Goal: Task Accomplishment & Management: Manage account settings

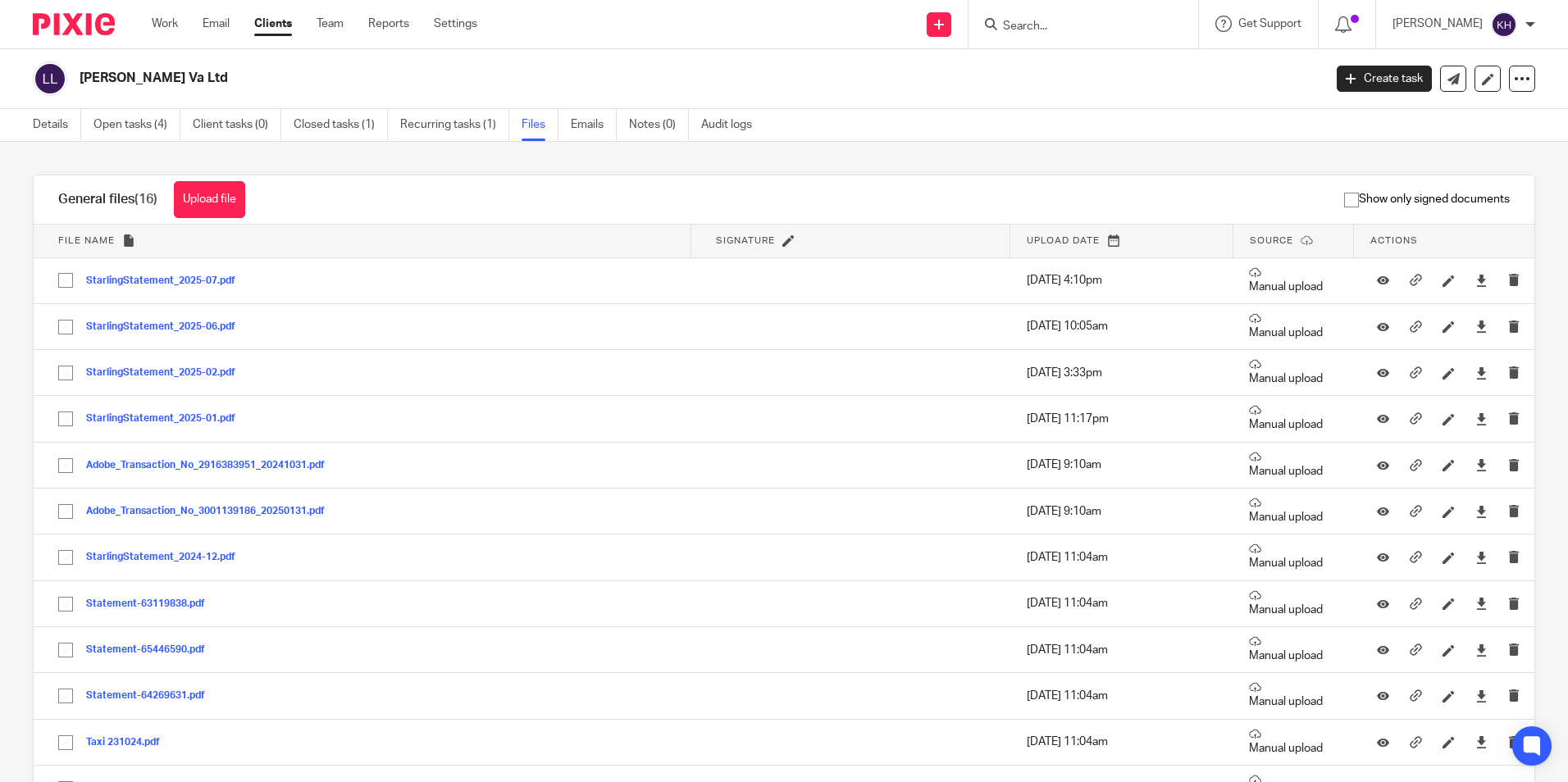
click at [1079, 30] on input "Search" at bounding box center [1074, 27] width 147 height 15
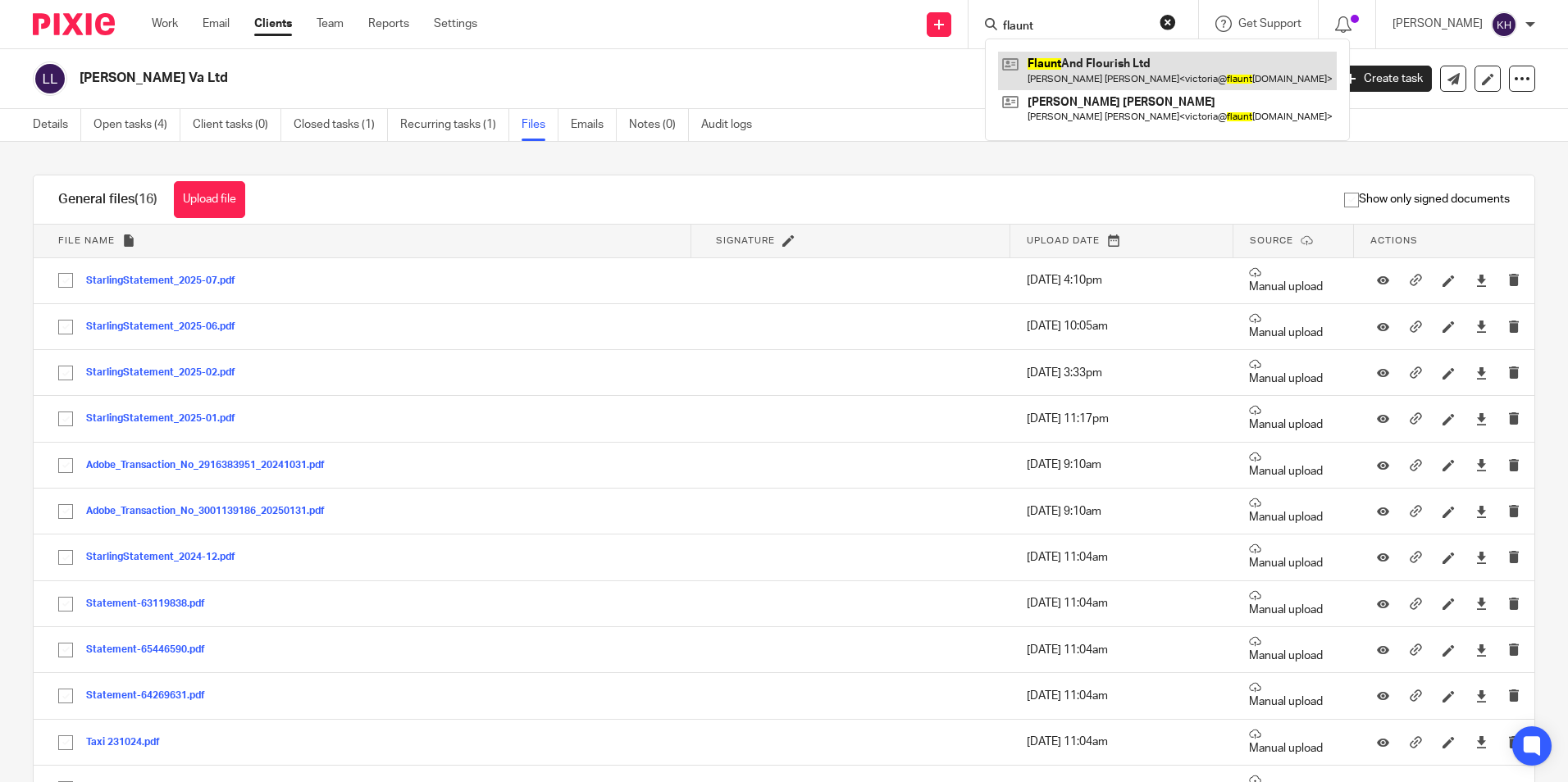
type input "flaunt"
click at [1093, 66] on link at bounding box center [1167, 70] width 339 height 38
click at [1057, 68] on link at bounding box center [1167, 70] width 339 height 38
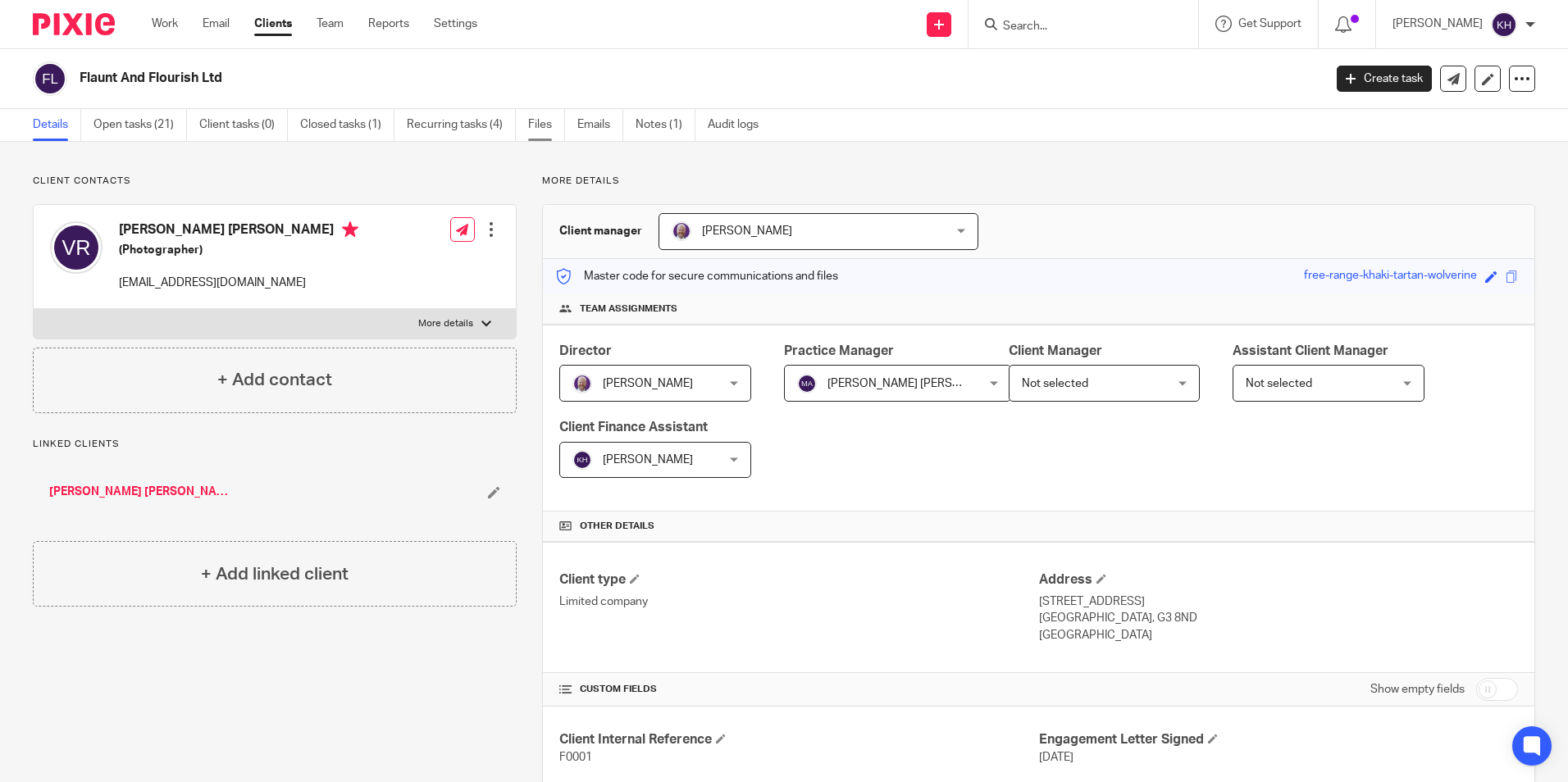
click at [552, 119] on link "Files" at bounding box center [546, 124] width 37 height 32
drag, startPoint x: 544, startPoint y: 126, endPoint x: 453, endPoint y: 139, distance: 91.9
click at [544, 126] on link "Files" at bounding box center [546, 124] width 37 height 32
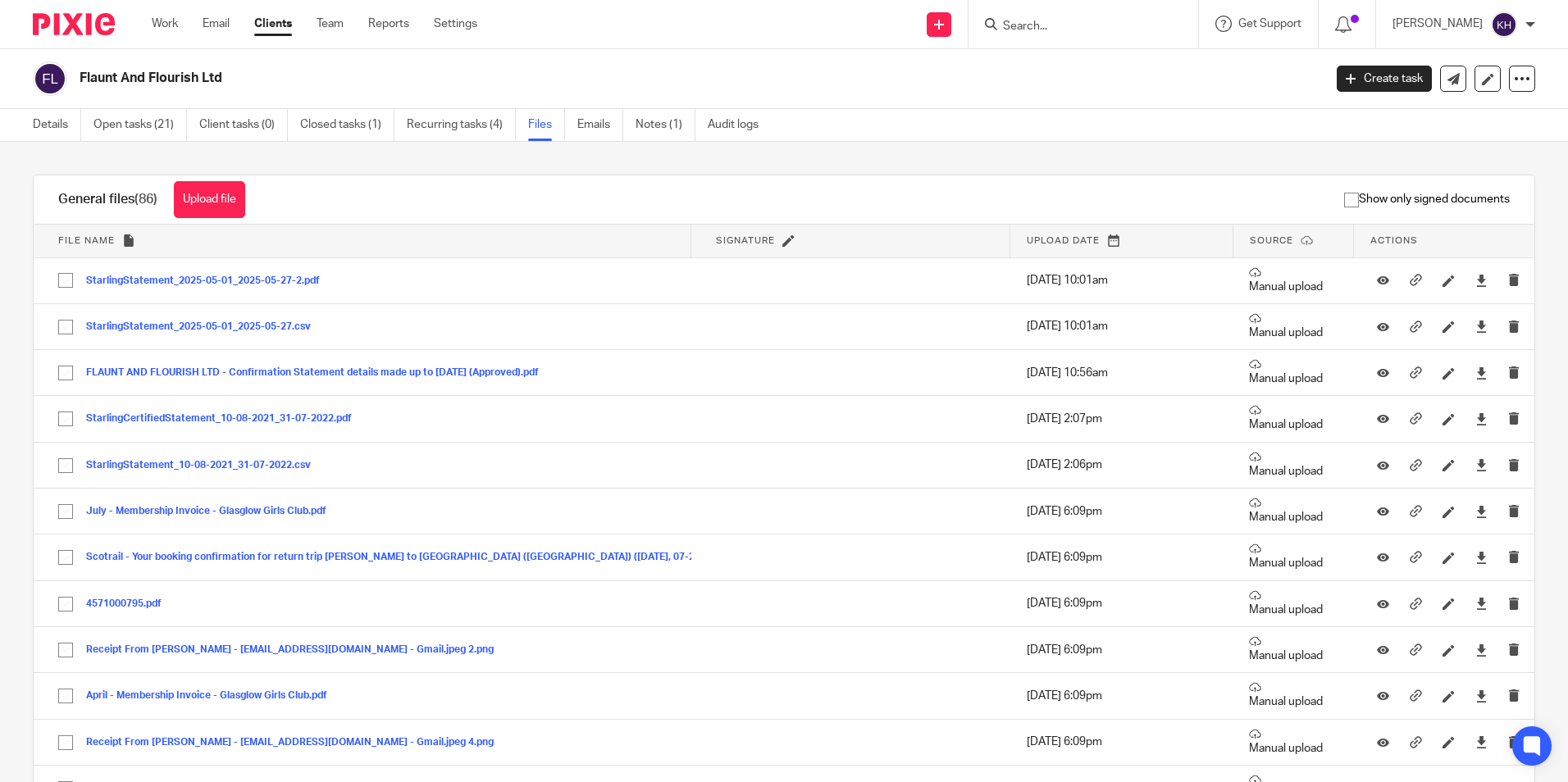
click at [1017, 27] on input "Search" at bounding box center [1074, 27] width 147 height 15
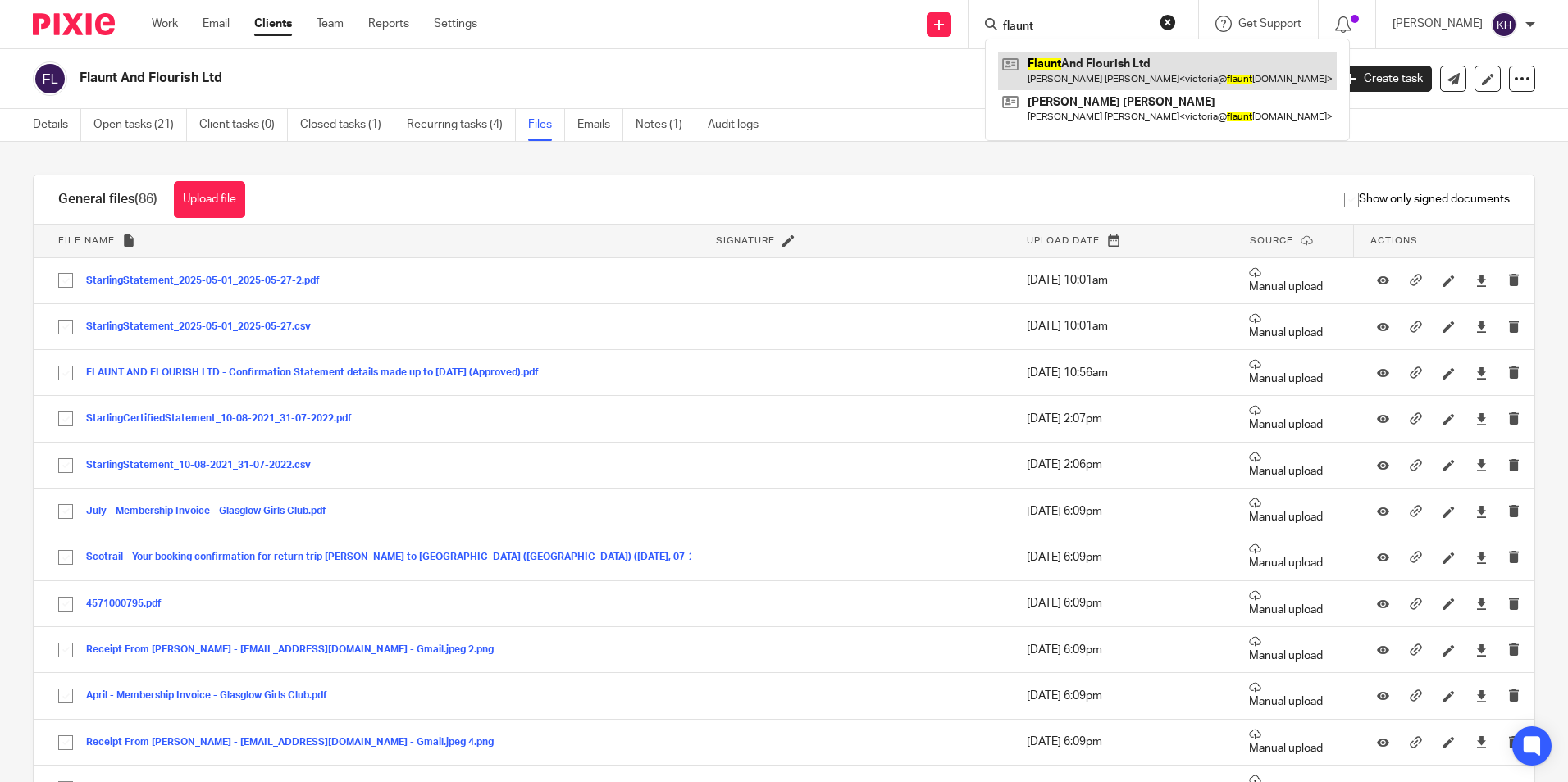
type input "flaunt"
click at [1065, 56] on link at bounding box center [1167, 70] width 339 height 38
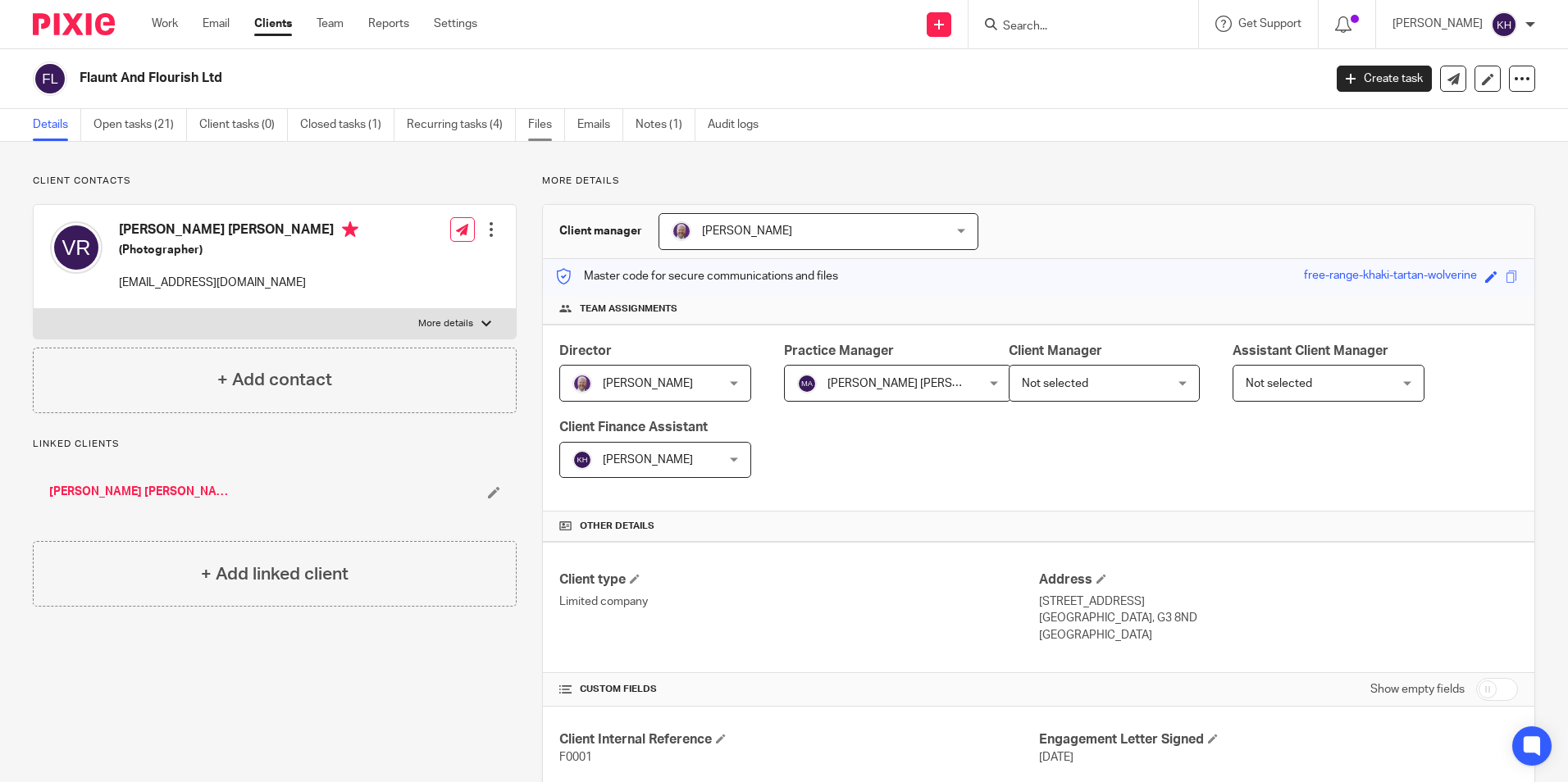
click at [551, 122] on link "Files" at bounding box center [546, 124] width 37 height 32
click at [549, 123] on link "Files" at bounding box center [546, 124] width 37 height 32
click at [549, 124] on link "Files" at bounding box center [546, 124] width 37 height 32
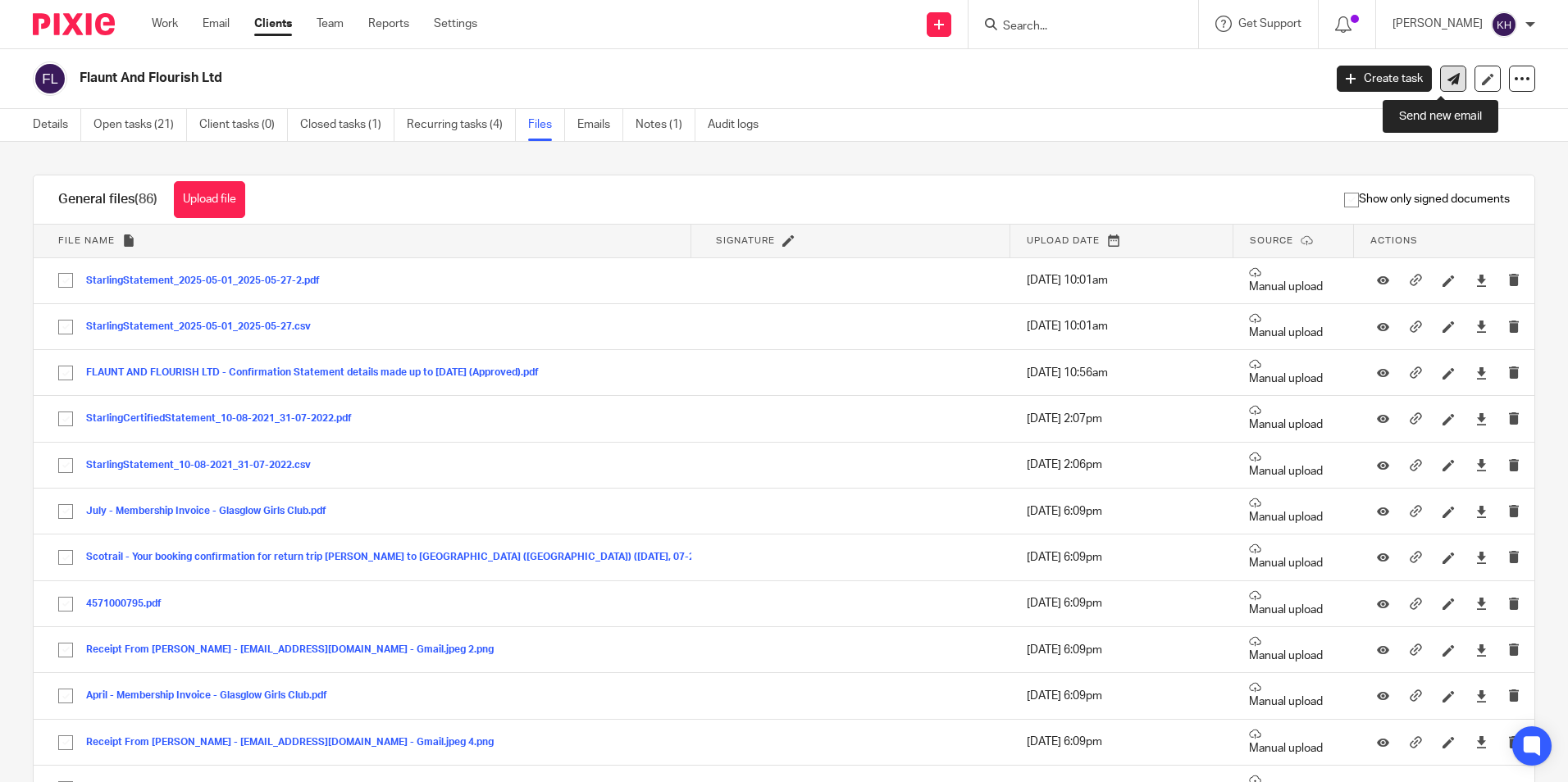
click at [1440, 76] on link at bounding box center [1452, 78] width 27 height 27
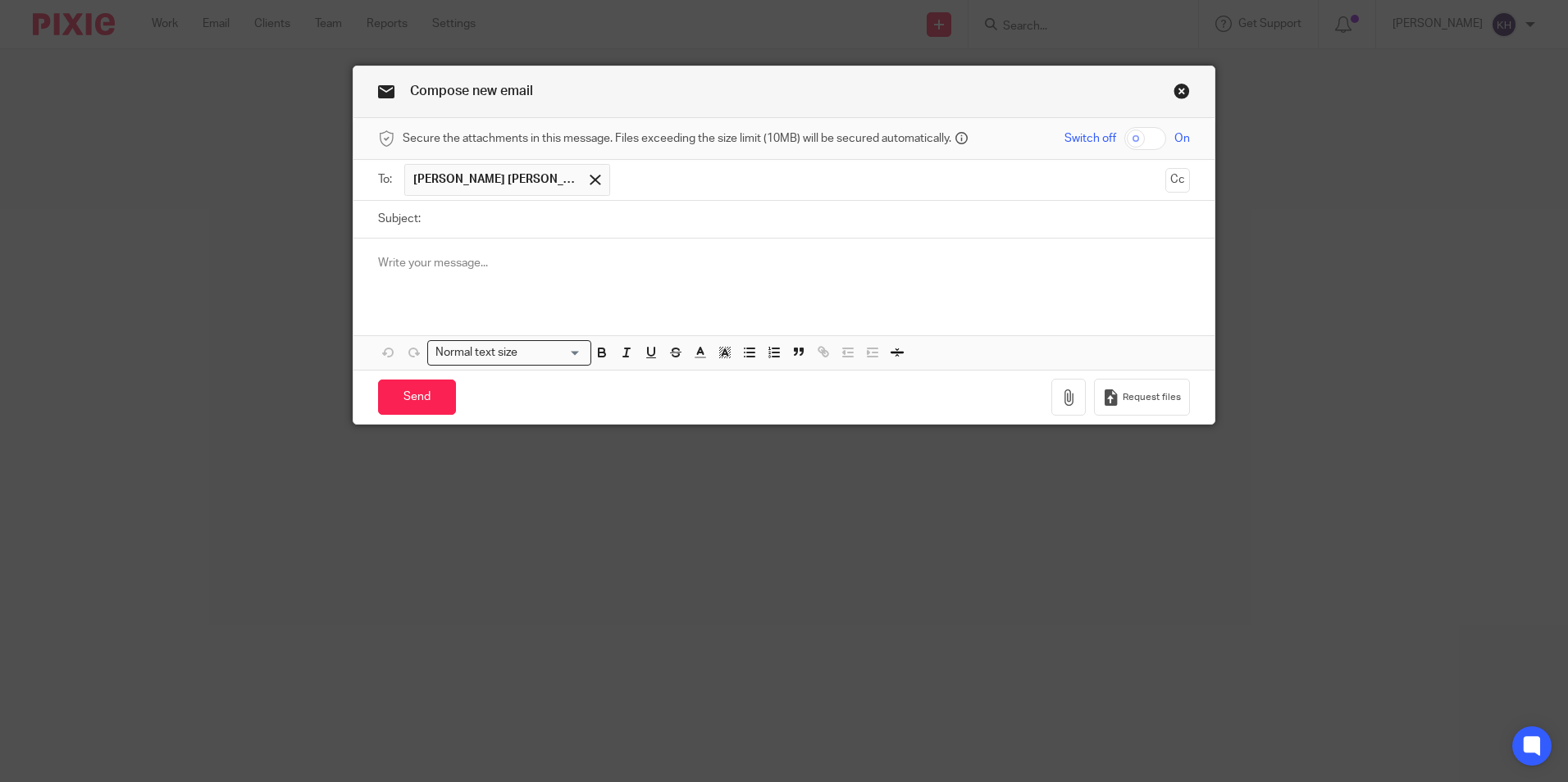
click at [464, 229] on input "Subject:" at bounding box center [809, 218] width 761 height 37
type input "Bookkeeping"
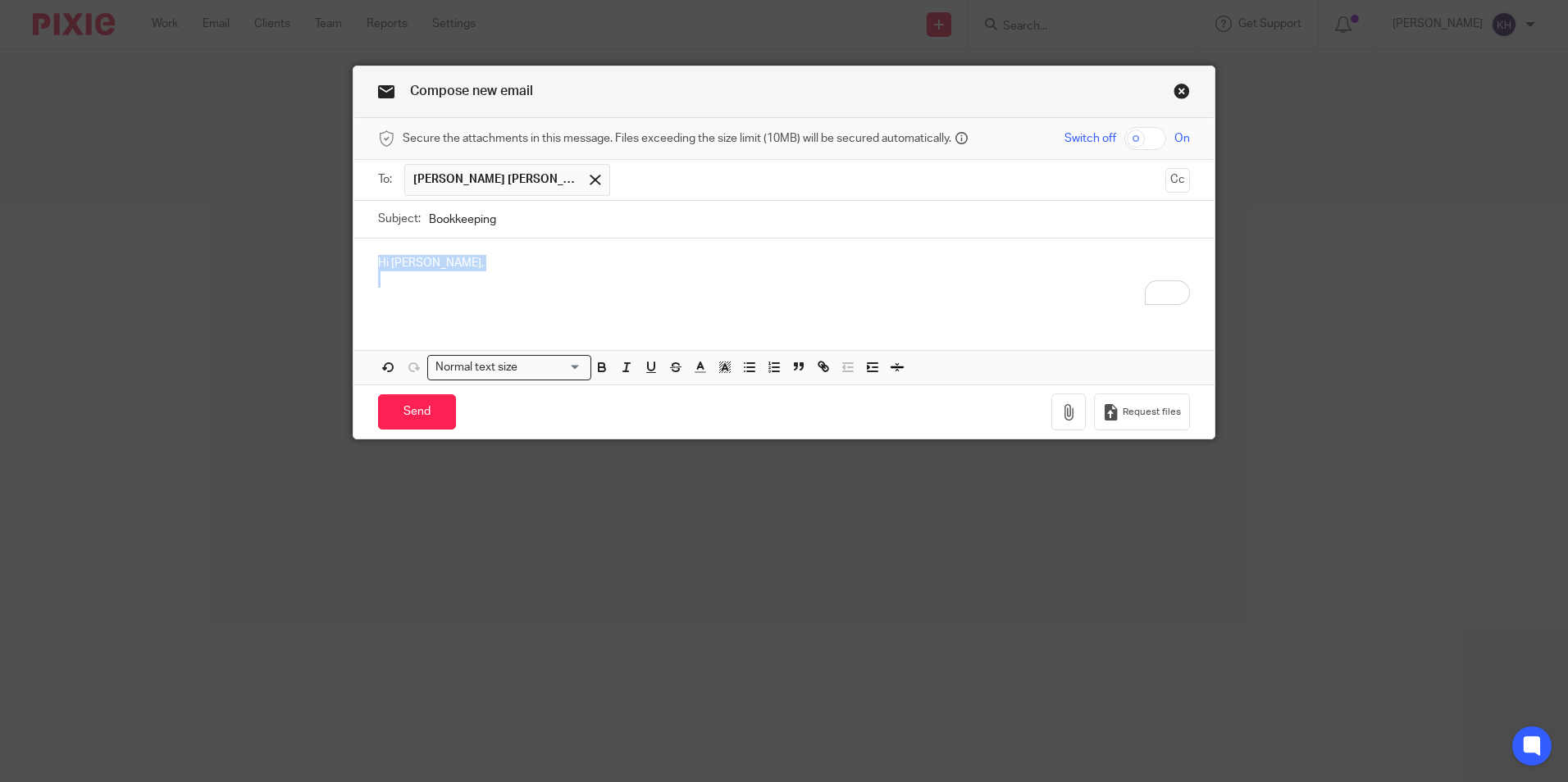
drag, startPoint x: 396, startPoint y: 286, endPoint x: 355, endPoint y: 234, distance: 66.2
click at [355, 234] on form "Secure the attachments in this message. Files exceeding the size limit (10MB) w…" at bounding box center [784, 278] width 861 height 321
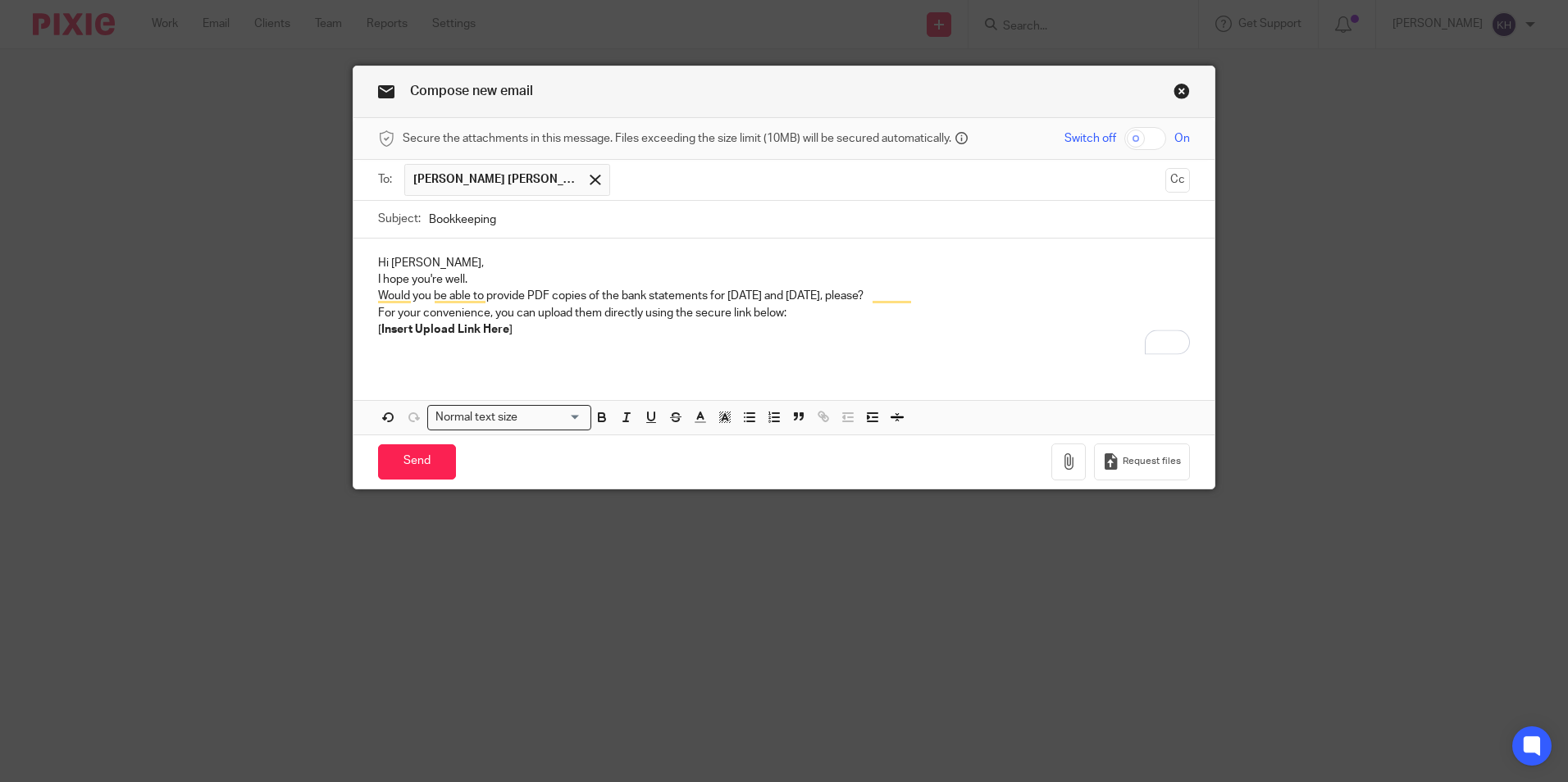
click at [462, 346] on p "To enrich screen reader interactions, please activate Accessibility in Grammarl…" at bounding box center [784, 346] width 812 height 17
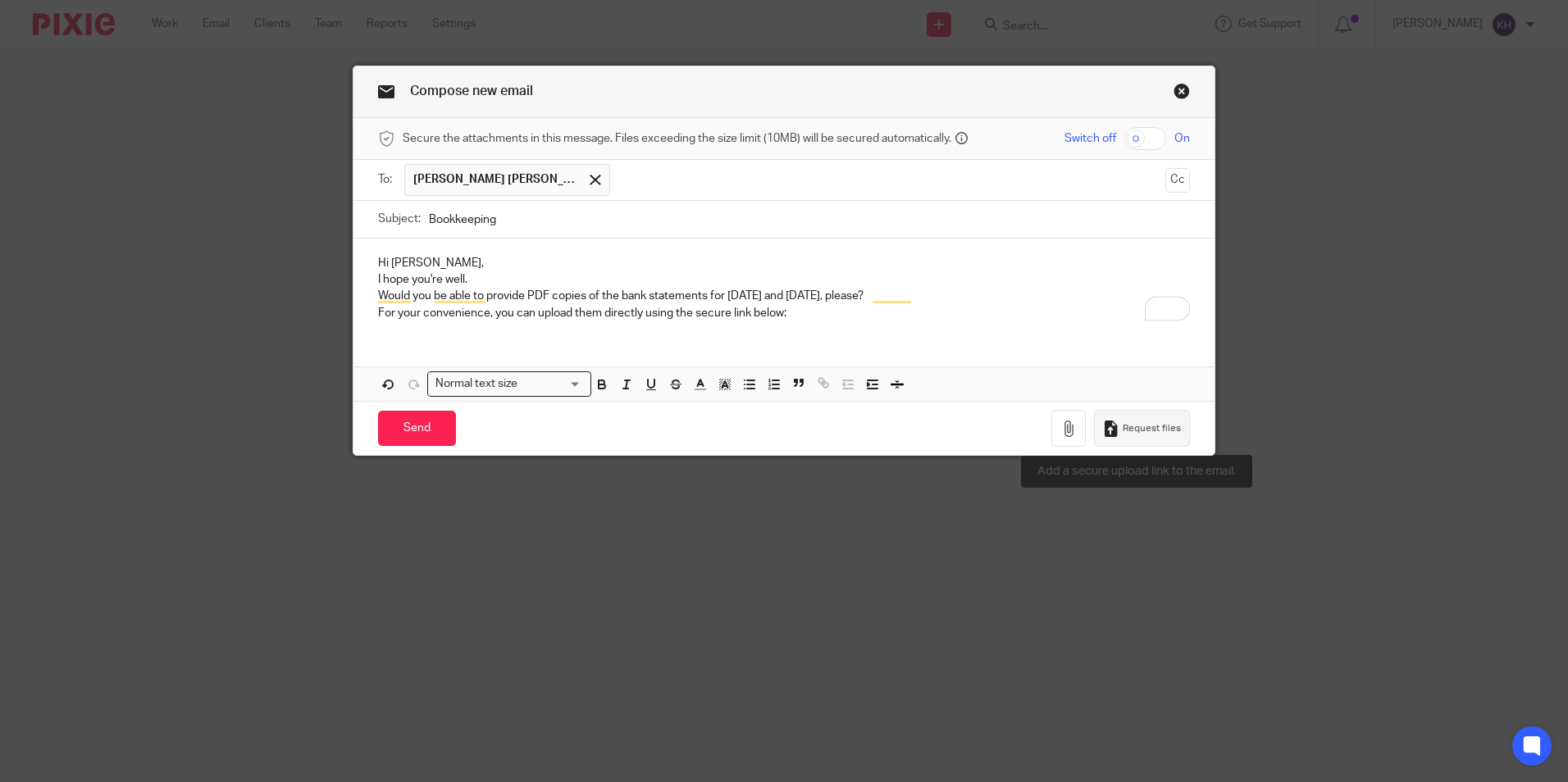
click at [1153, 428] on span "Request files" at bounding box center [1151, 429] width 58 height 13
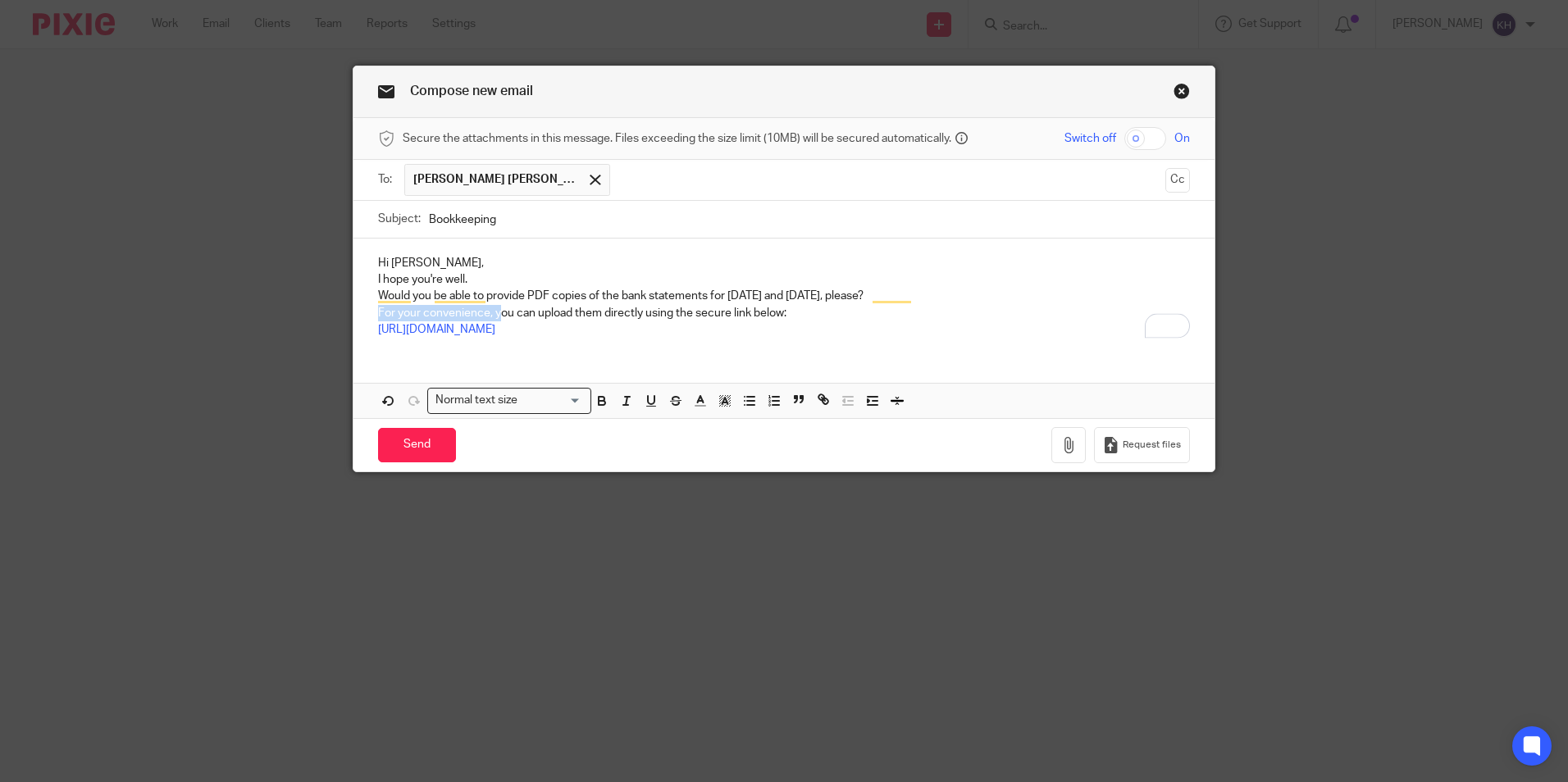
drag, startPoint x: 496, startPoint y: 308, endPoint x: 374, endPoint y: 307, distance: 122.0
click at [378, 307] on p "For your convenience, you can upload them directly using the secure link below:…" at bounding box center [784, 322] width 812 height 34
drag, startPoint x: 802, startPoint y: 310, endPoint x: 343, endPoint y: 312, distance: 459.0
click at [343, 312] on div "Compose new email Secure the attachments in this message. Files exceeding the s…" at bounding box center [784, 391] width 1568 height 782
click at [501, 259] on p "Hi Victoria," at bounding box center [784, 263] width 812 height 17
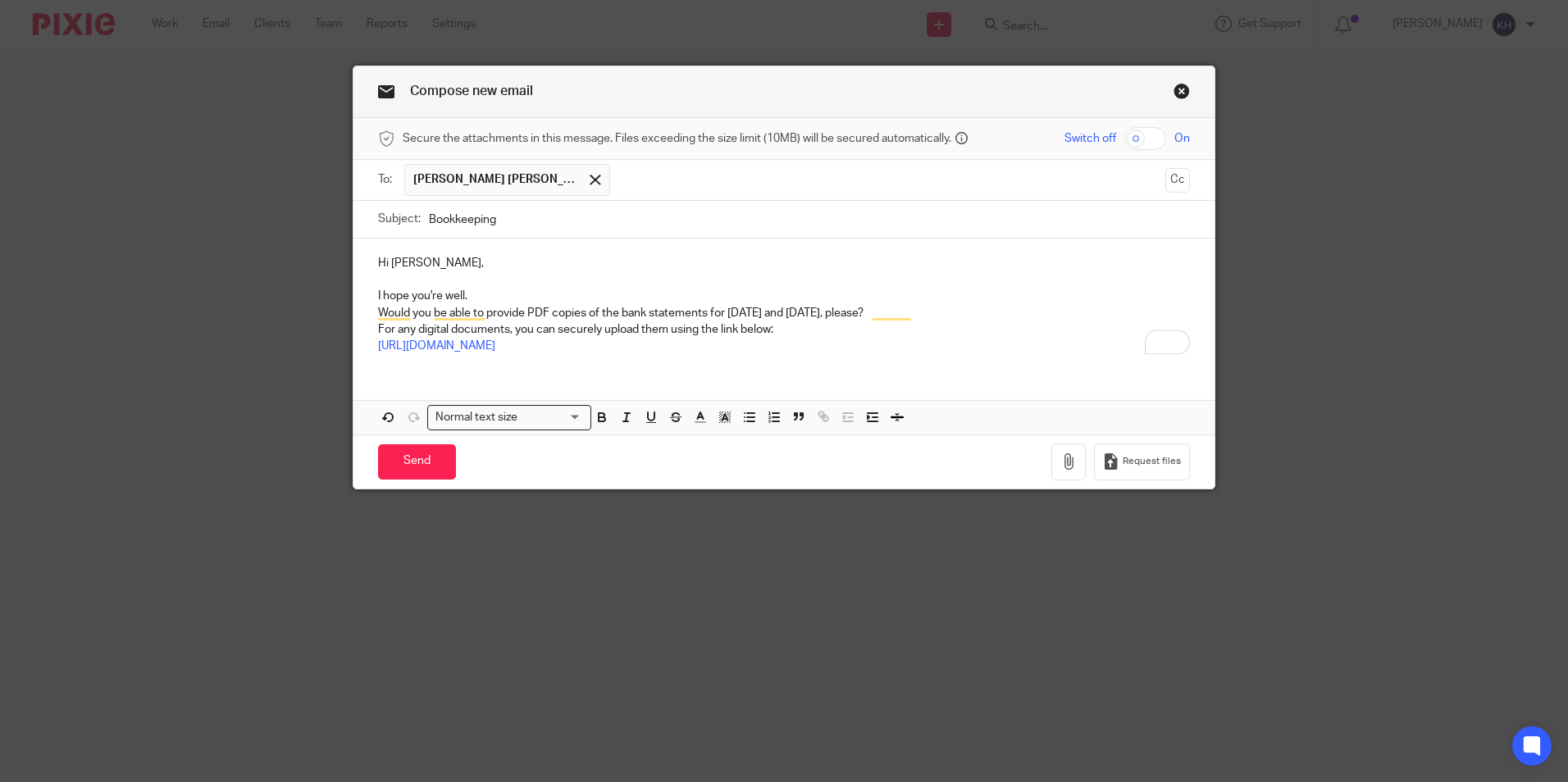
click at [494, 289] on p "I hope you're well." at bounding box center [784, 295] width 812 height 17
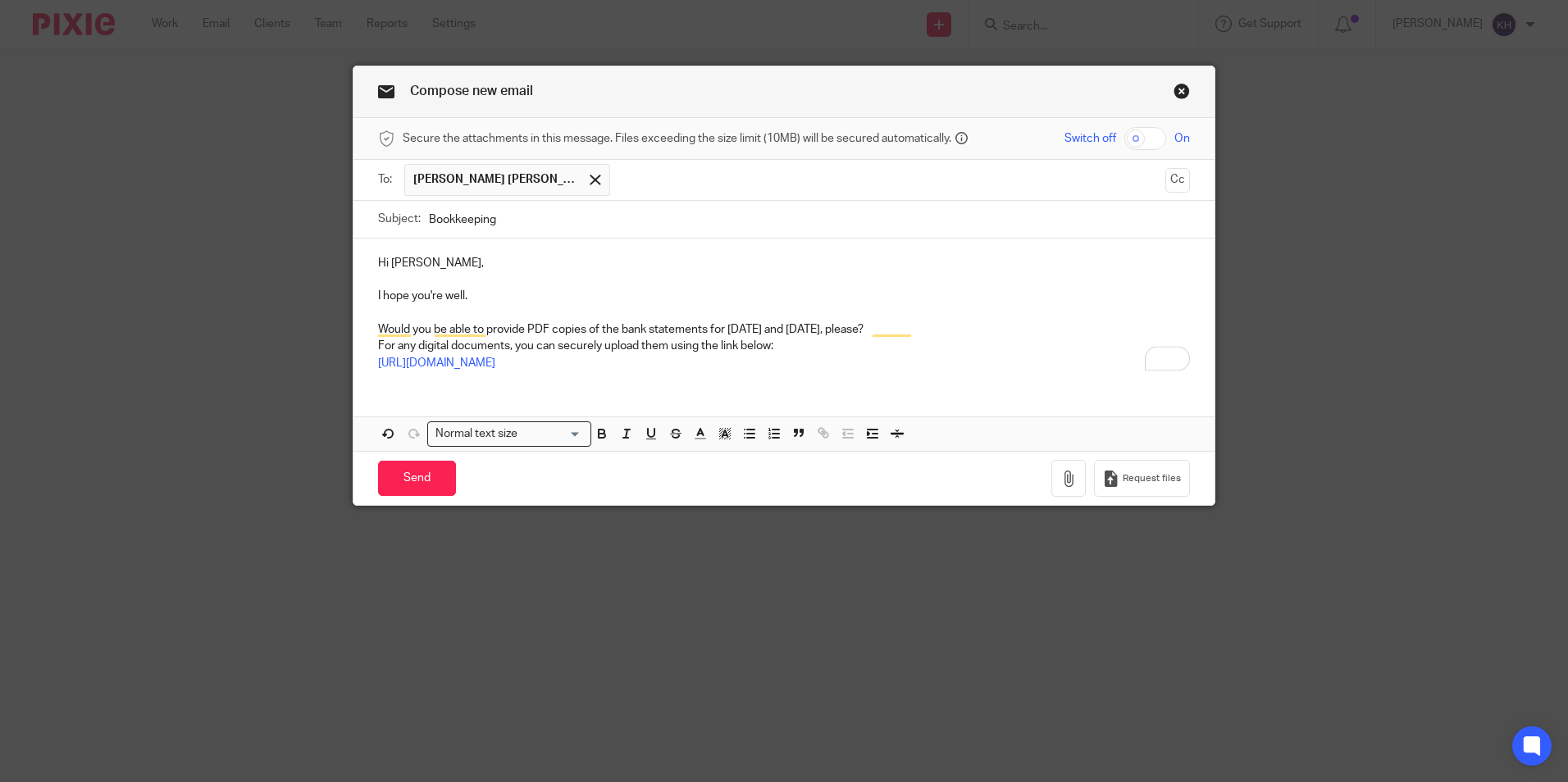
click at [876, 348] on p "For any digital documents, you can securely upload them using the link below: h…" at bounding box center [784, 354] width 812 height 34
click at [946, 331] on p "Would you be able to provide PDF copies of the bank statements for August 2024 …" at bounding box center [784, 330] width 812 height 17
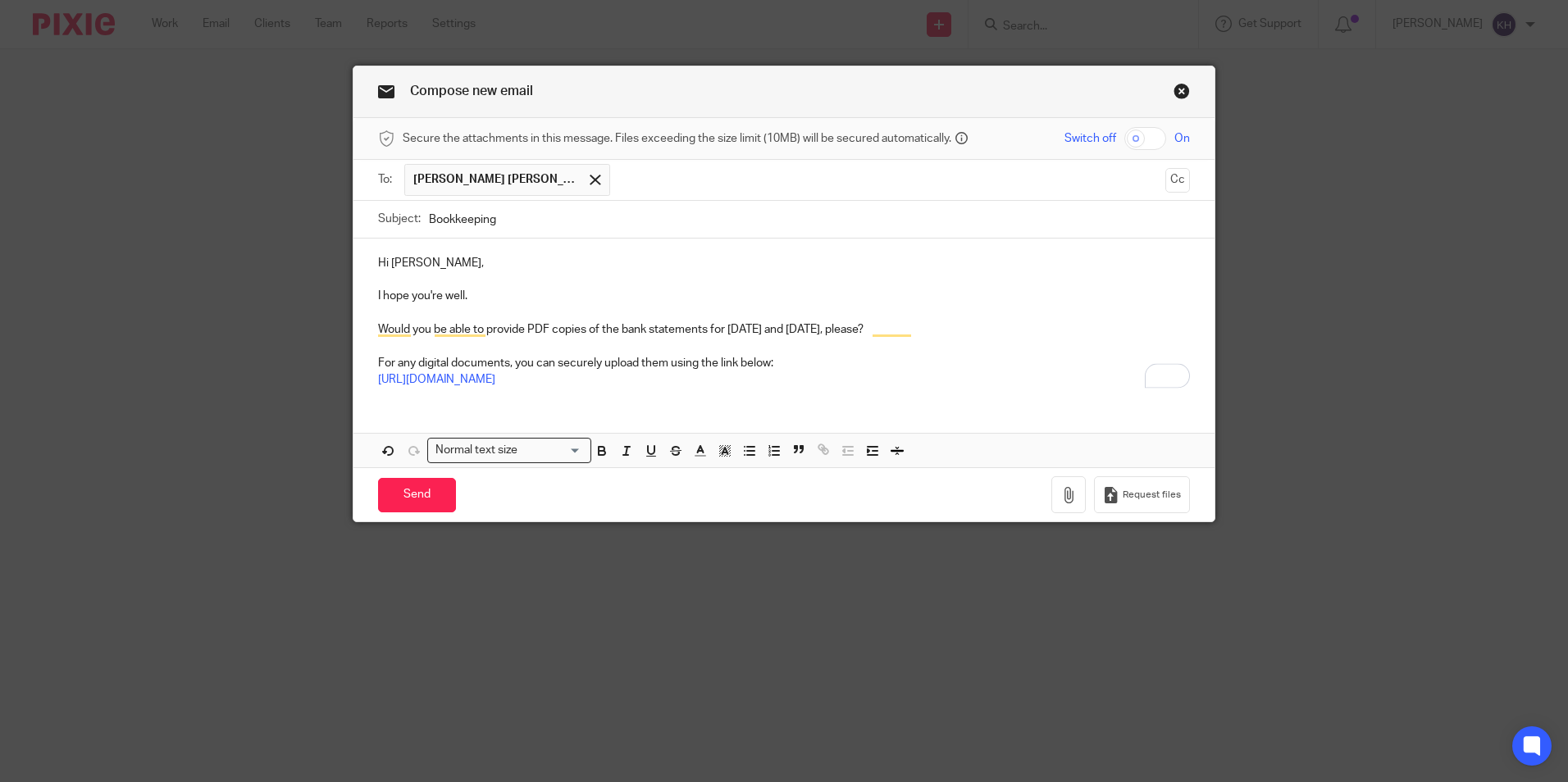
click at [845, 374] on p "For any digital documents, you can securely upload them using the link below: h…" at bounding box center [784, 372] width 812 height 34
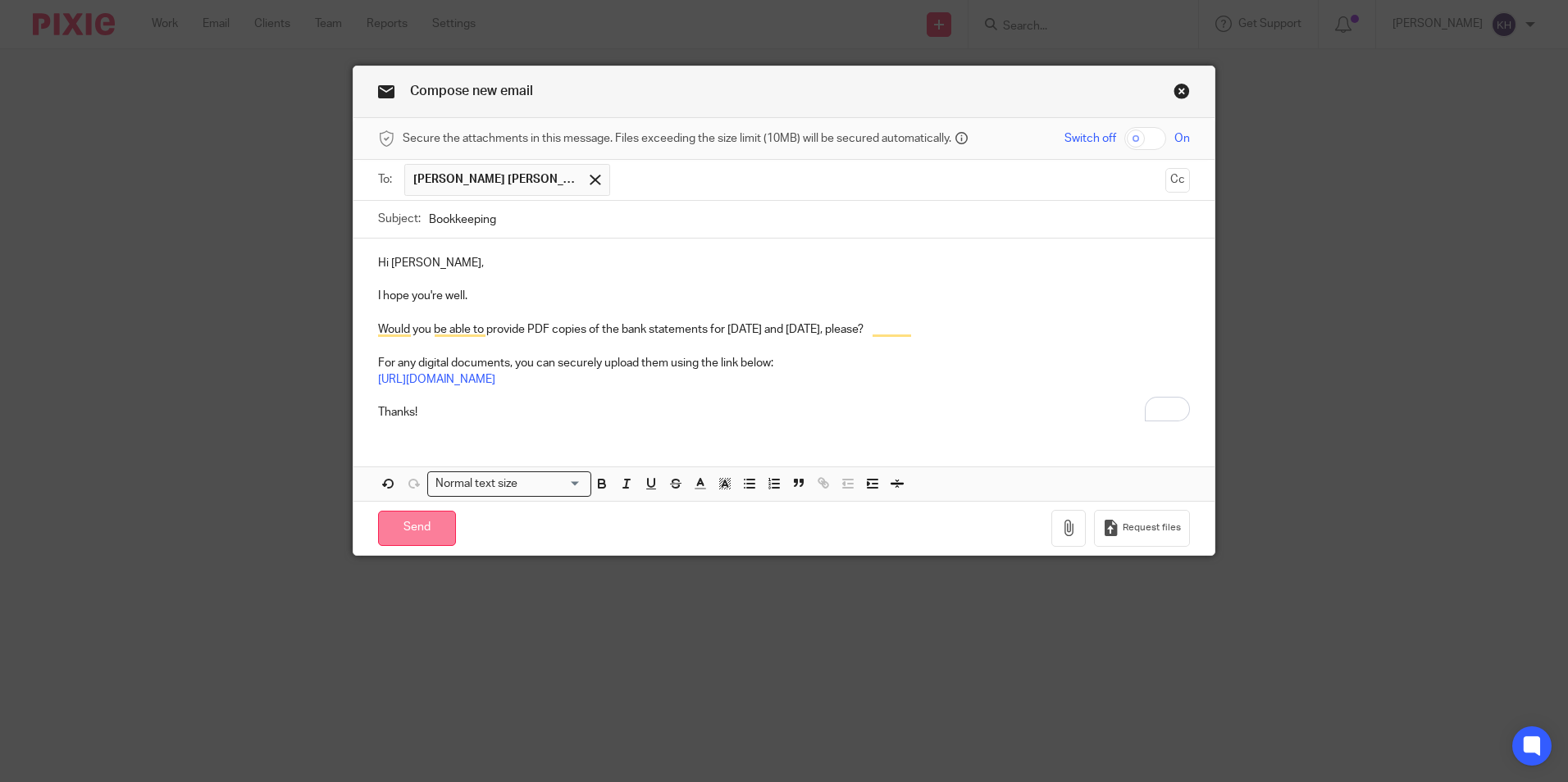
click at [397, 521] on input "Send" at bounding box center [417, 528] width 78 height 36
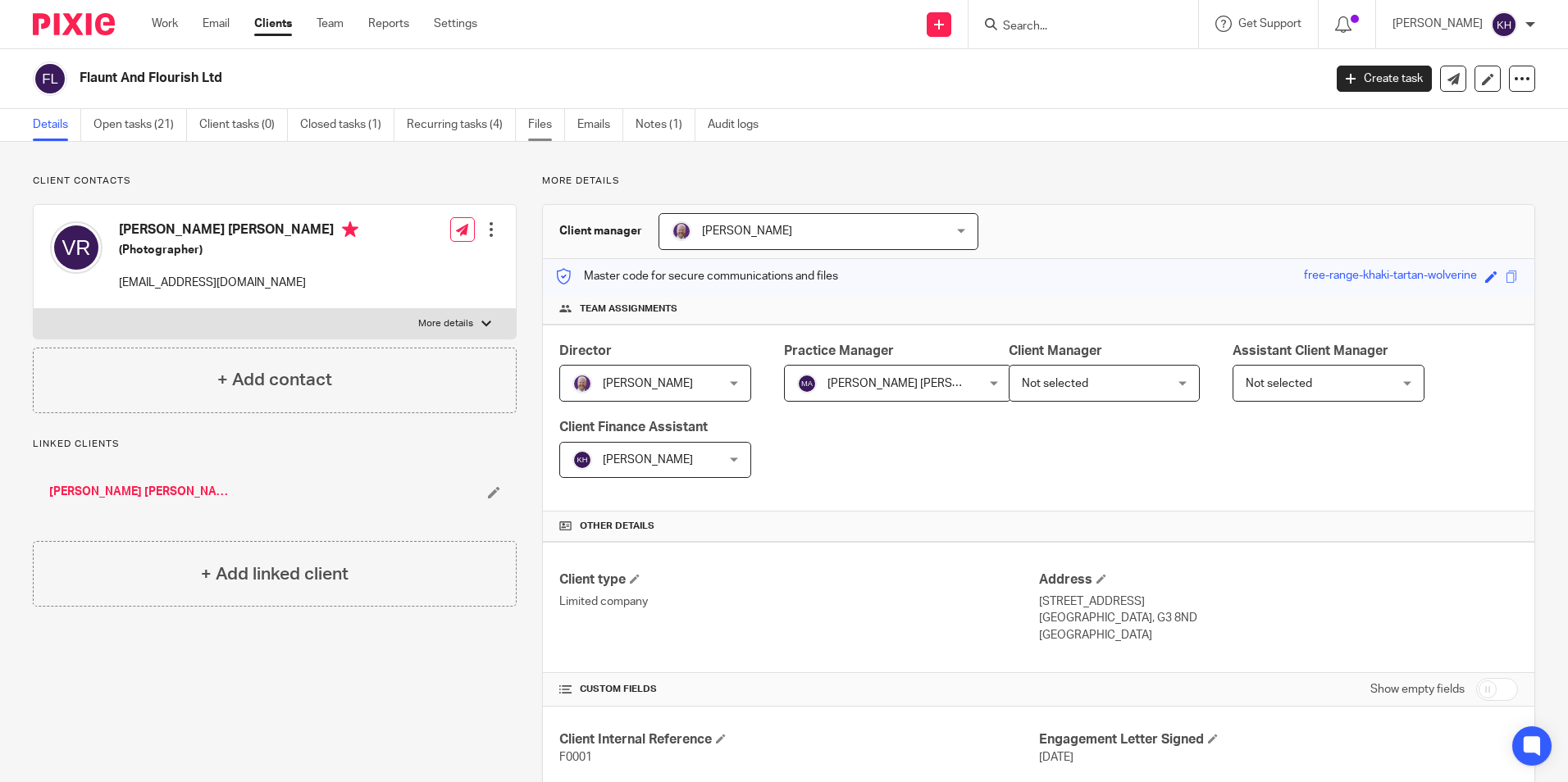
click at [549, 125] on link "Files" at bounding box center [546, 124] width 37 height 32
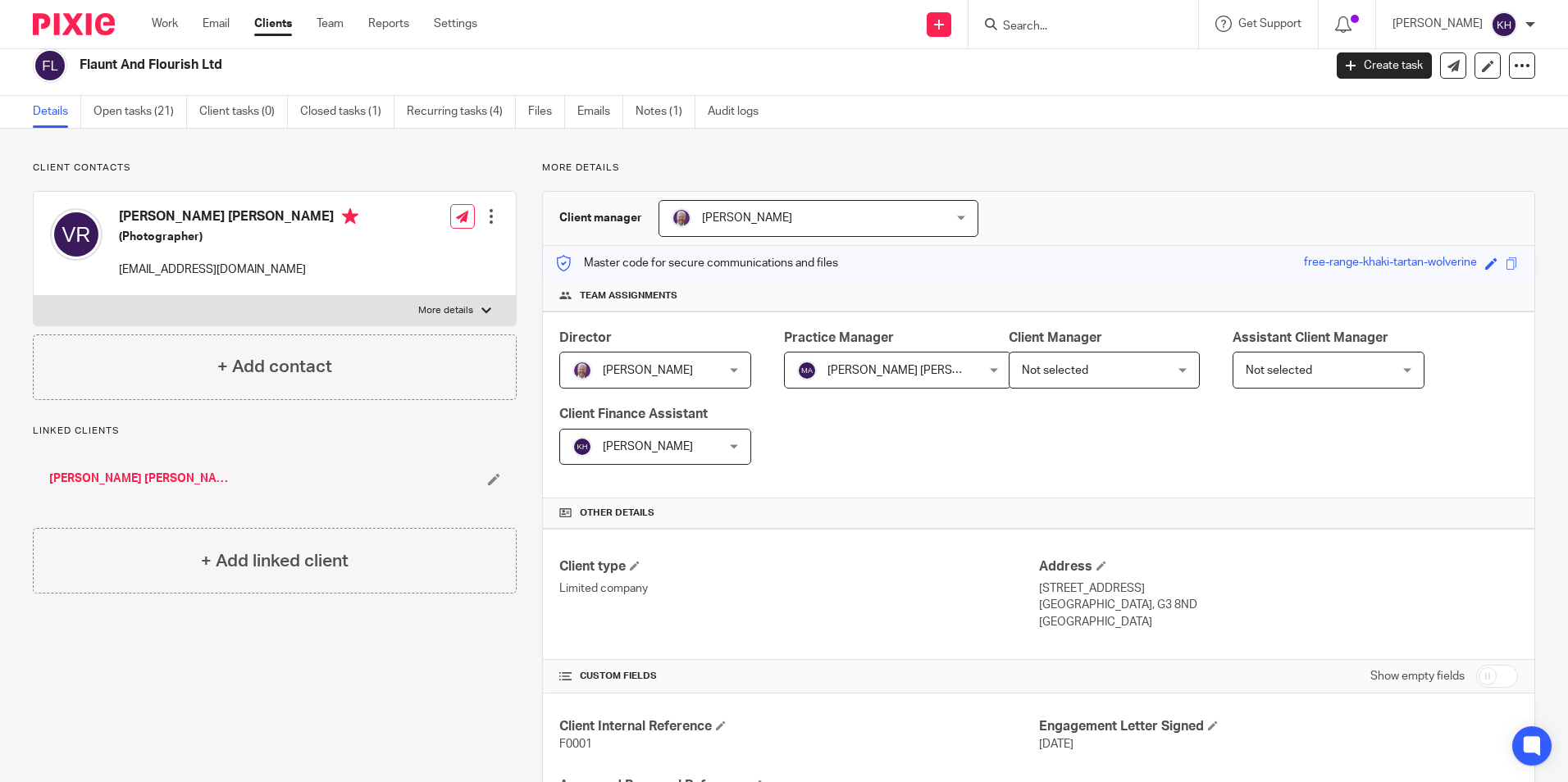
scroll to position [18, 0]
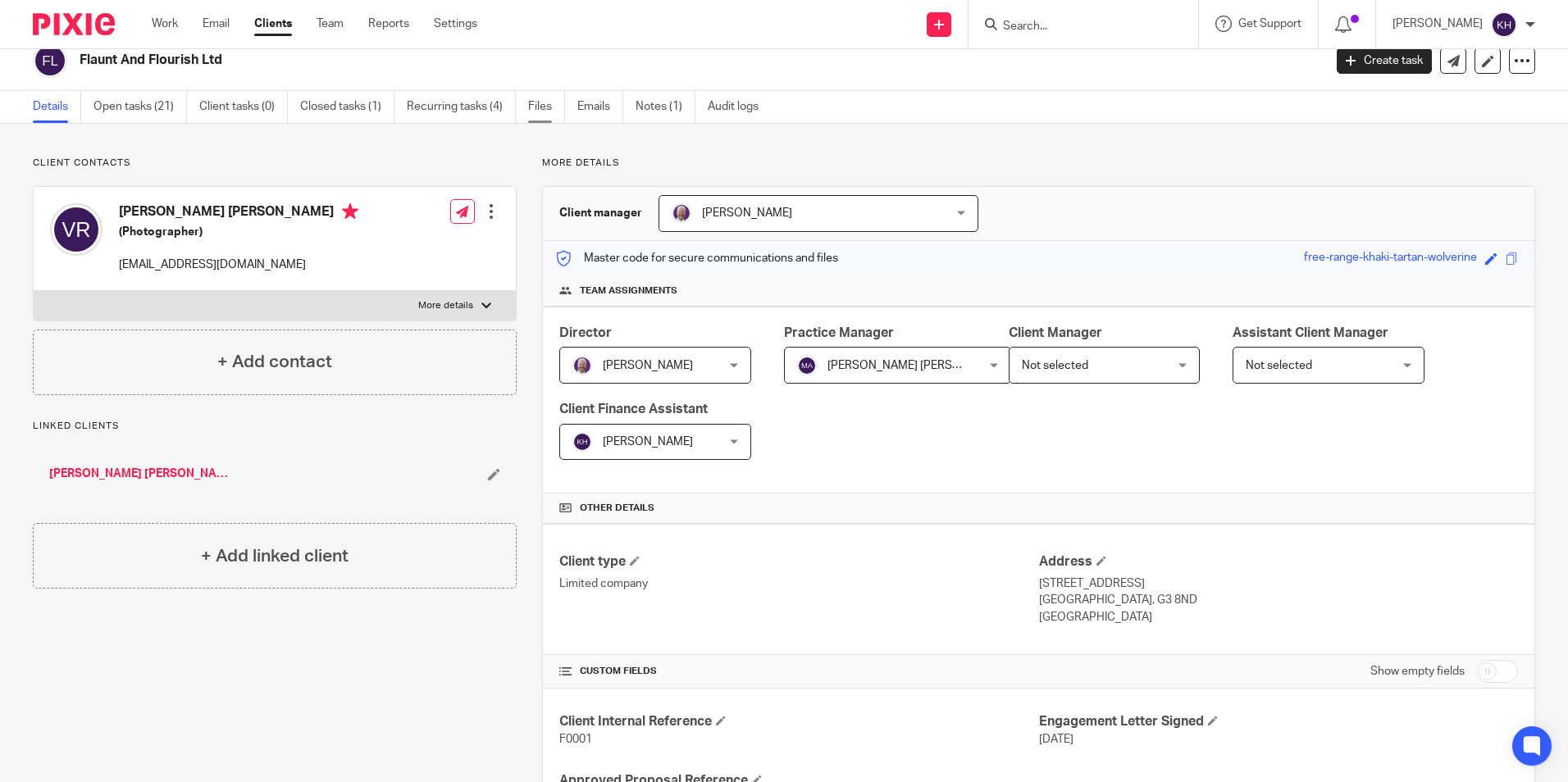
click at [552, 101] on link "Files" at bounding box center [546, 107] width 37 height 32
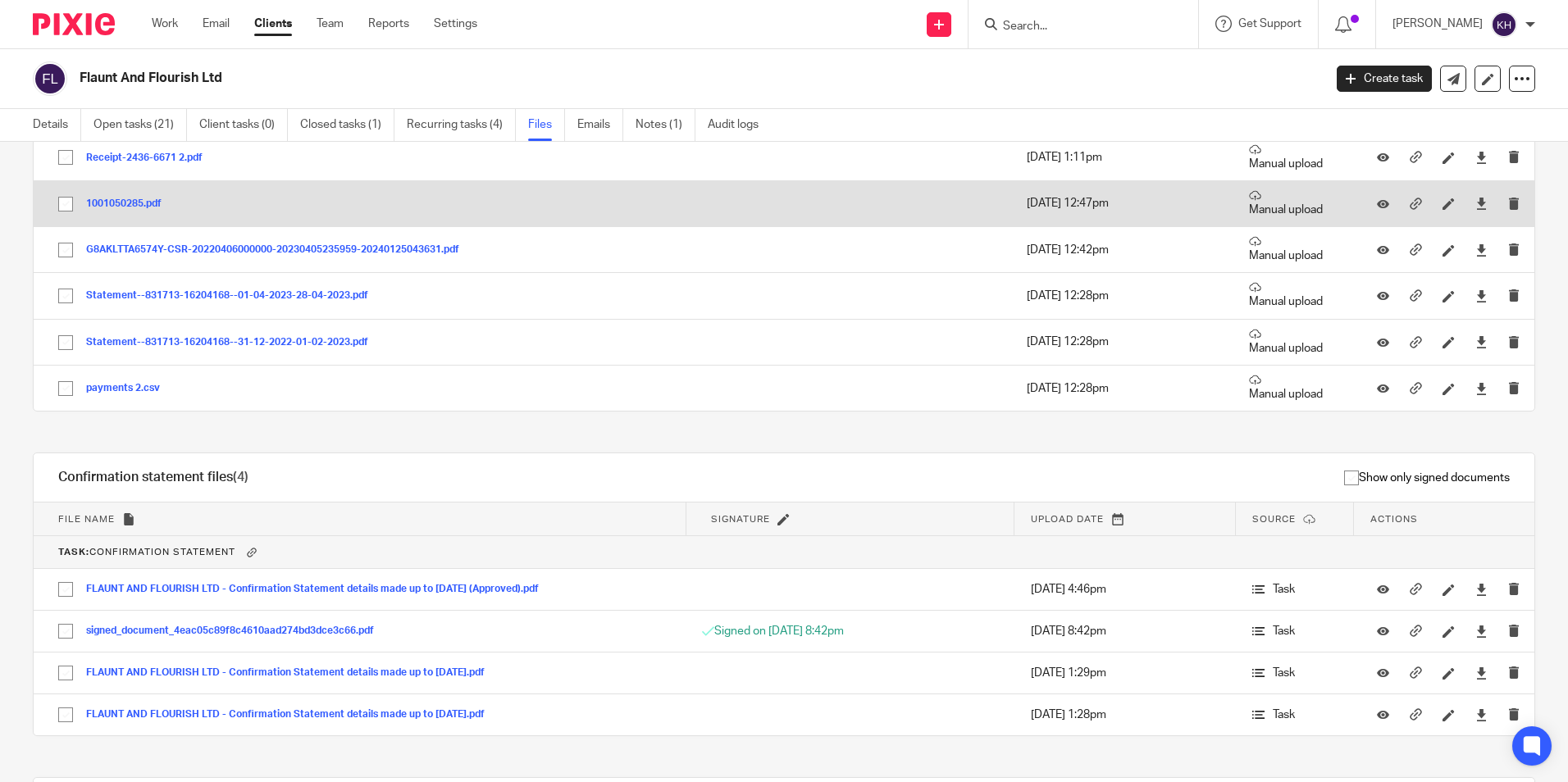
scroll to position [3798, 0]
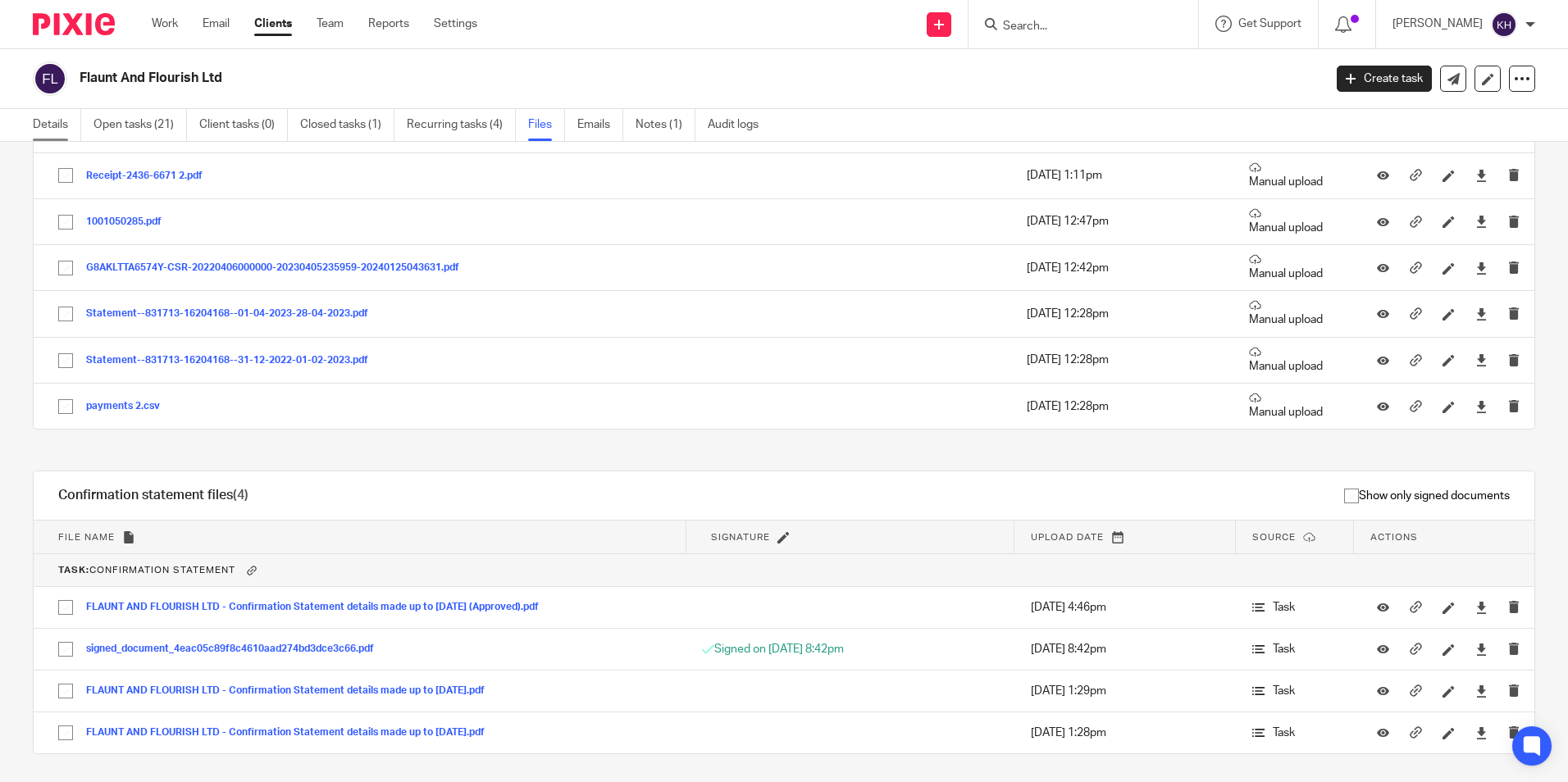
click at [55, 128] on link "Details" at bounding box center [56, 124] width 48 height 32
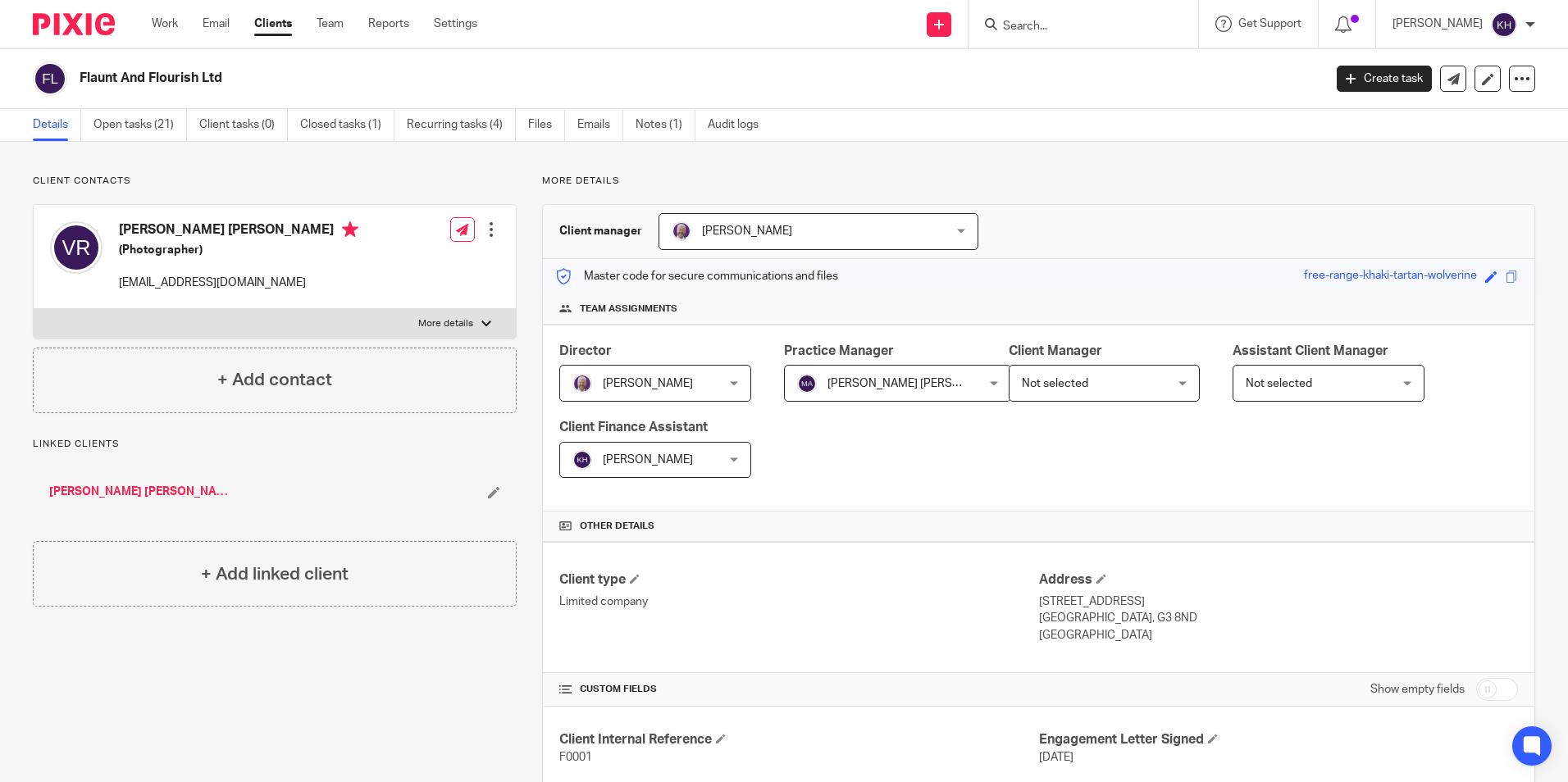
scroll to position [328, 0]
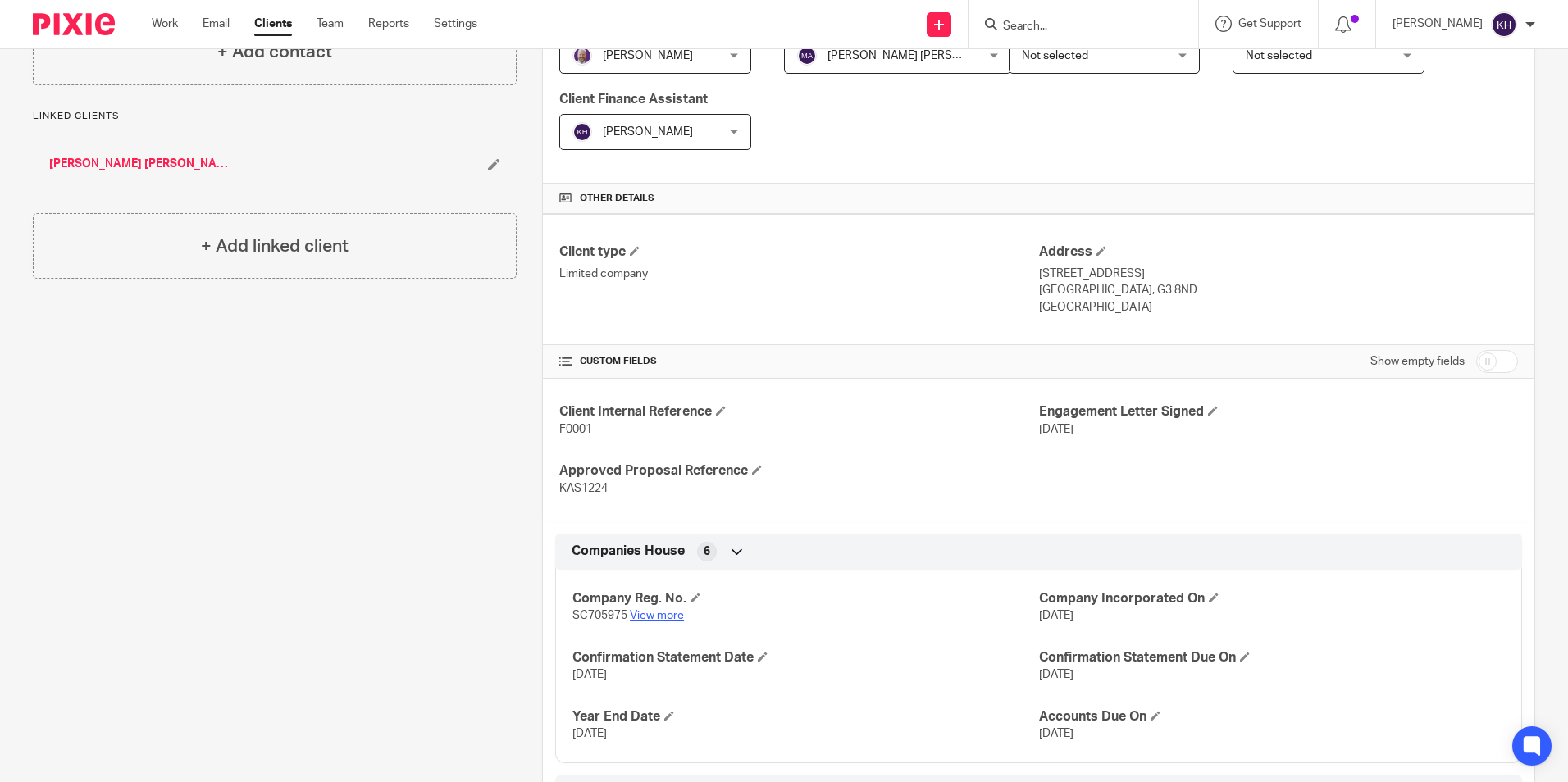
click at [652, 618] on link "View more" at bounding box center [657, 616] width 54 height 12
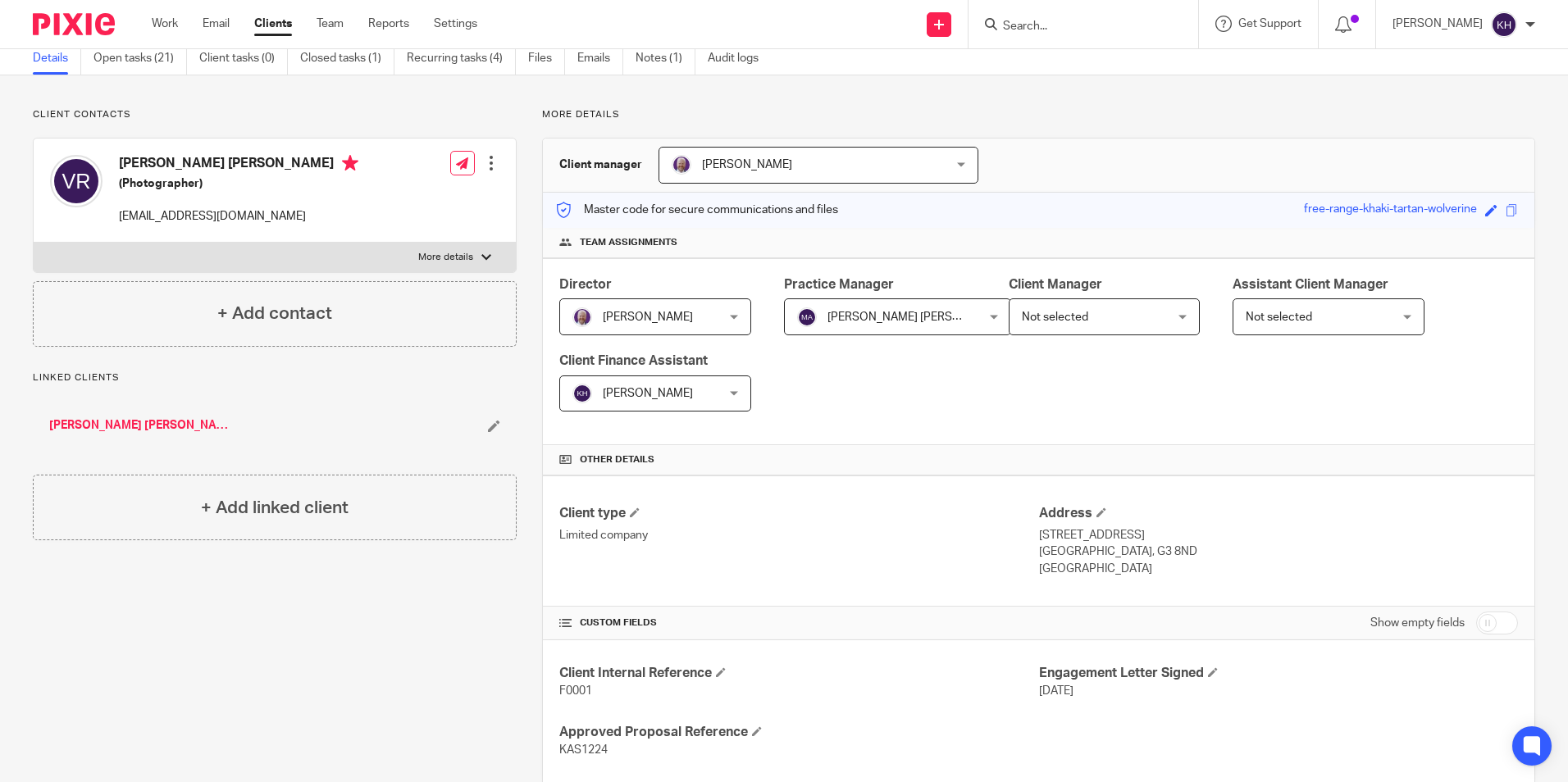
scroll to position [0, 0]
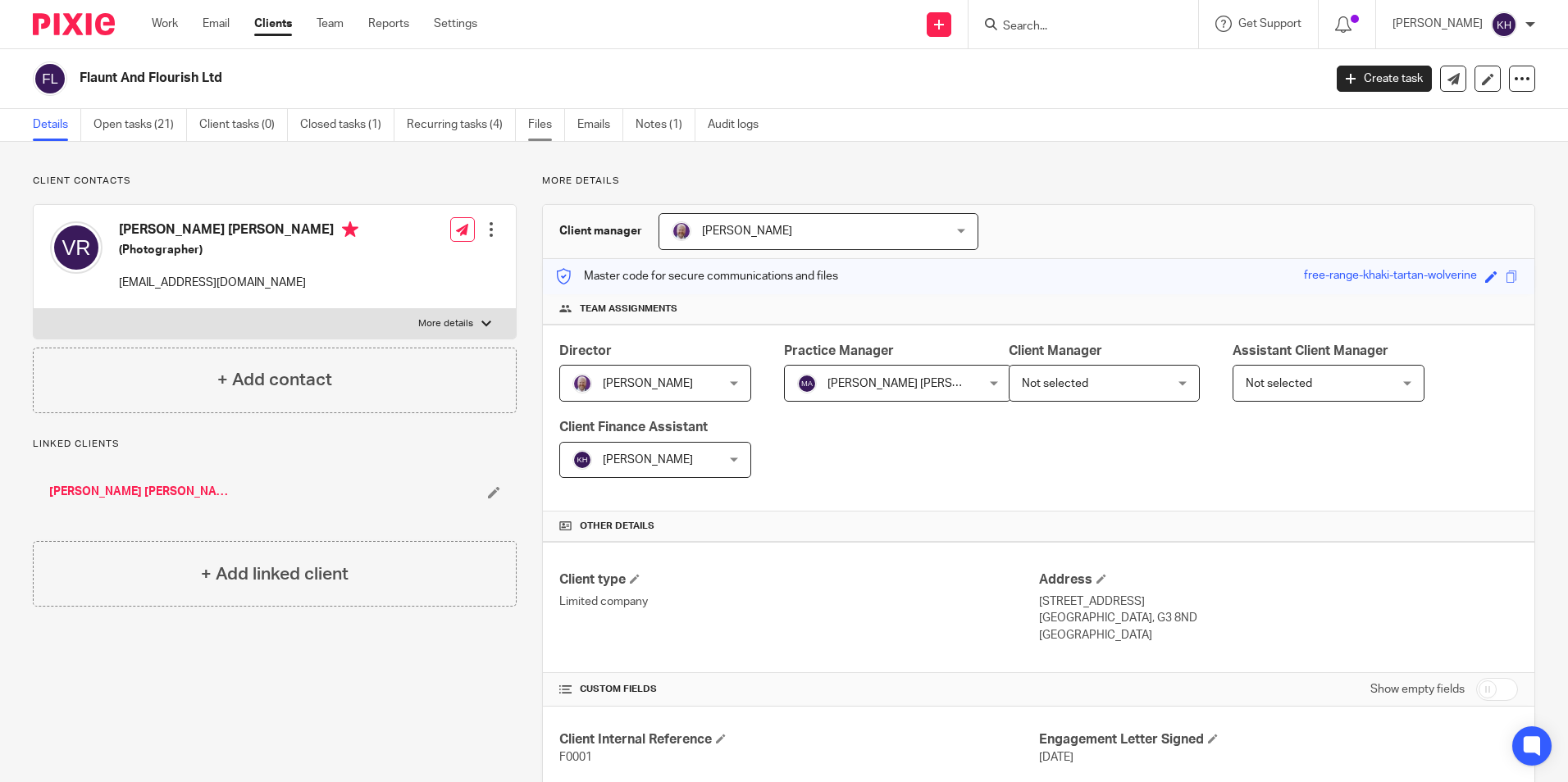
click at [539, 120] on link "Files" at bounding box center [546, 124] width 37 height 32
click at [555, 118] on link "Files" at bounding box center [546, 124] width 37 height 32
click at [537, 121] on link "Files" at bounding box center [546, 124] width 37 height 32
click at [548, 125] on link "Files" at bounding box center [546, 124] width 37 height 32
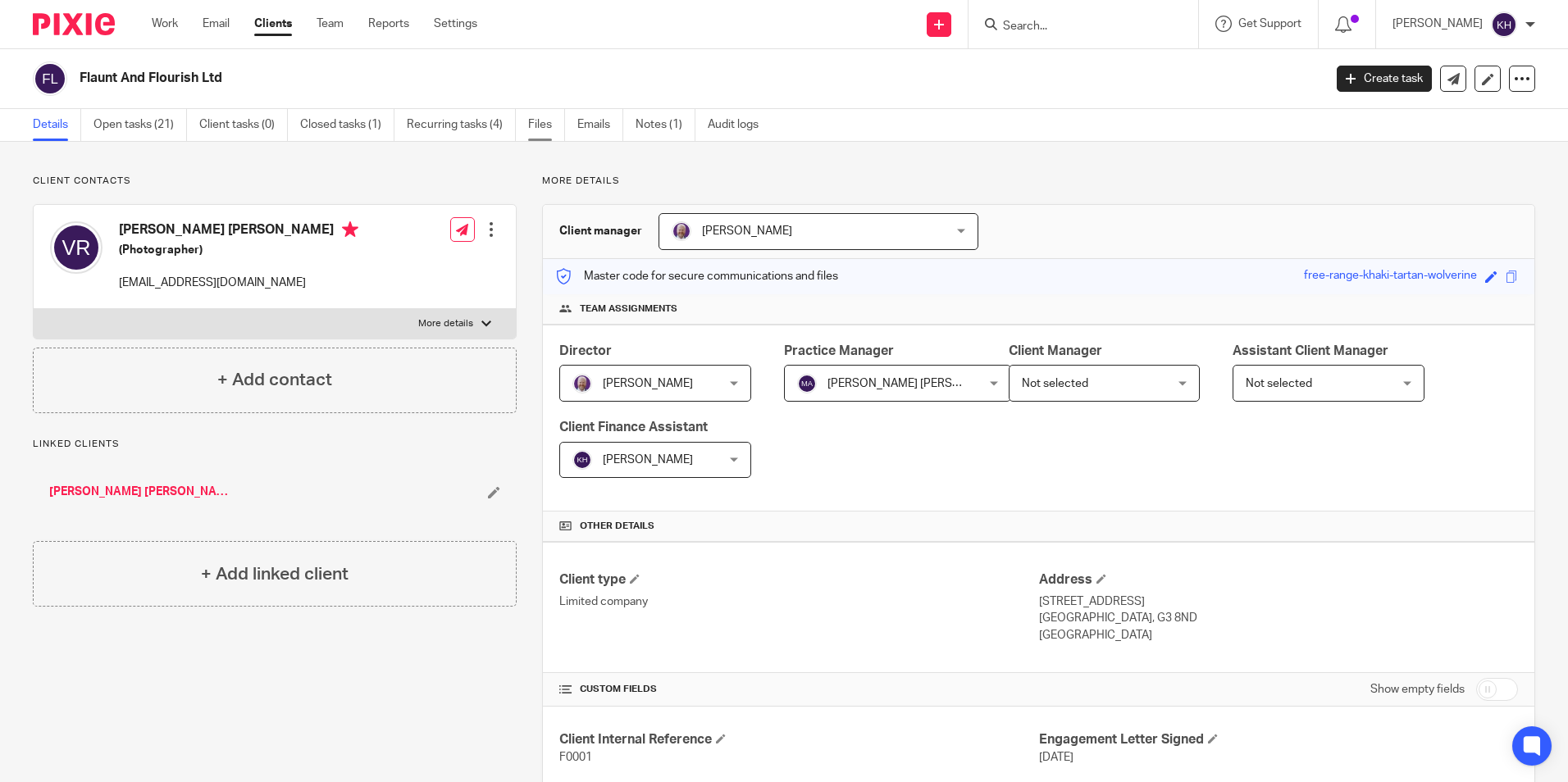
click at [548, 125] on link "Files" at bounding box center [546, 124] width 37 height 32
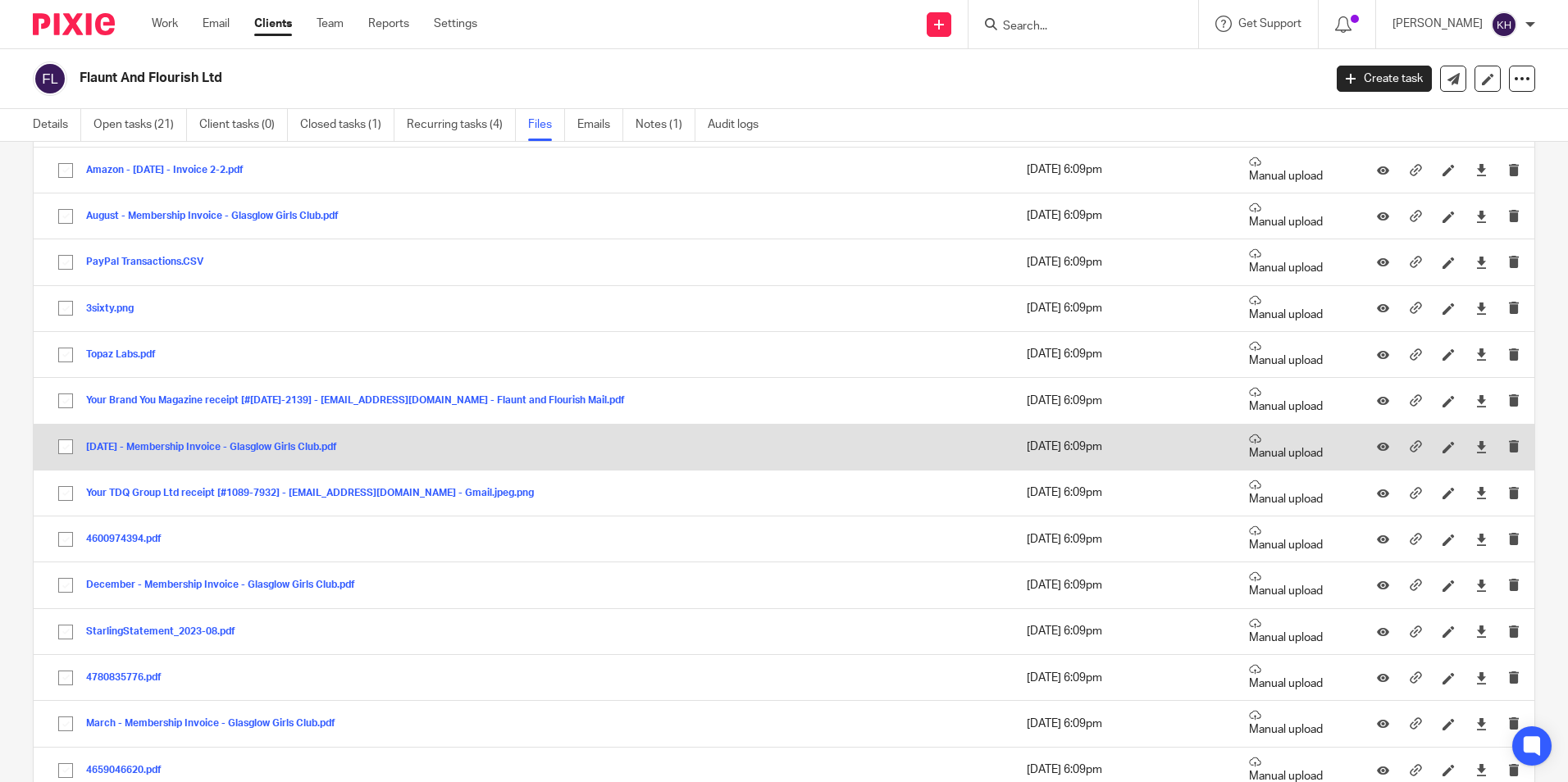
scroll to position [1804, 0]
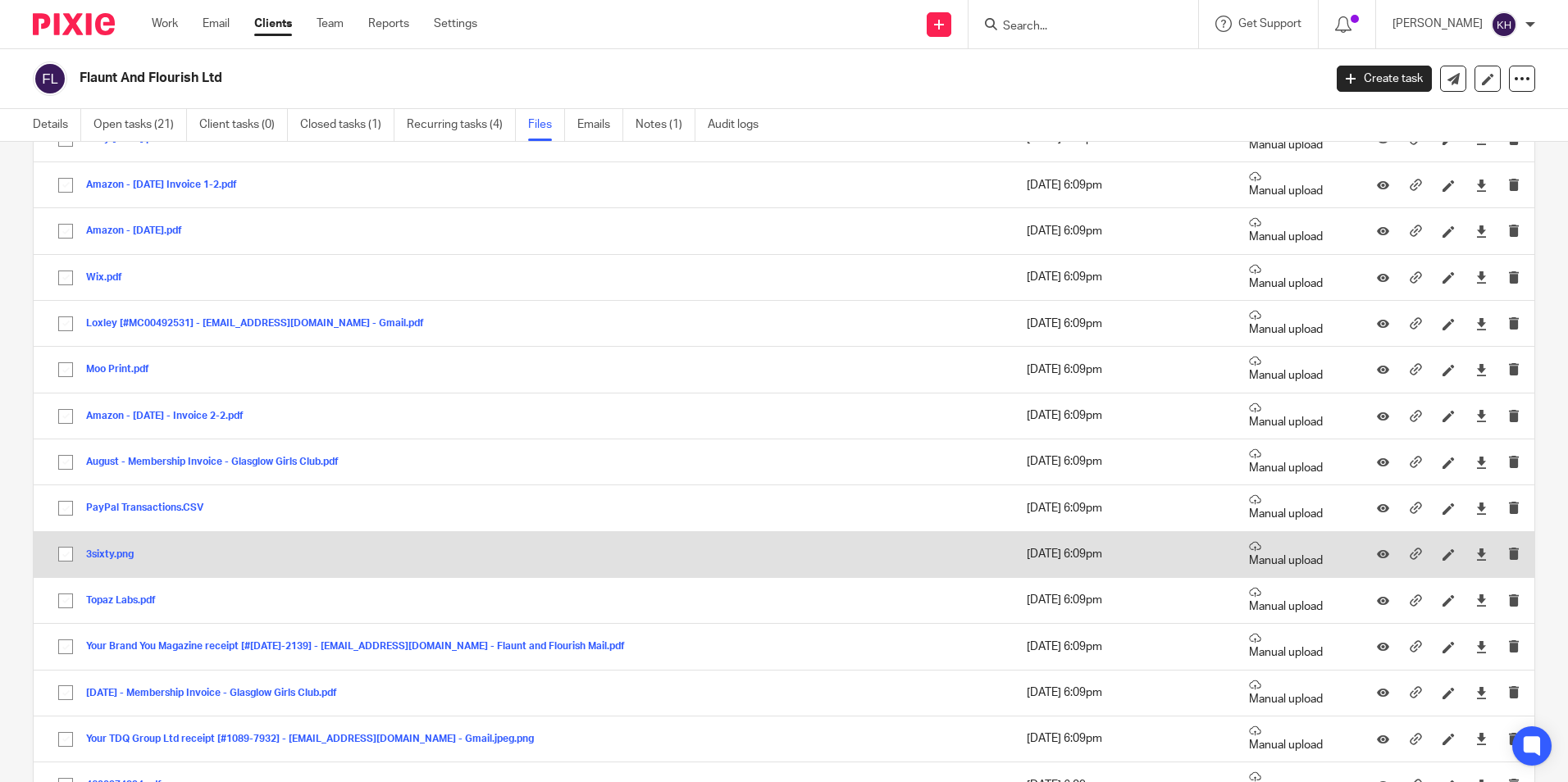
click at [109, 553] on button "3sixty.png" at bounding box center [116, 555] width 60 height 12
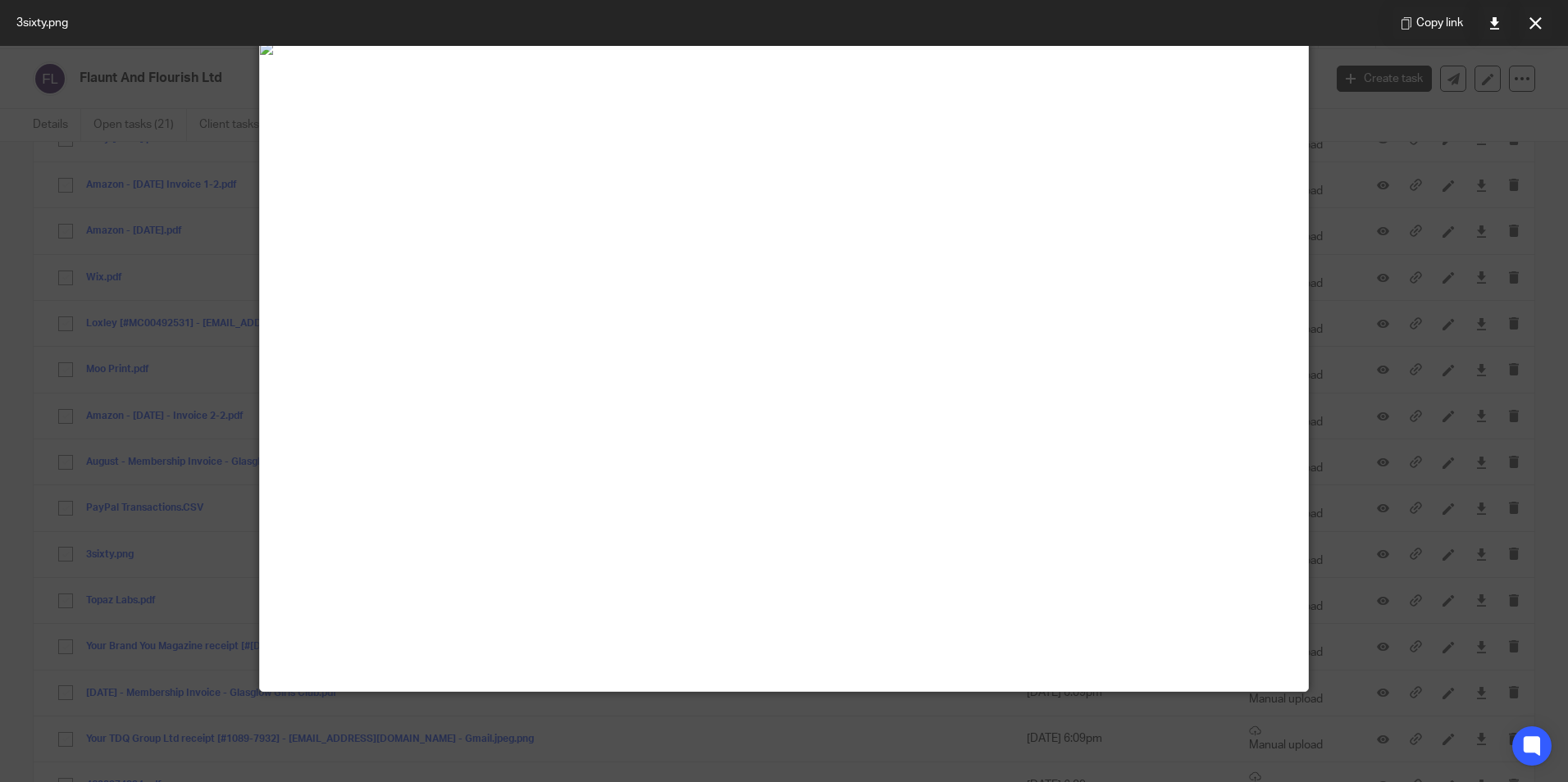
scroll to position [82, 0]
drag, startPoint x: 1531, startPoint y: 26, endPoint x: 1516, endPoint y: 34, distance: 17.0
click at [1531, 26] on icon at bounding box center [1535, 23] width 12 height 12
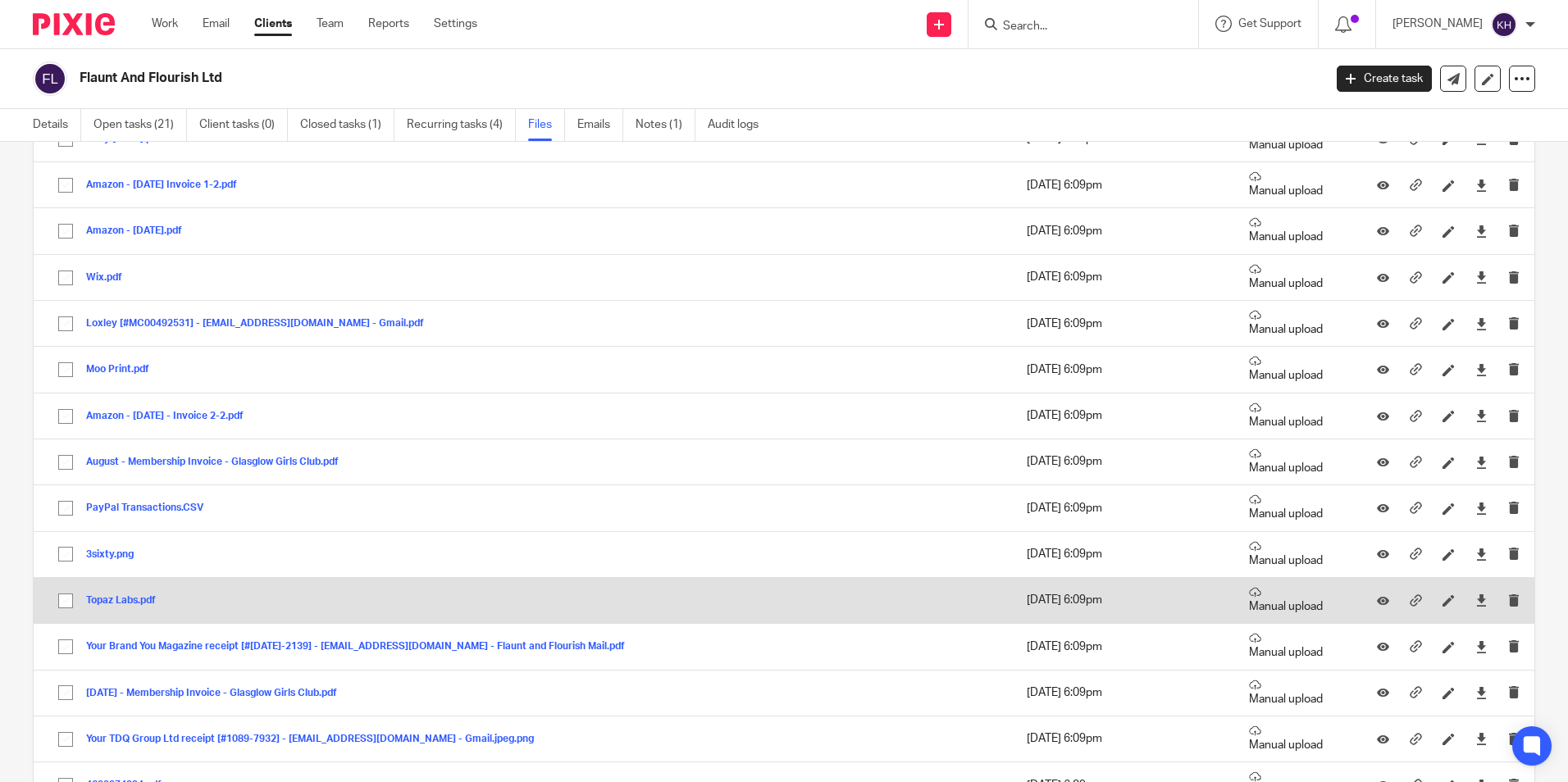
click at [147, 600] on button "Topaz Labs.pdf" at bounding box center [126, 601] width 82 height 12
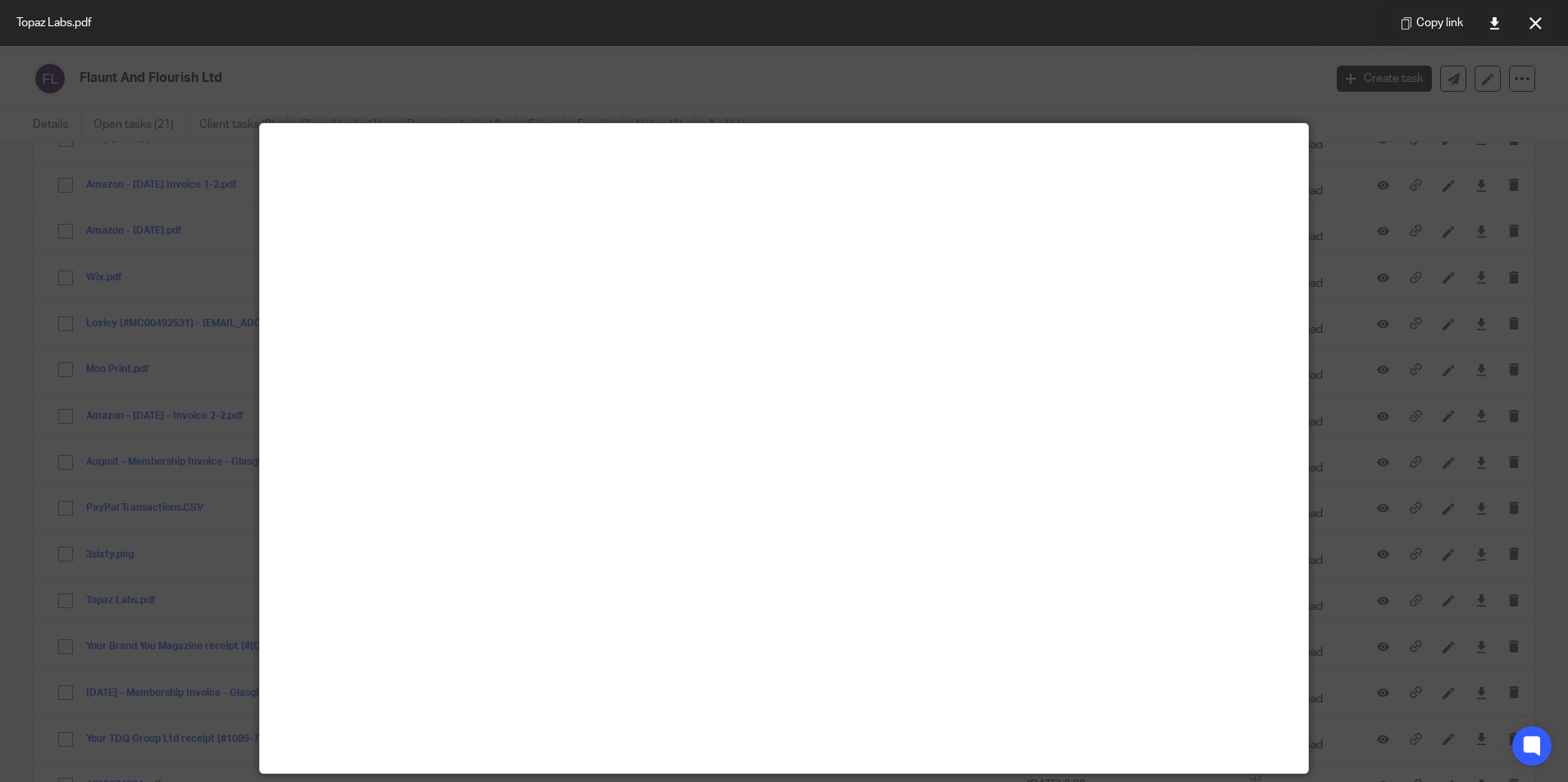
click at [1534, 18] on icon at bounding box center [1535, 23] width 12 height 12
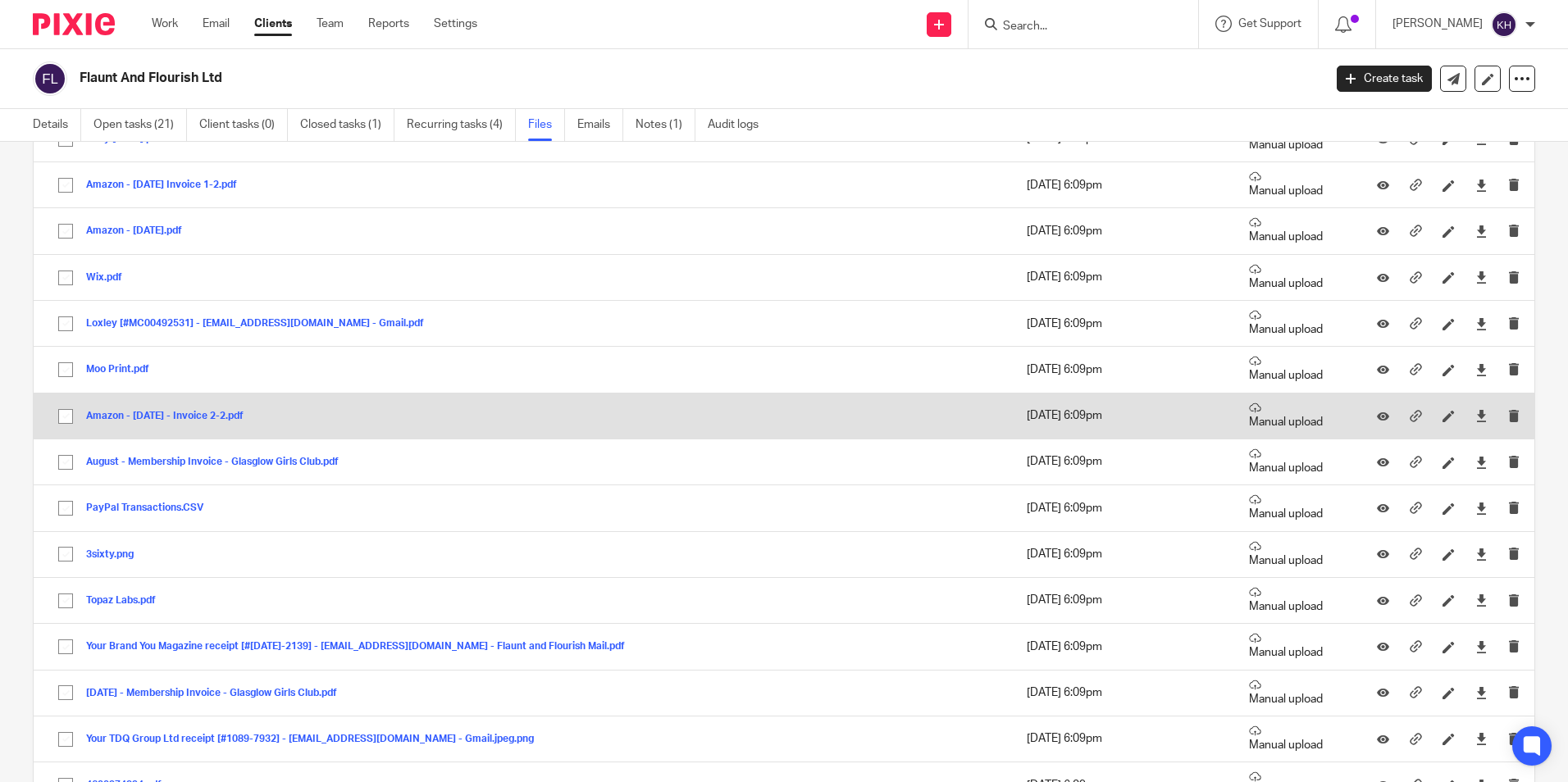
scroll to position [1722, 0]
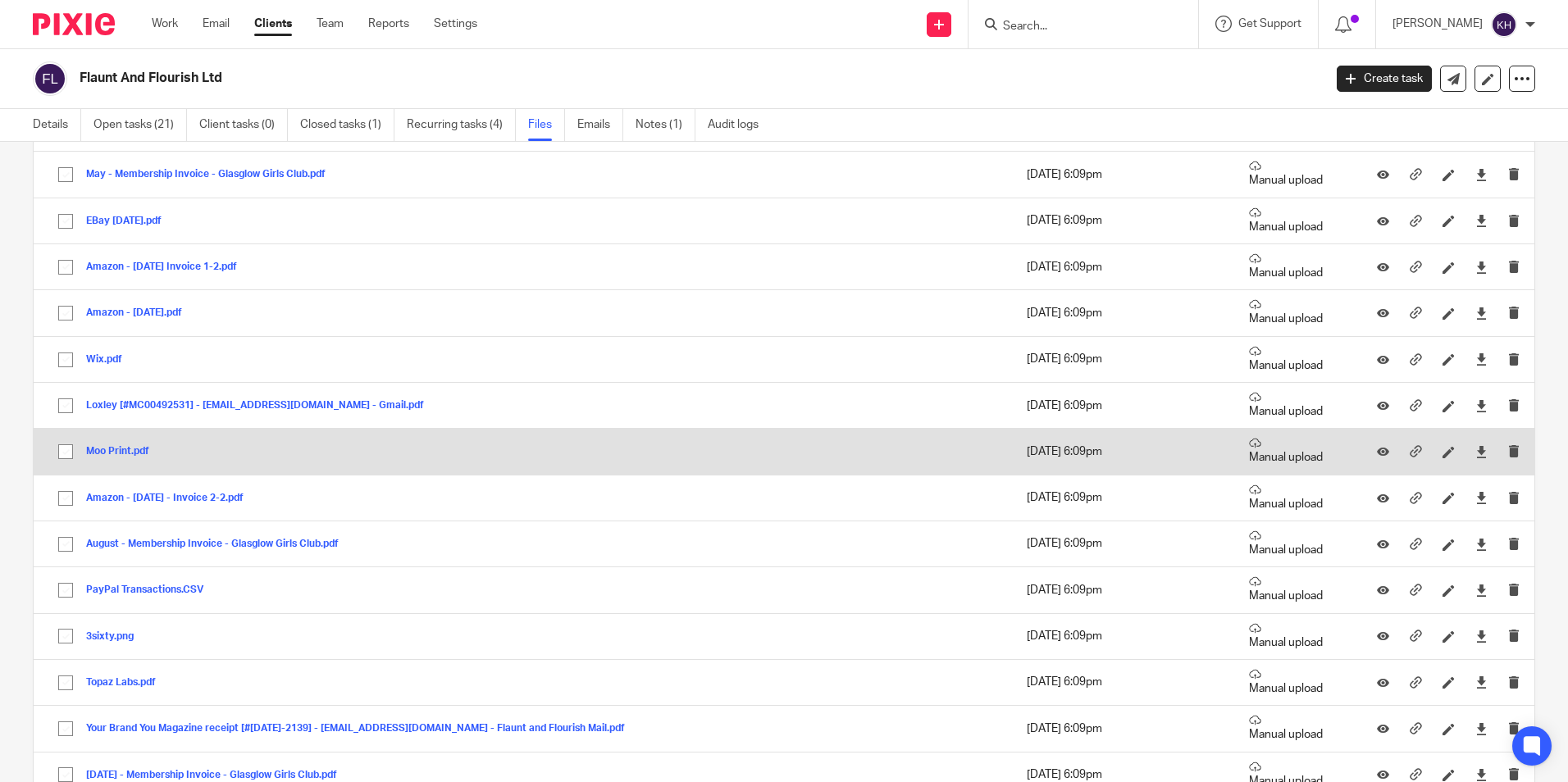
click at [128, 452] on button "Moo Print.pdf" at bounding box center [123, 452] width 75 height 12
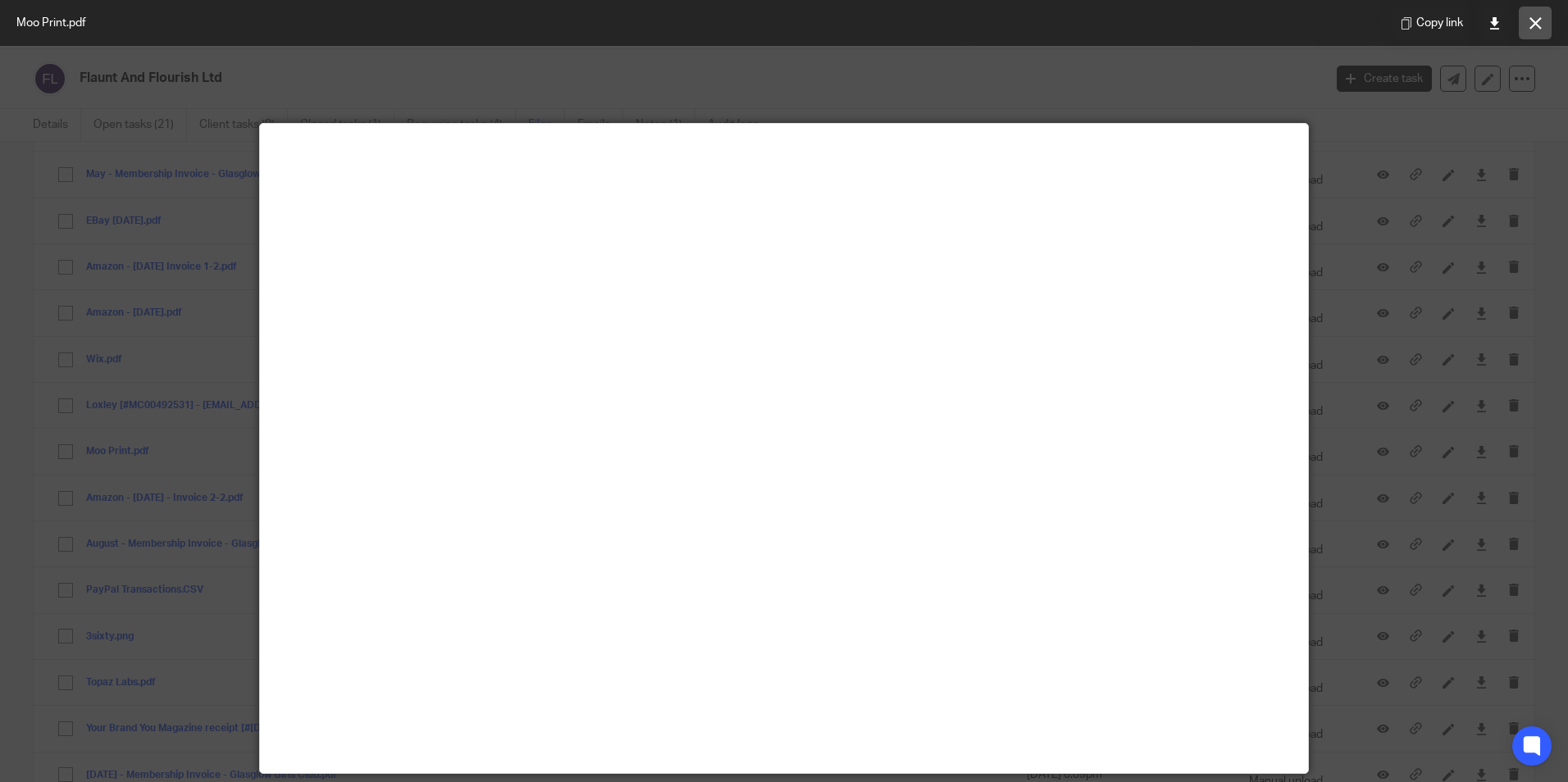
click at [1531, 16] on button at bounding box center [1534, 23] width 33 height 33
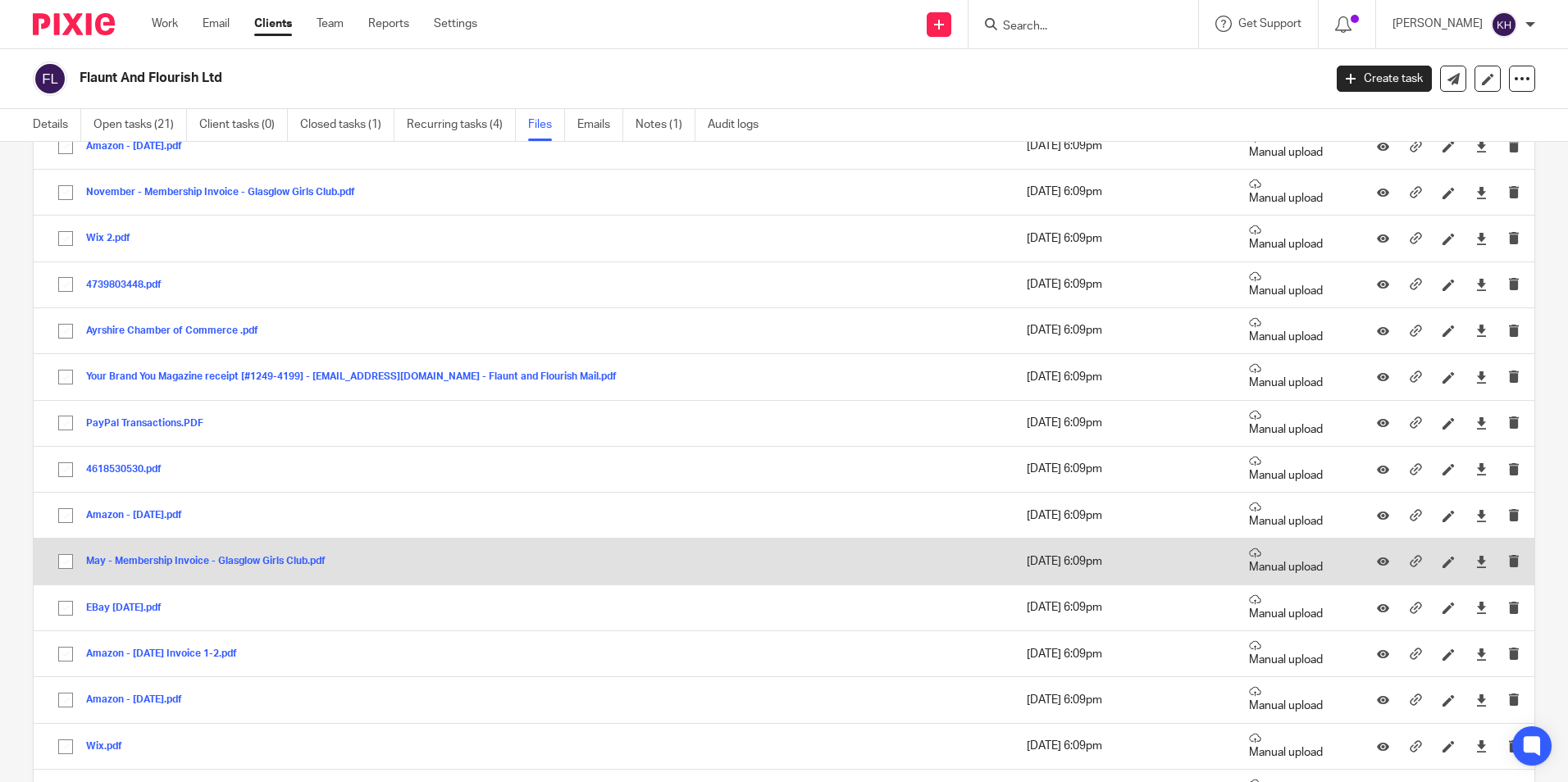
scroll to position [1312, 0]
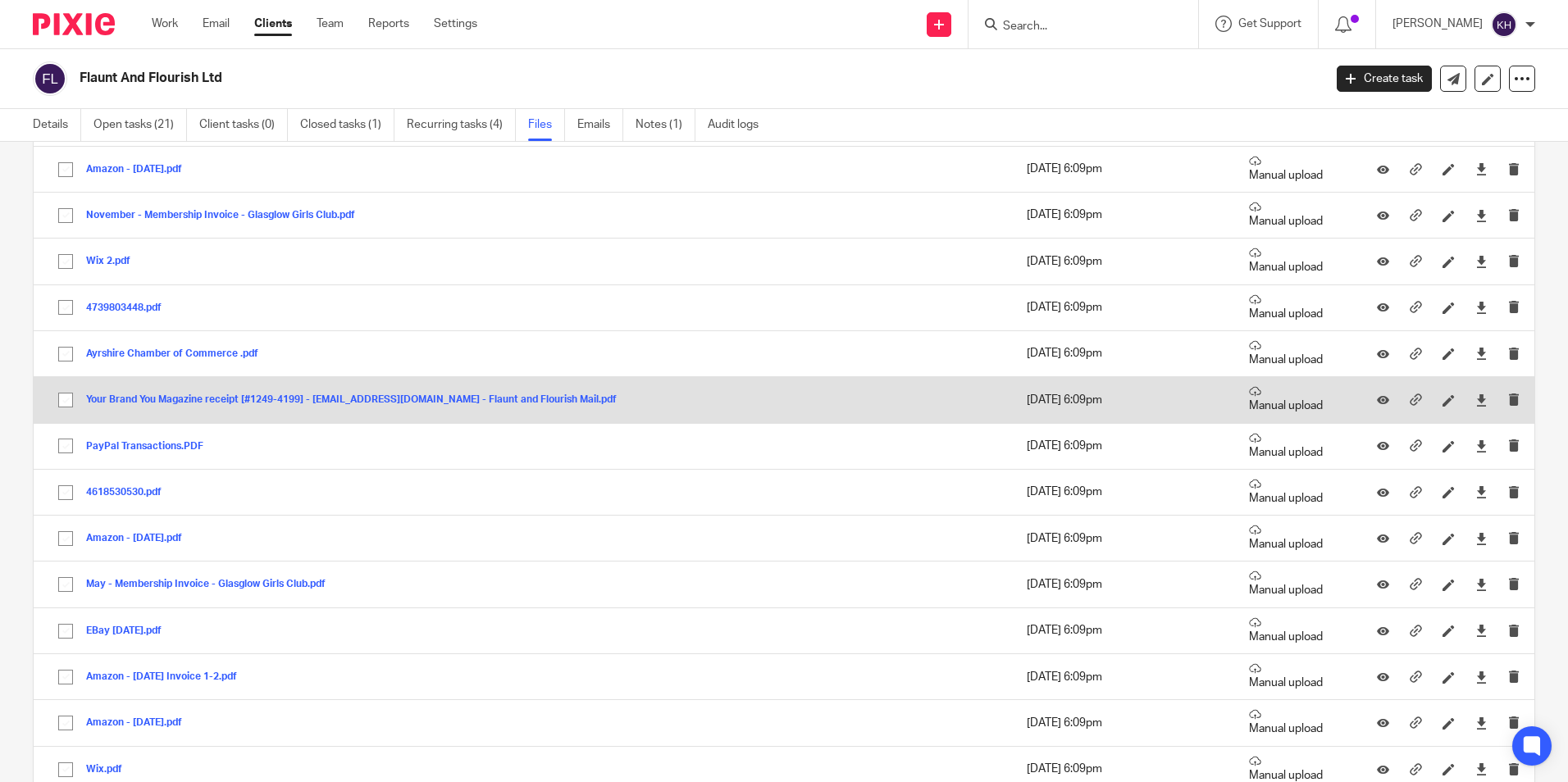
click at [259, 399] on button "Your Brand You Magazine receipt [#1249-4199] - victoria@flauntandflourish.co.uk…" at bounding box center [357, 400] width 543 height 12
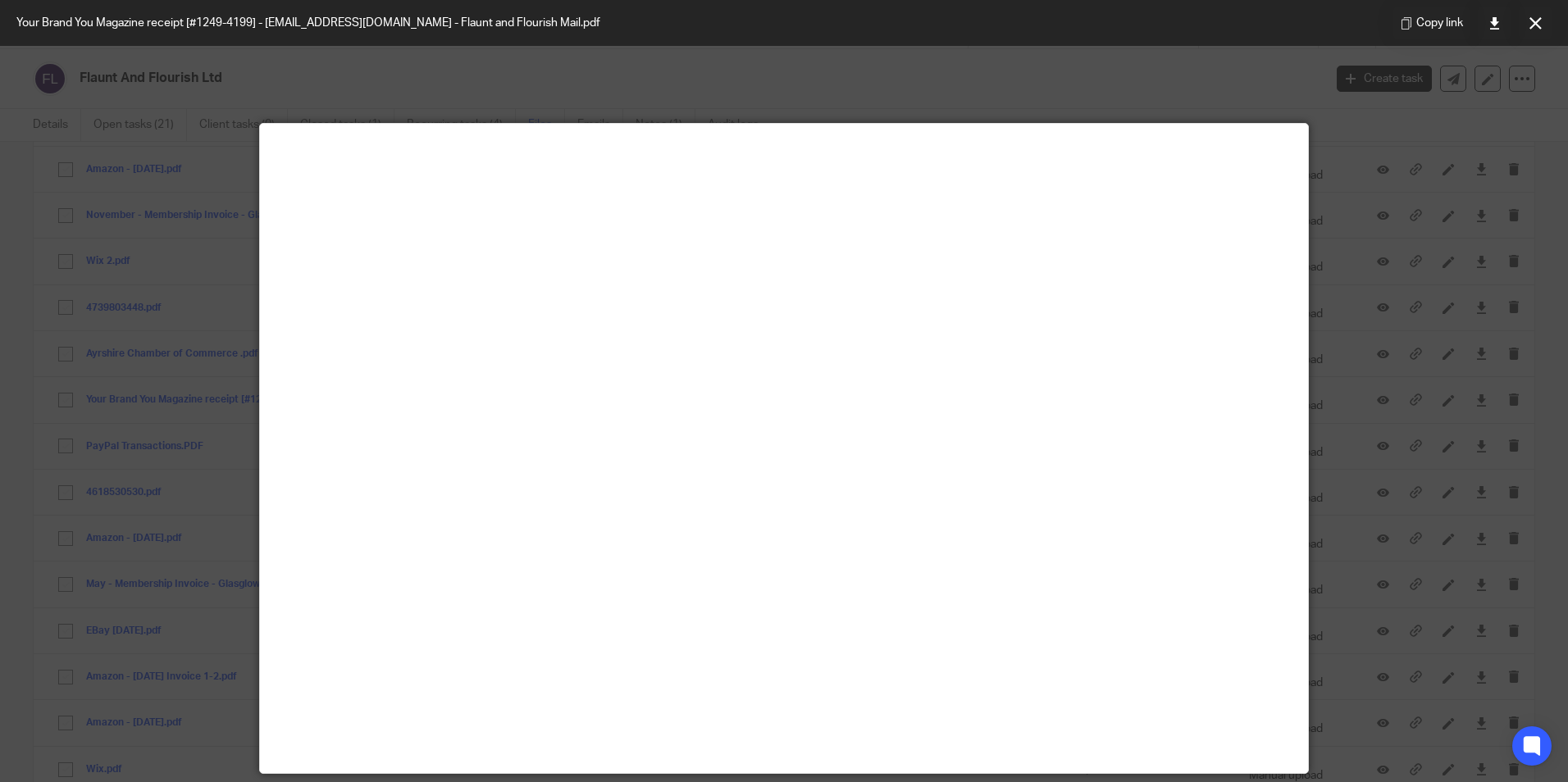
drag, startPoint x: 1526, startPoint y: 26, endPoint x: 1515, endPoint y: 32, distance: 12.5
click at [1526, 26] on button at bounding box center [1534, 23] width 33 height 33
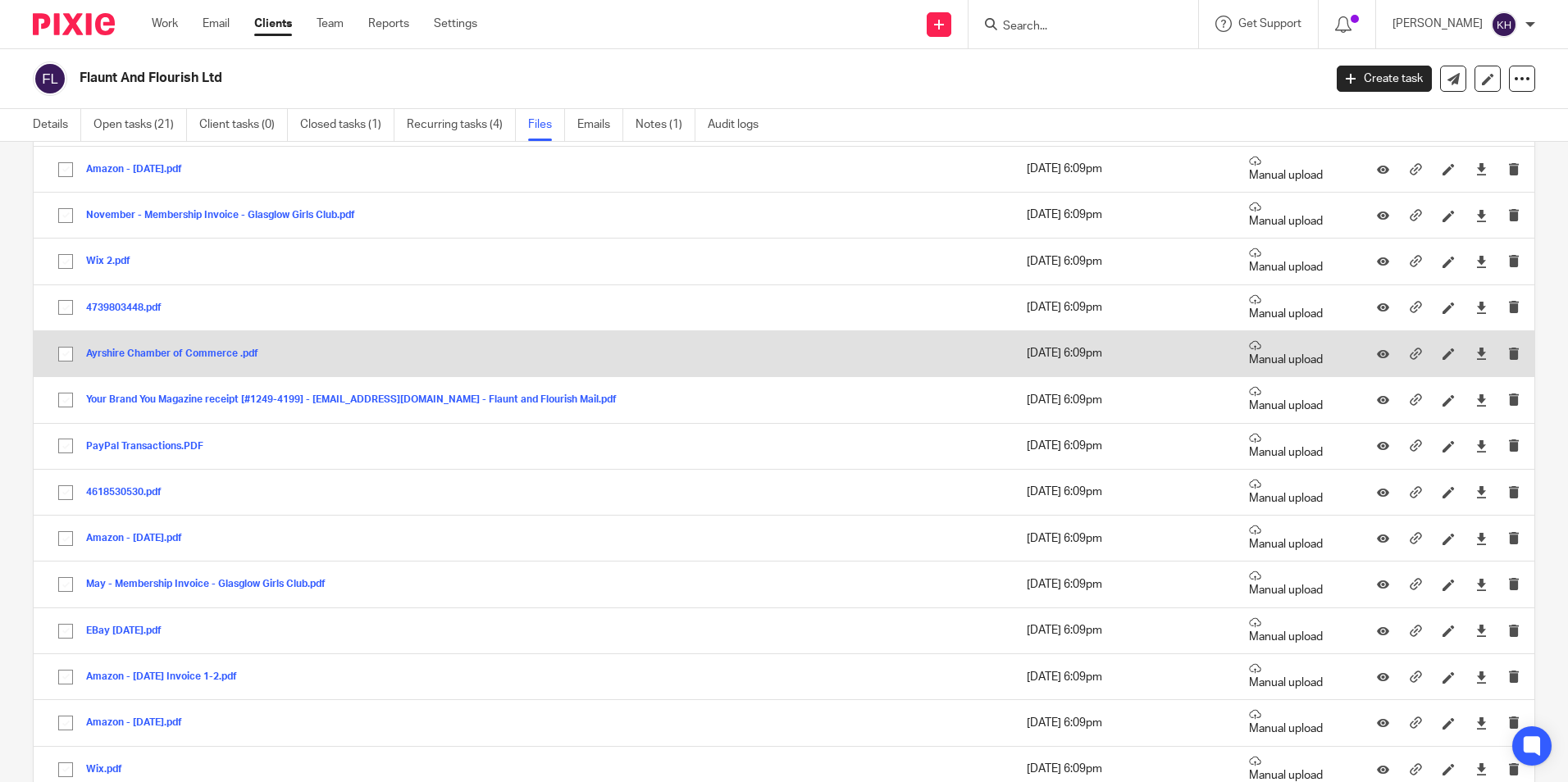
click at [142, 351] on button "Ayrshire Chamber of Commerce .pdf" at bounding box center [178, 354] width 185 height 12
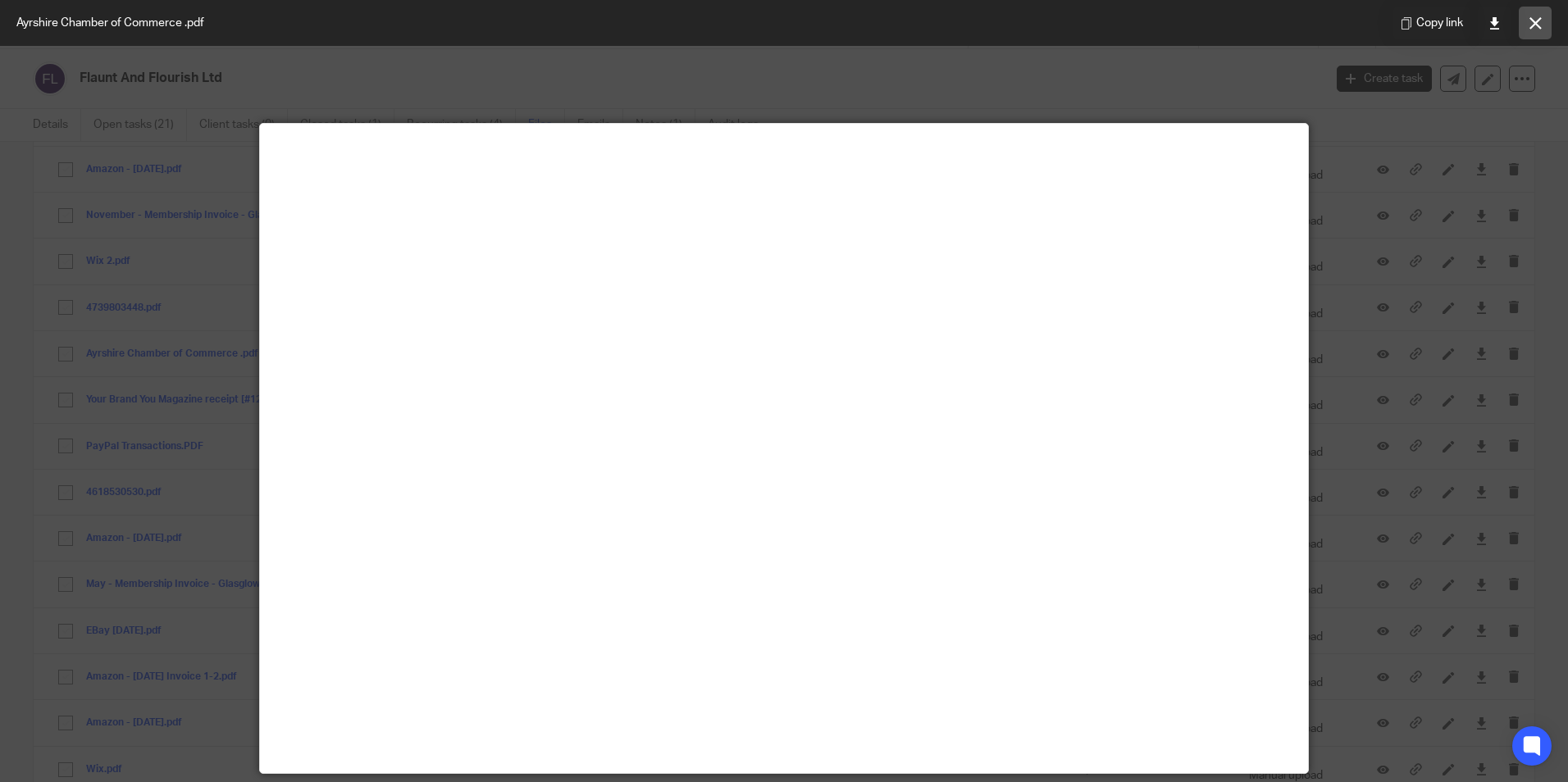
click at [1538, 16] on button at bounding box center [1534, 23] width 33 height 33
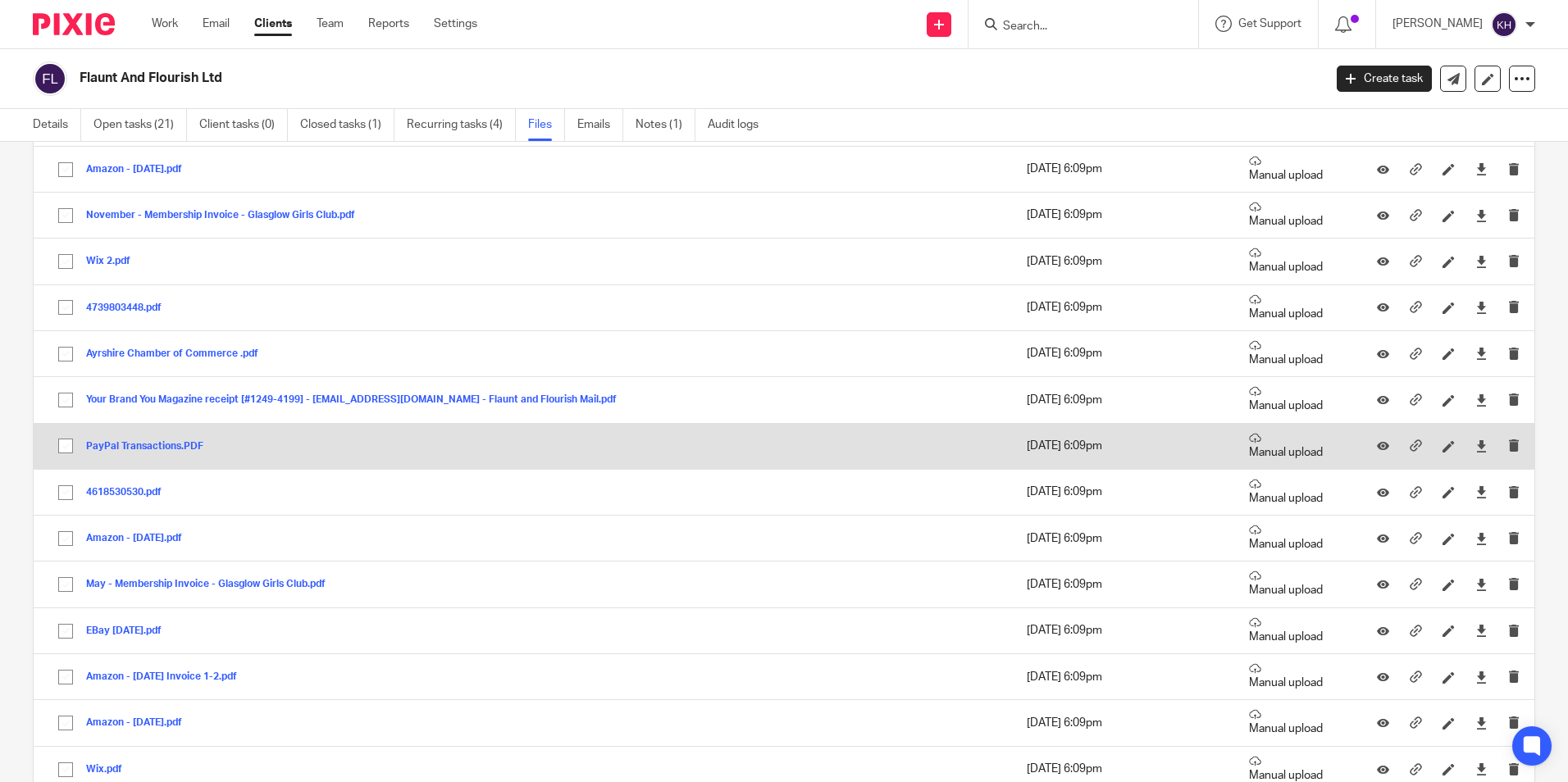
click at [177, 443] on button "PayPal Transactions.PDF" at bounding box center [150, 447] width 129 height 12
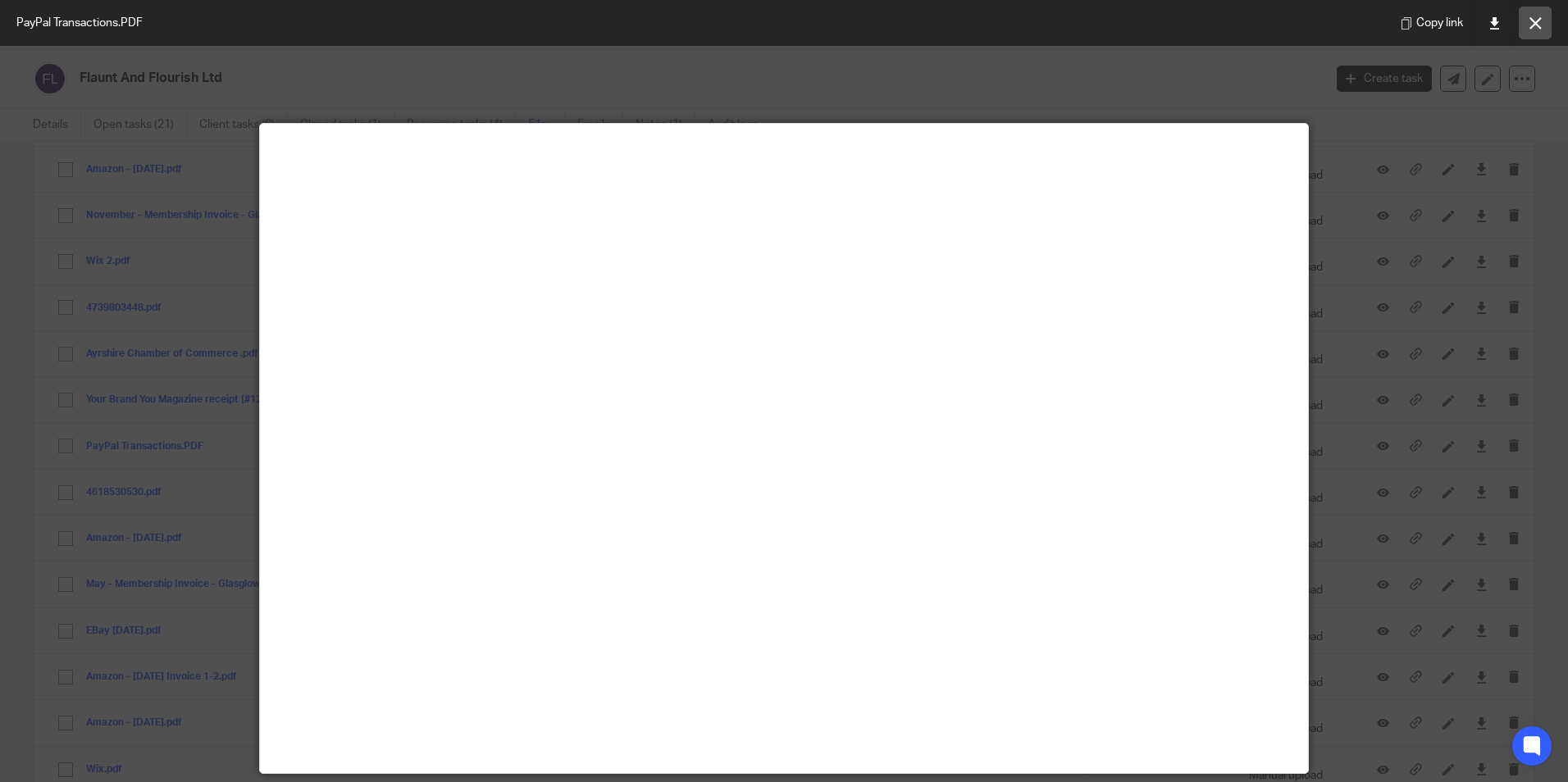
click at [1520, 30] on button at bounding box center [1534, 23] width 33 height 33
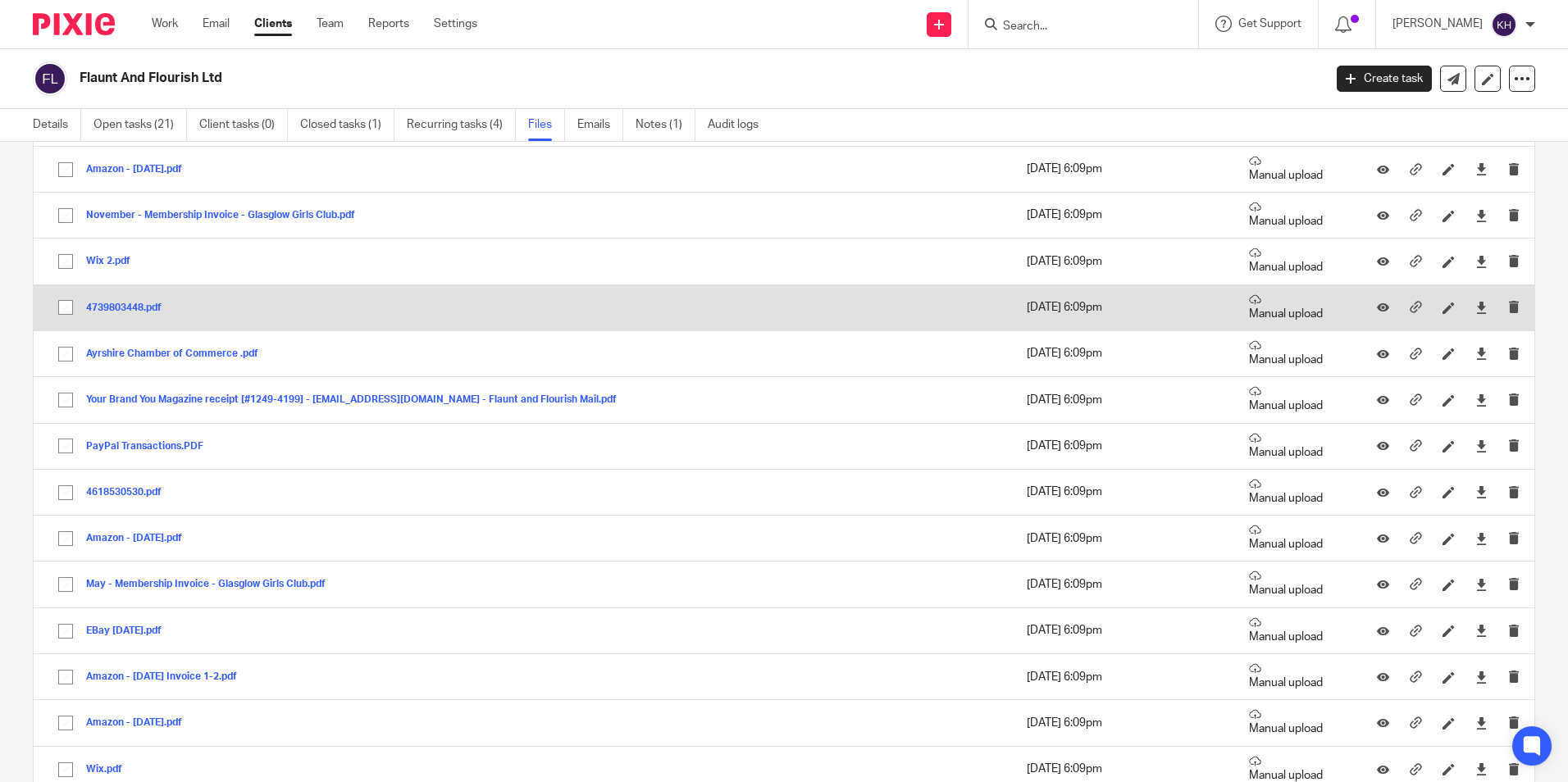
scroll to position [1230, 0]
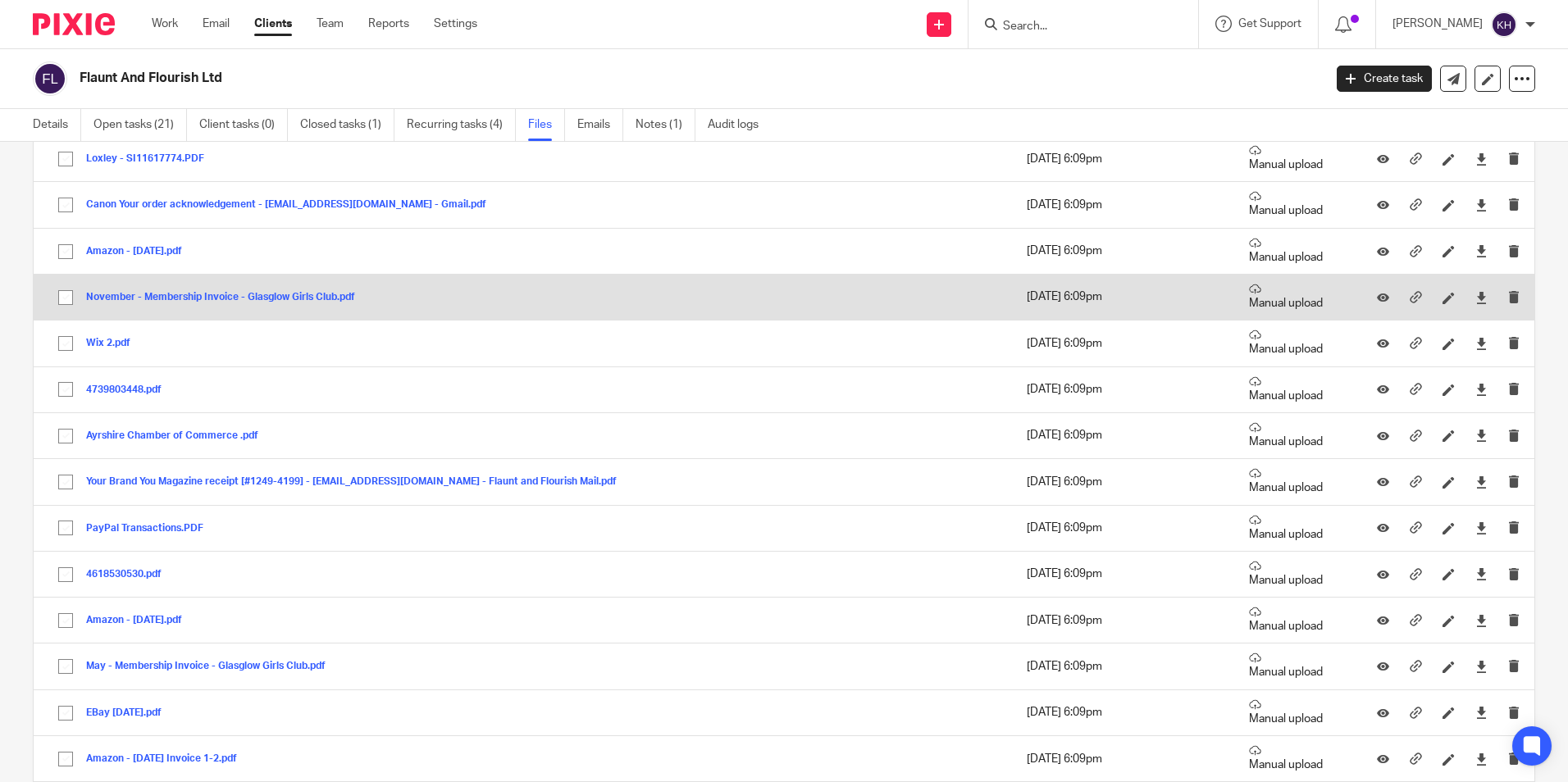
click at [169, 299] on button "November - Membership Invoice - Glasglow Girls Club.pdf" at bounding box center [226, 298] width 281 height 12
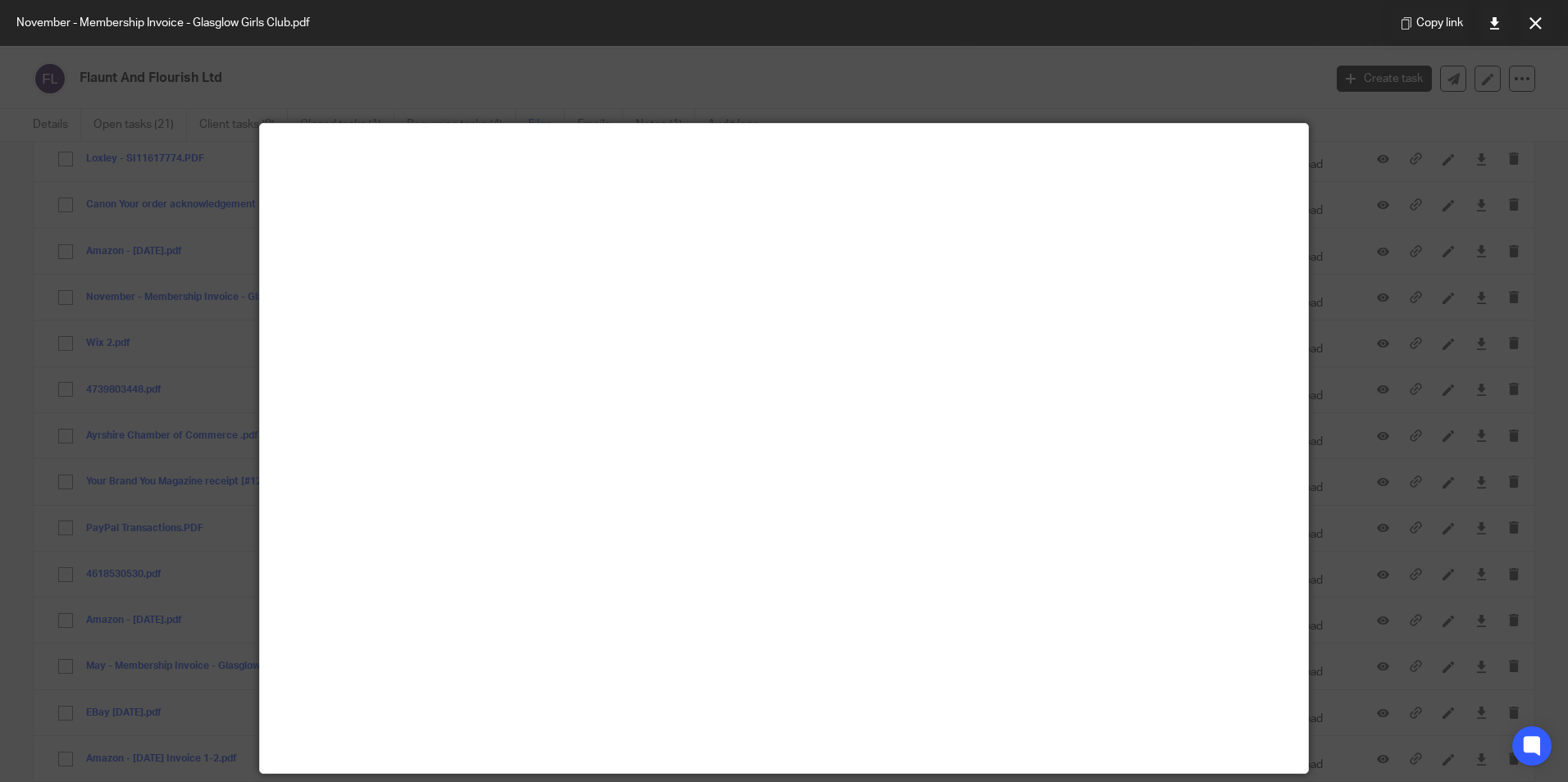
drag, startPoint x: 1539, startPoint y: 18, endPoint x: 1353, endPoint y: 95, distance: 201.3
click at [1539, 18] on icon at bounding box center [1535, 23] width 12 height 12
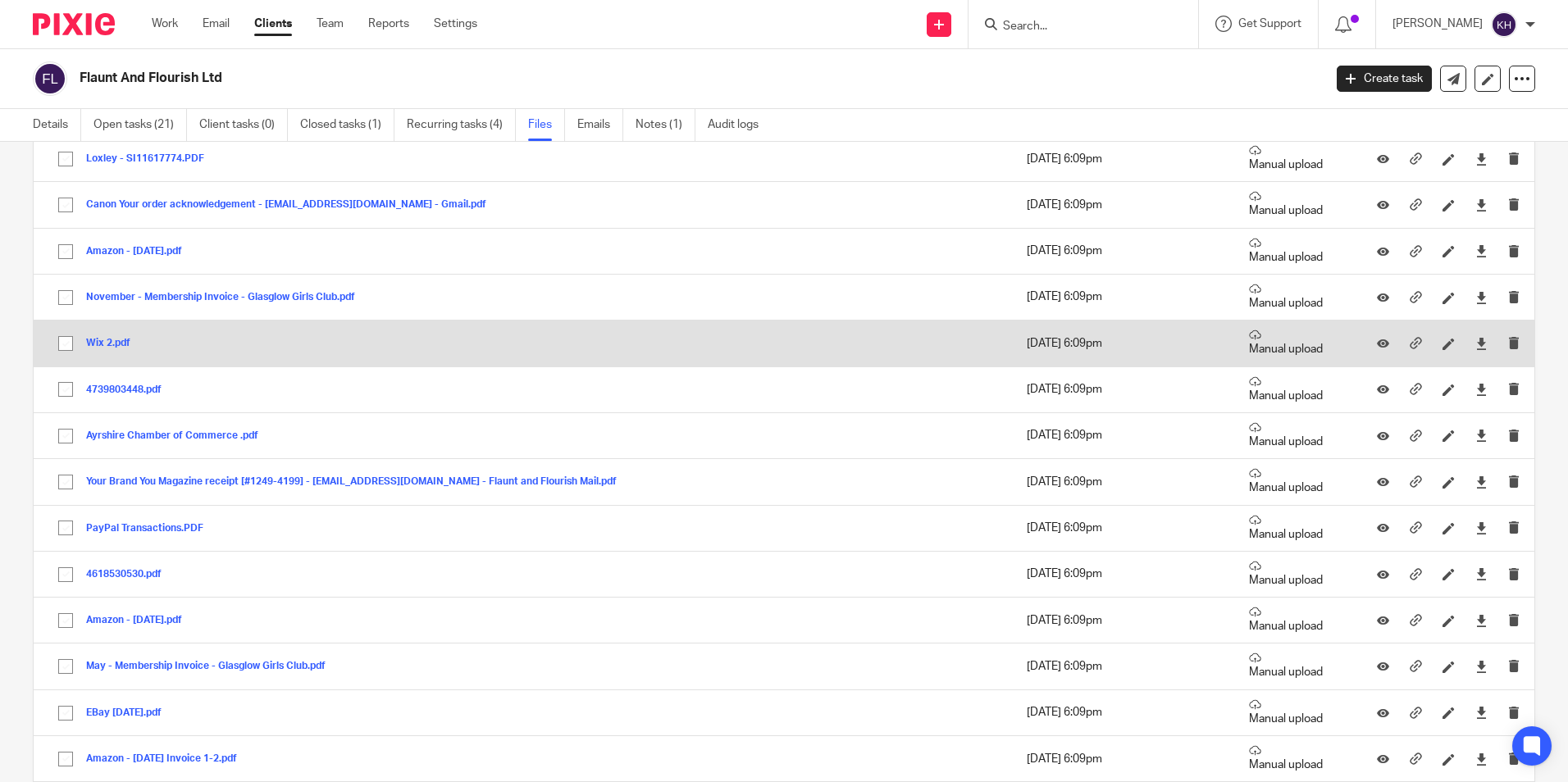
click at [104, 347] on button "Wix 2.pdf" at bounding box center [114, 344] width 56 height 12
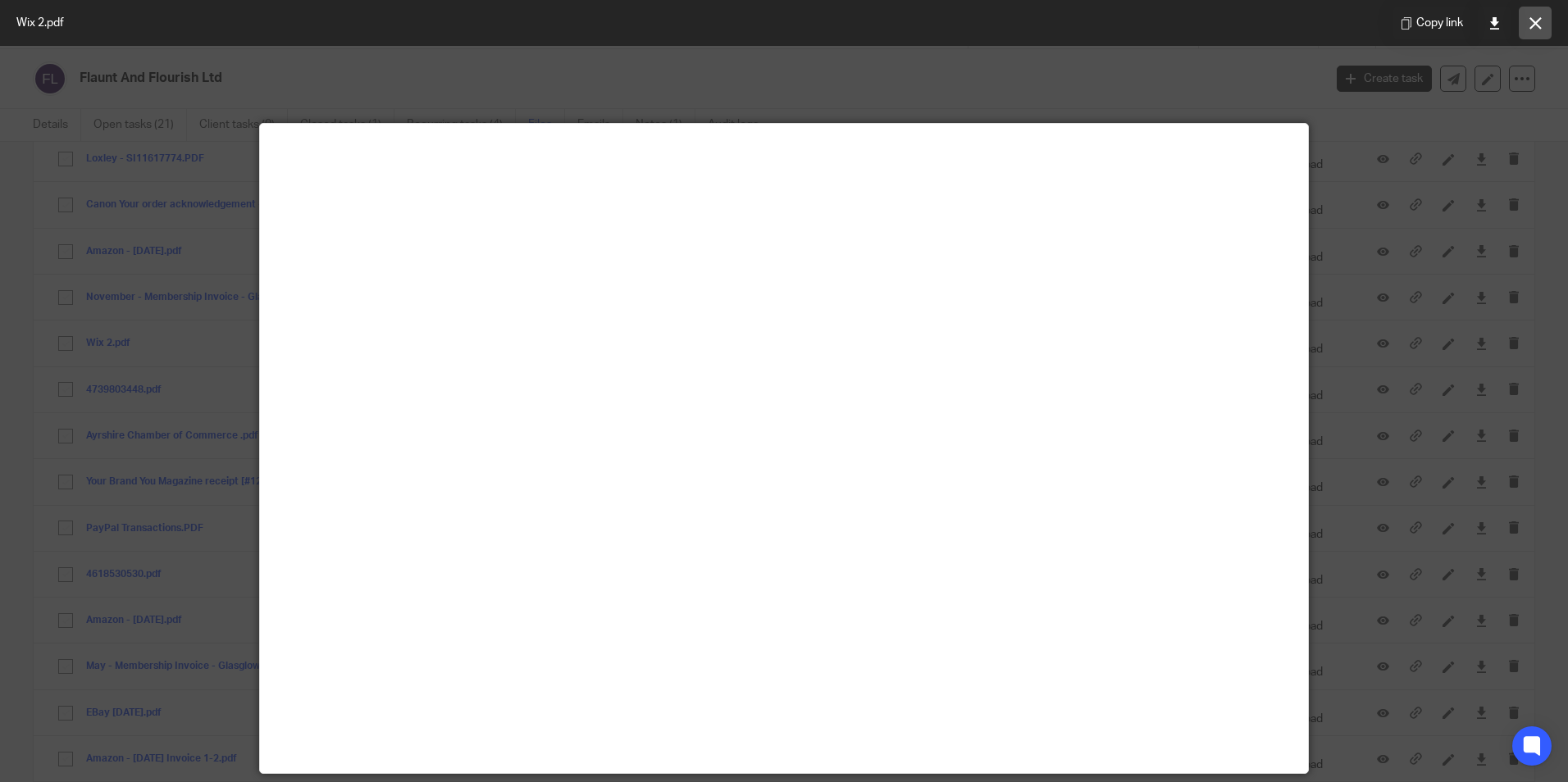
click at [1540, 23] on icon at bounding box center [1535, 23] width 12 height 12
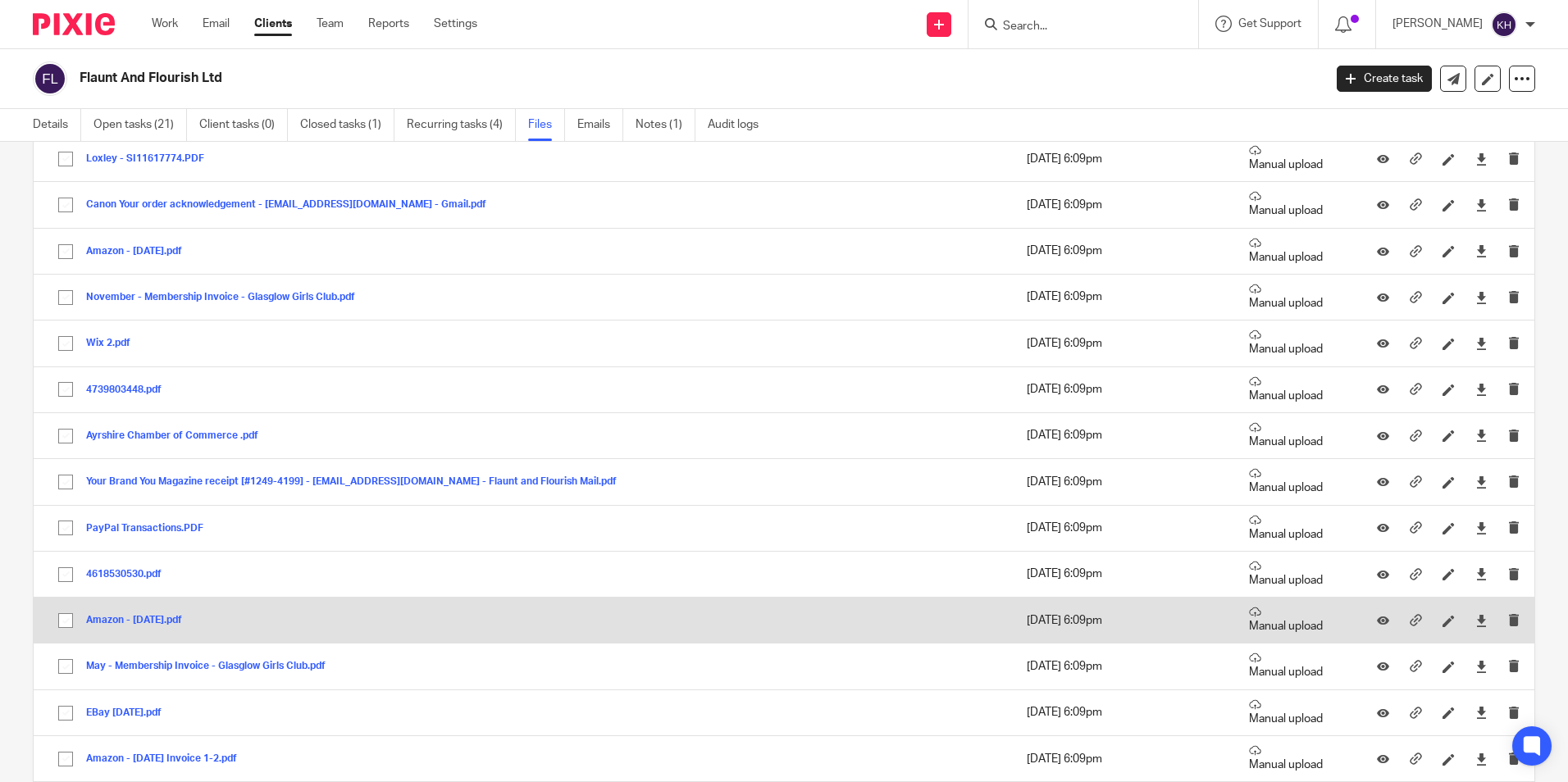
click at [138, 614] on div "Amazon - 1.11.22.pdf" at bounding box center [140, 620] width 109 height 17
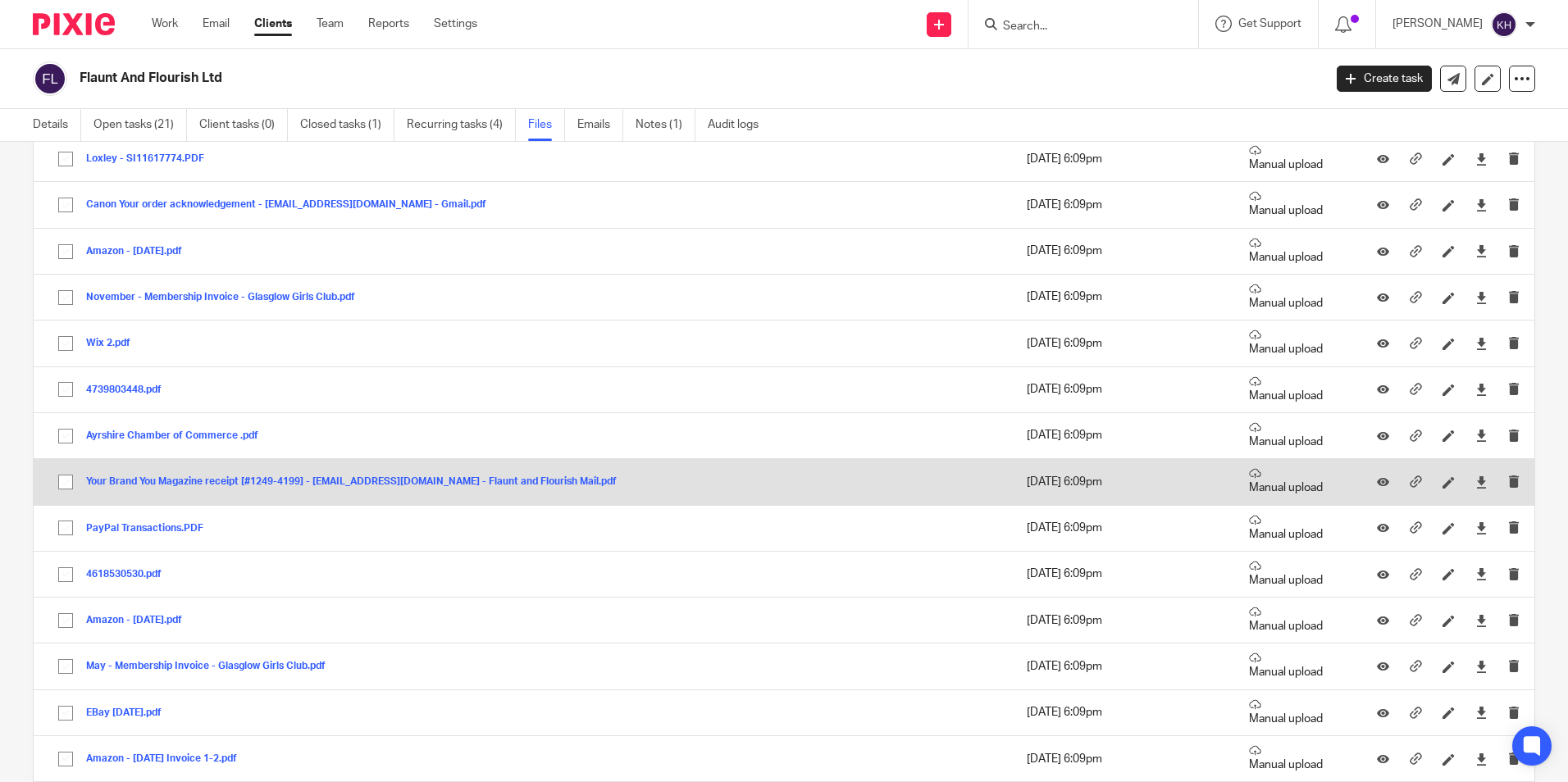
click at [160, 487] on button "Your Brand You Magazine receipt [#1249-4199] - victoria@flauntandflourish.co.uk…" at bounding box center [357, 482] width 543 height 12
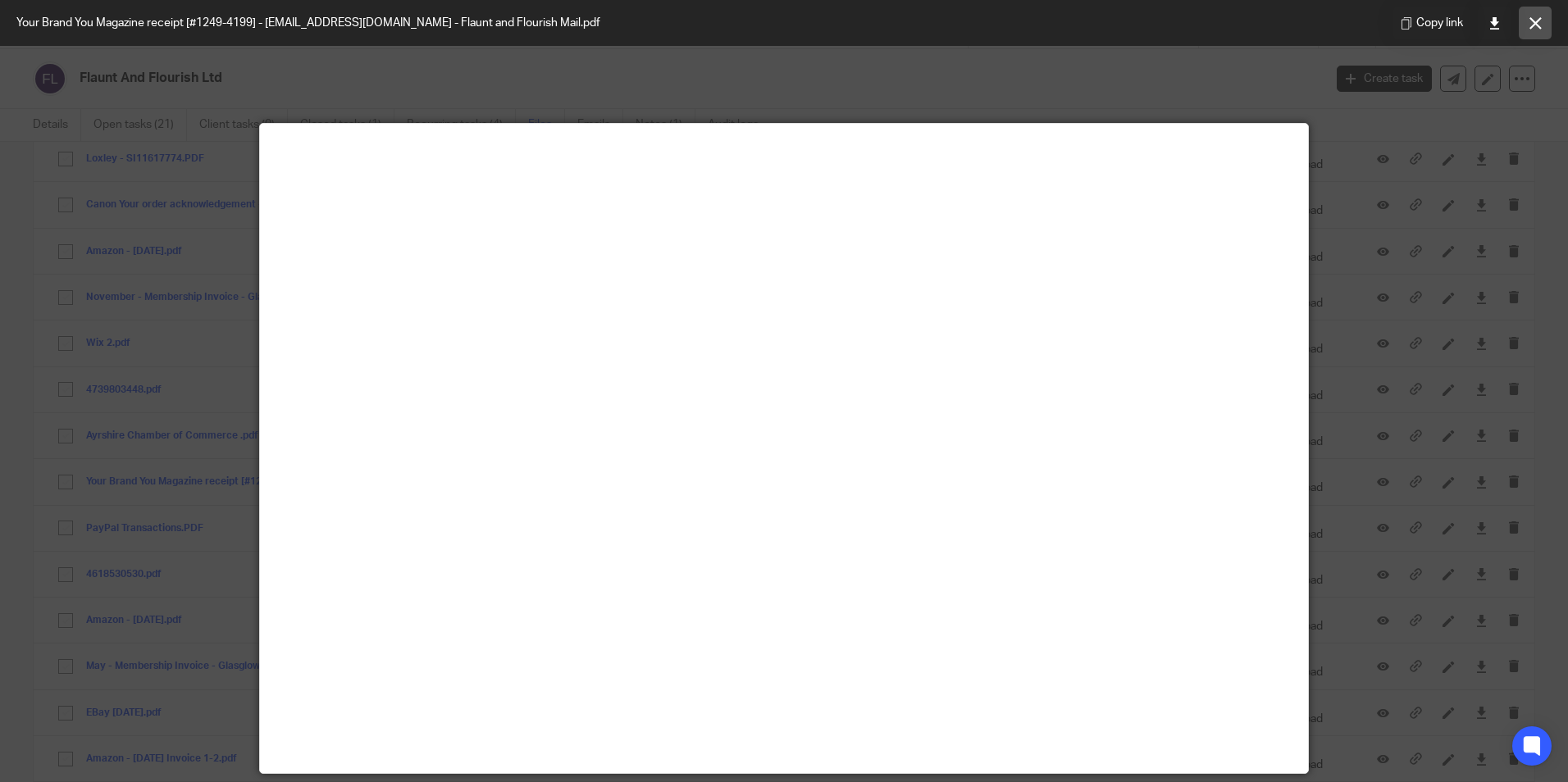
click at [1537, 12] on button at bounding box center [1534, 23] width 33 height 33
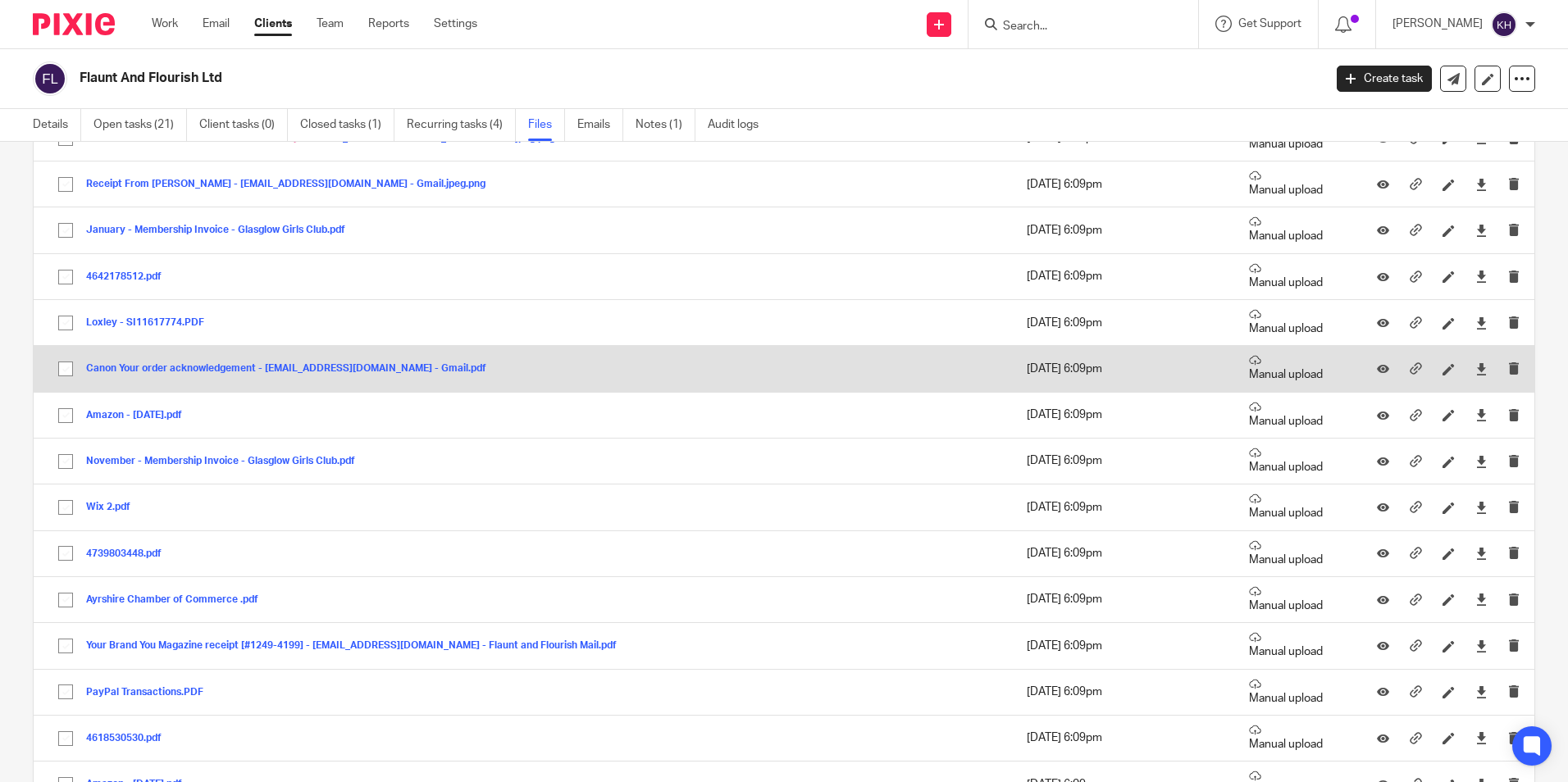
scroll to position [983, 0]
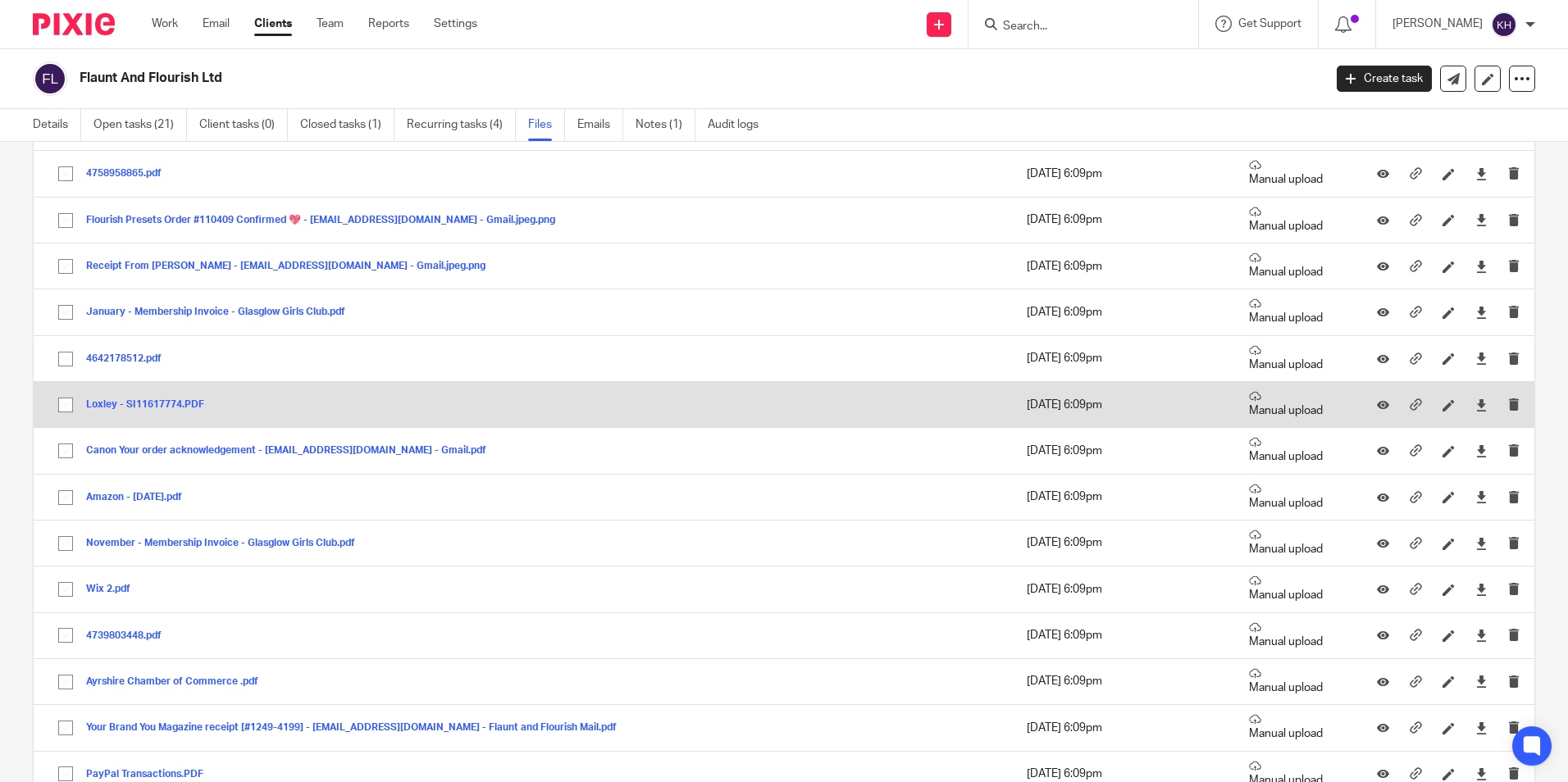
click at [158, 405] on button "Loxley - SI11617774.PDF" at bounding box center [151, 405] width 130 height 12
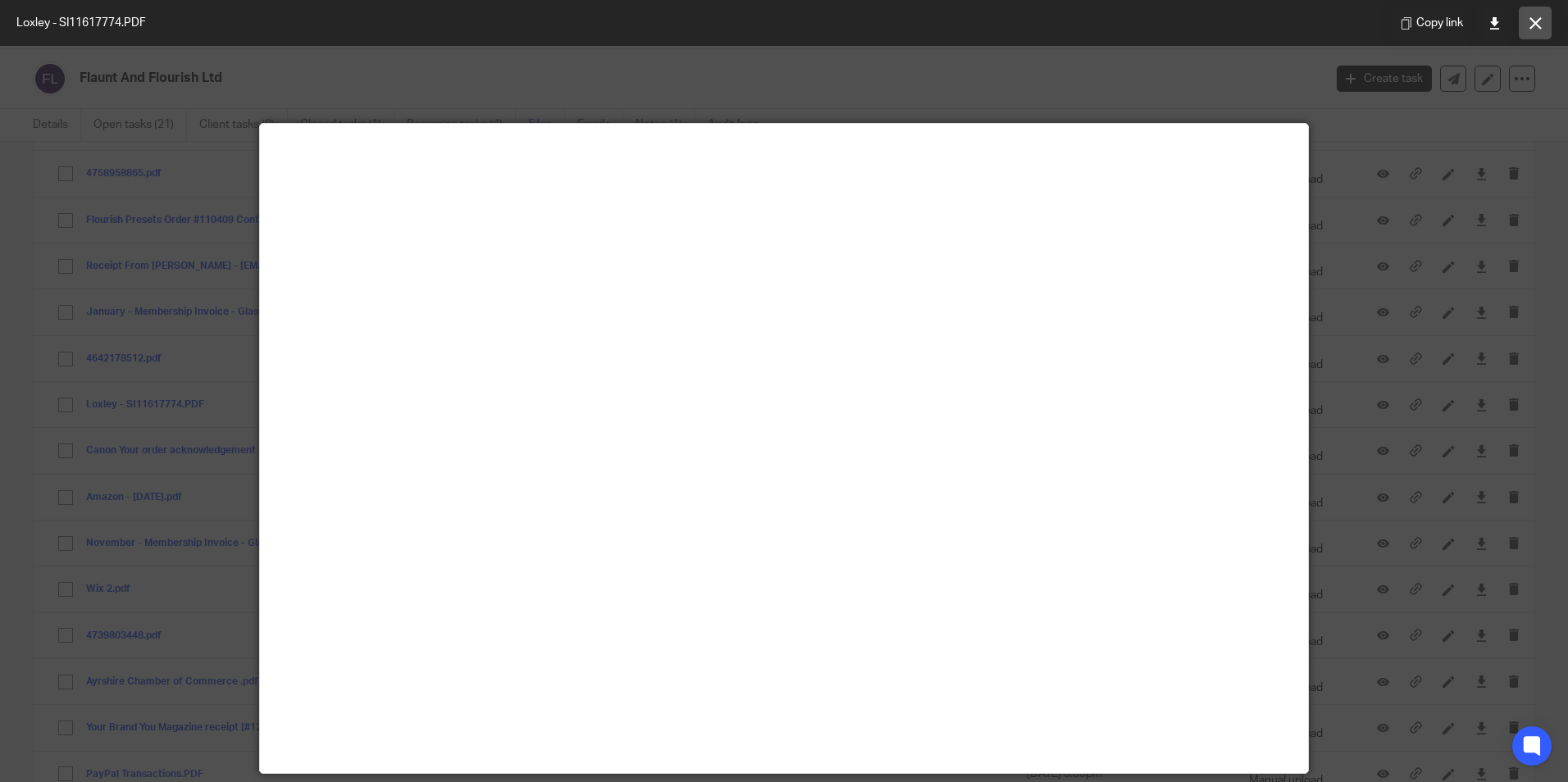
click at [1539, 17] on icon at bounding box center [1535, 23] width 12 height 12
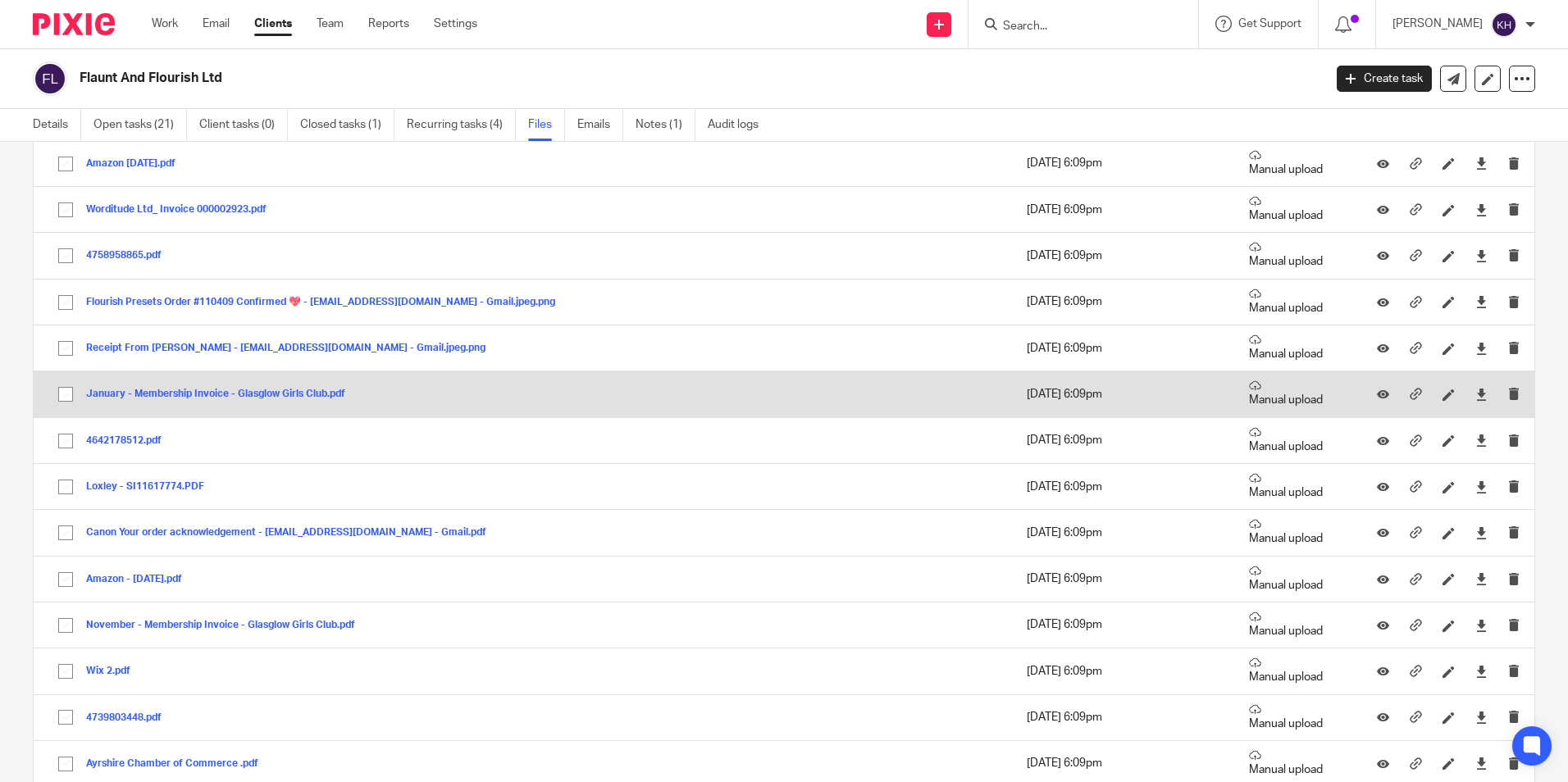
scroll to position [820, 0]
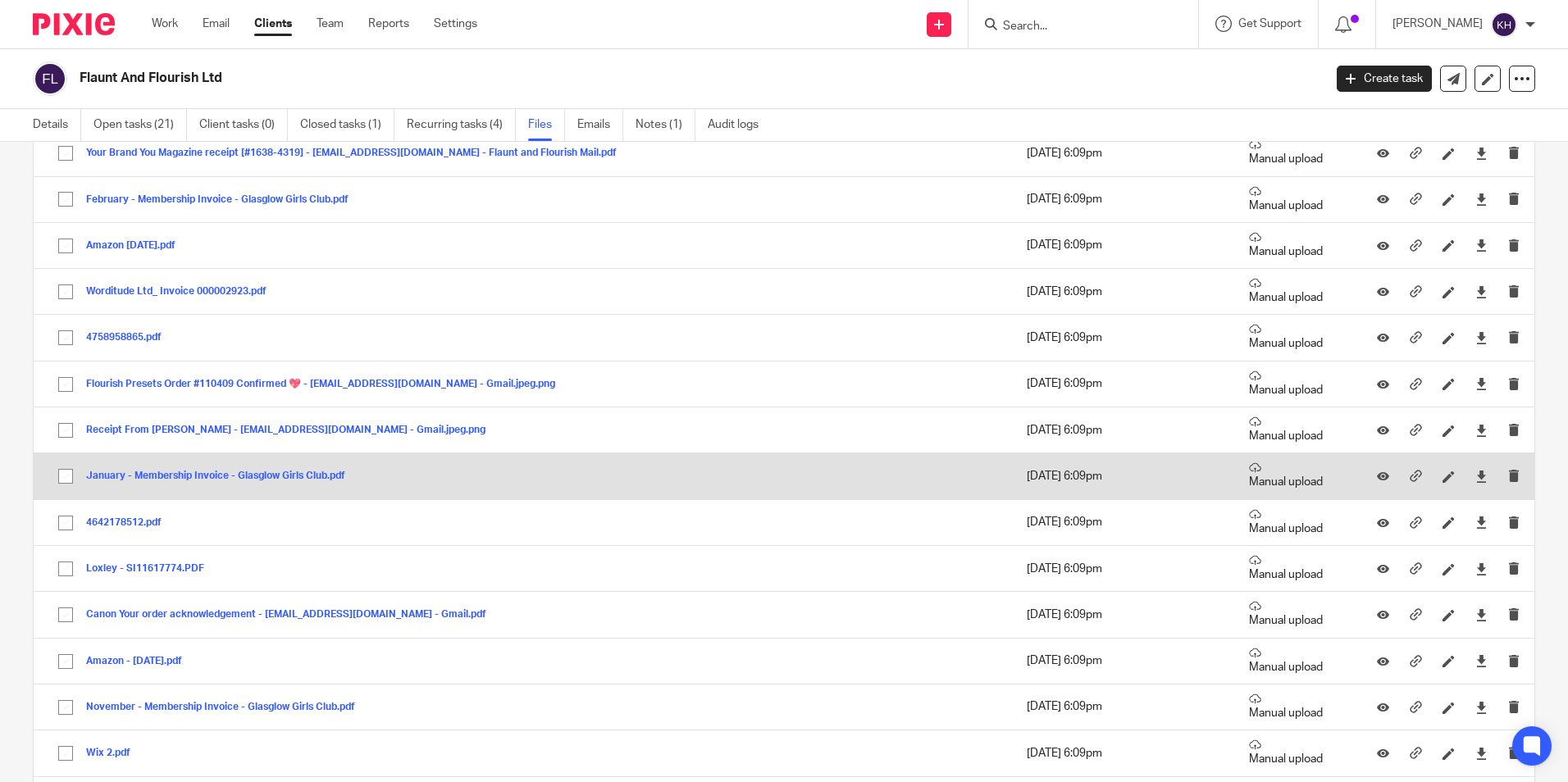
click at [274, 475] on button "January - Membership Invoice - Glasglow Girls Club.pdf" at bounding box center [221, 477] width 272 height 12
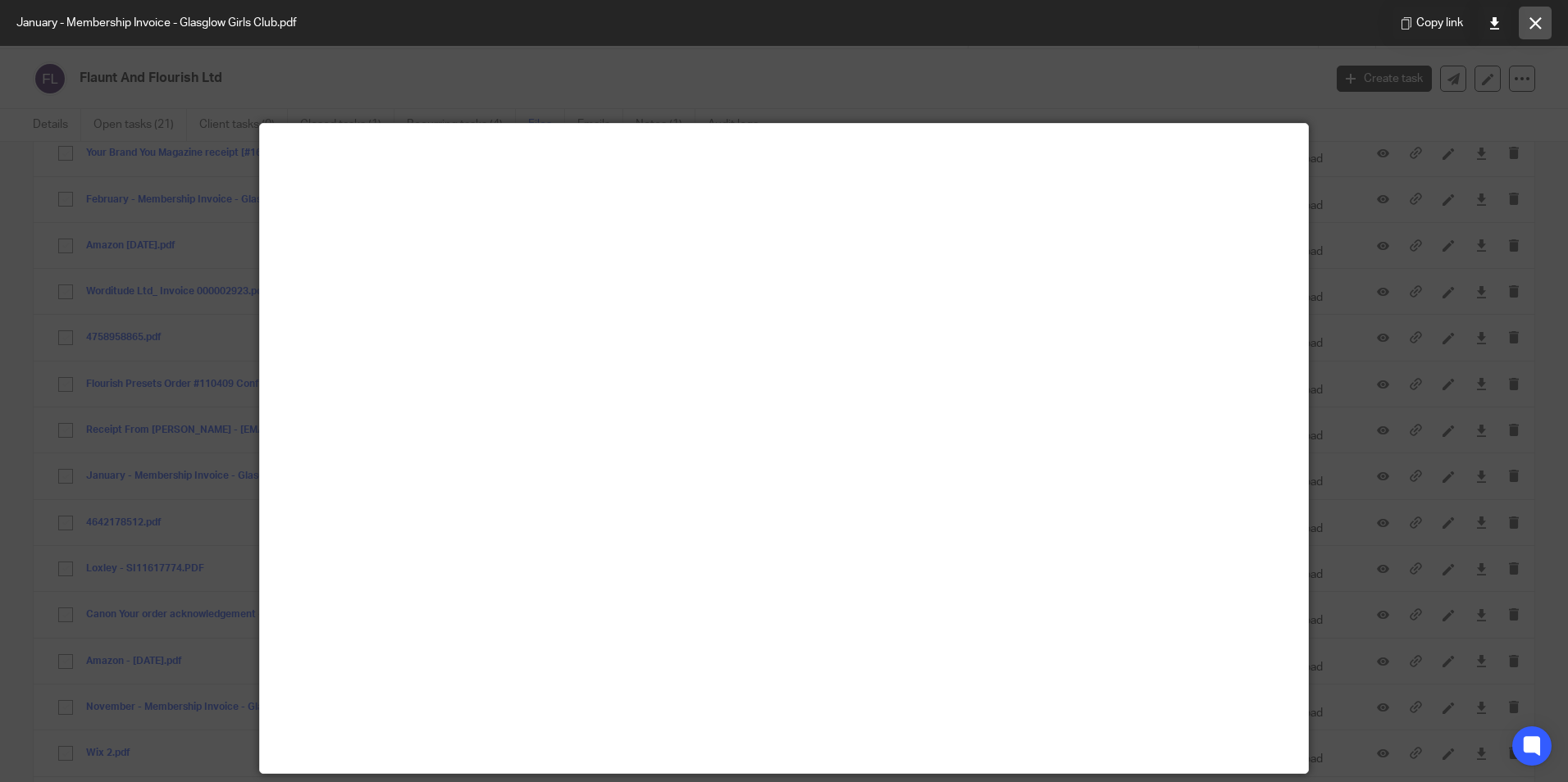
click at [1523, 16] on button at bounding box center [1534, 23] width 33 height 33
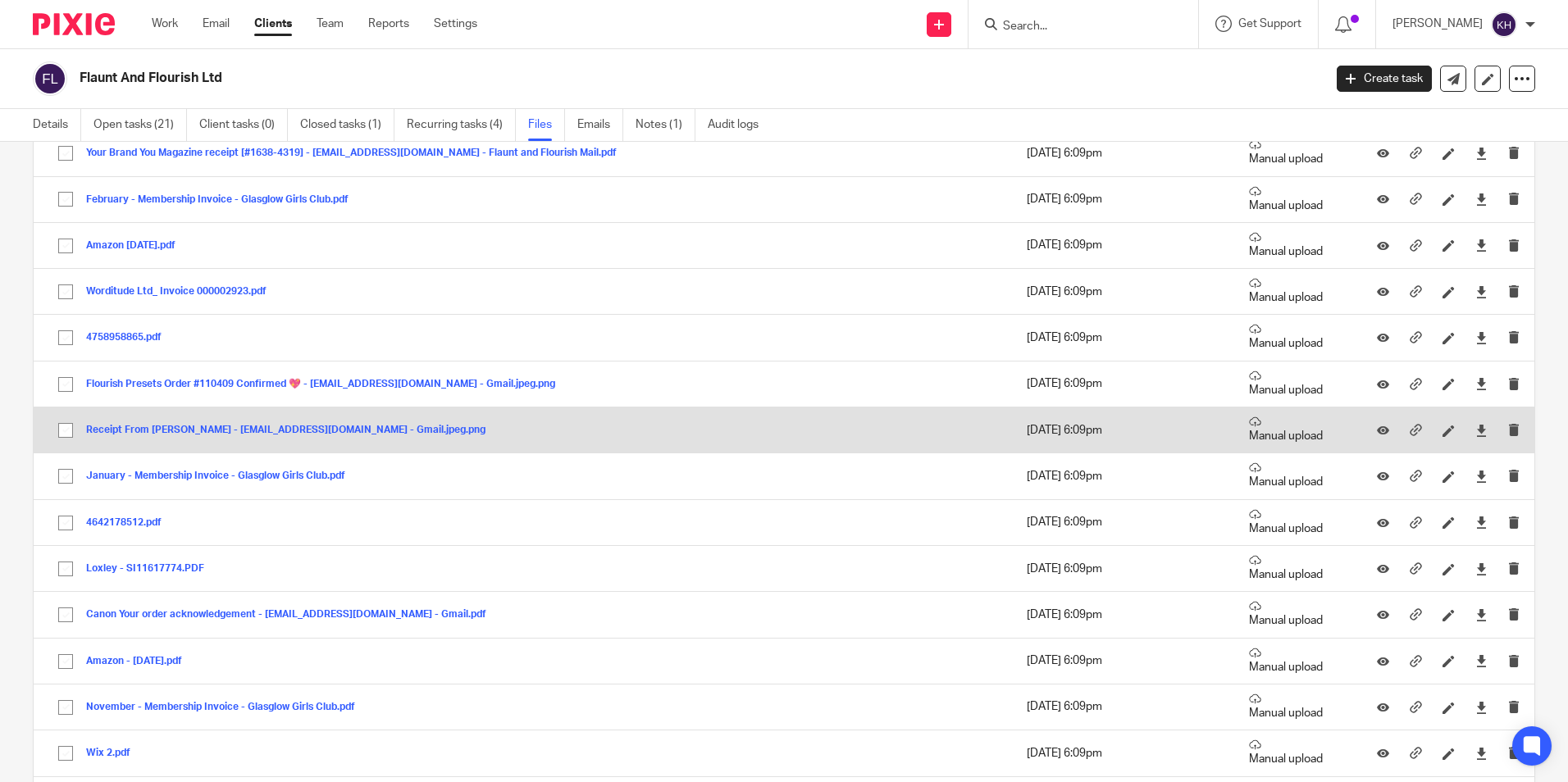
click at [335, 432] on button "Receipt From Dr. Sue Morter - victoriacrose@gmail.com - Gmail.jpeg.png" at bounding box center [291, 430] width 412 height 12
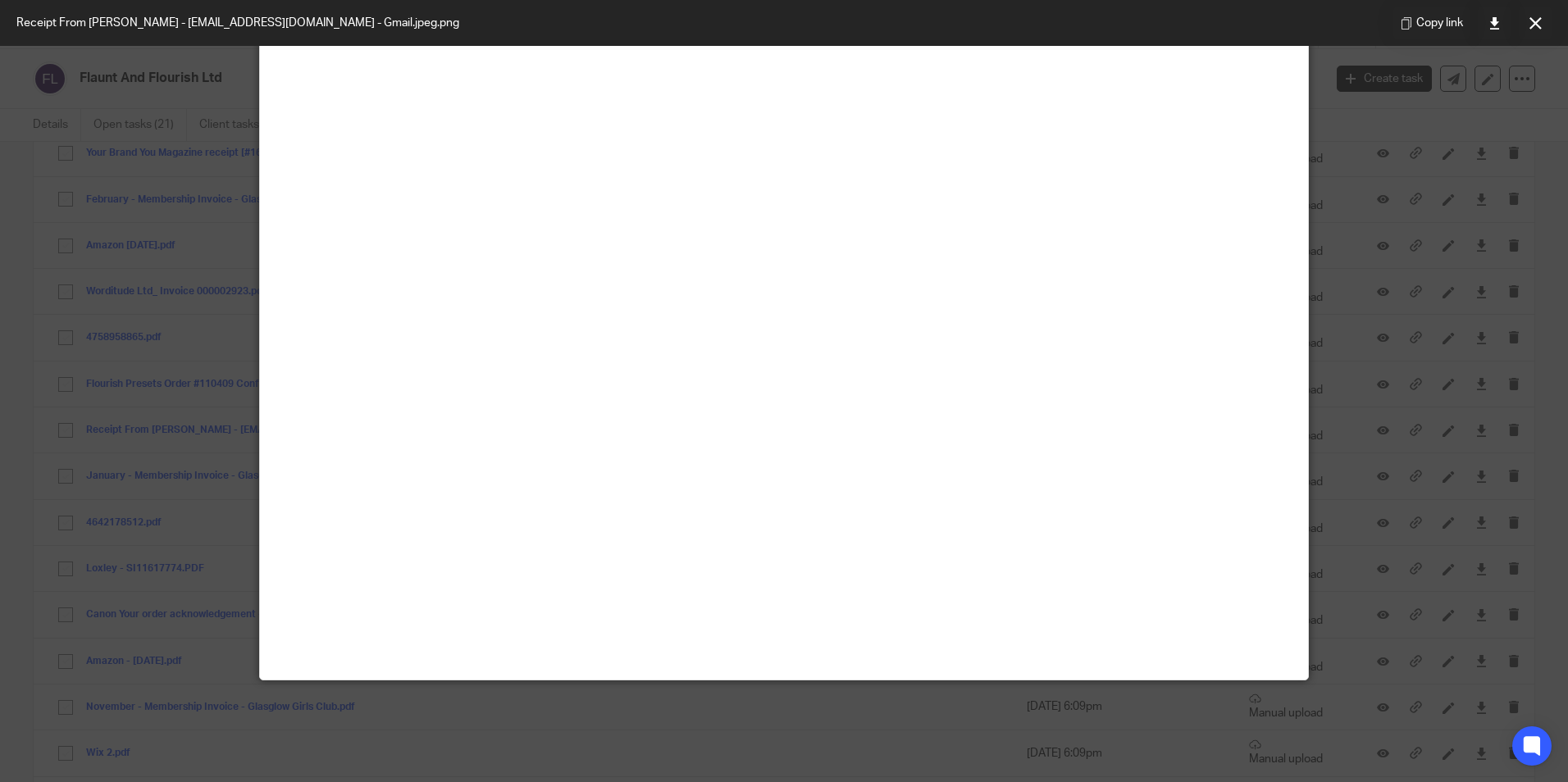
scroll to position [0, 0]
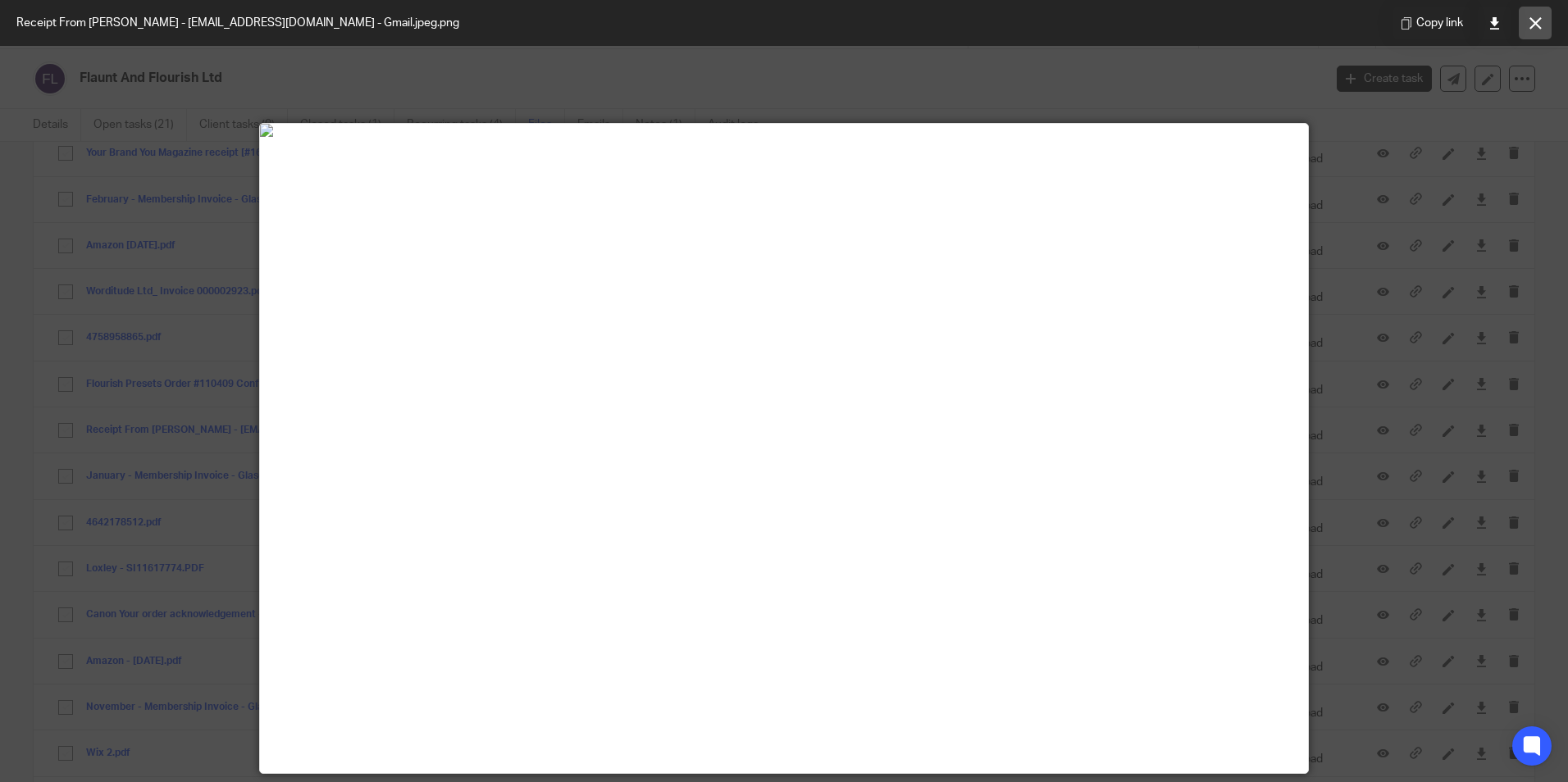
click at [1534, 27] on icon at bounding box center [1535, 23] width 12 height 12
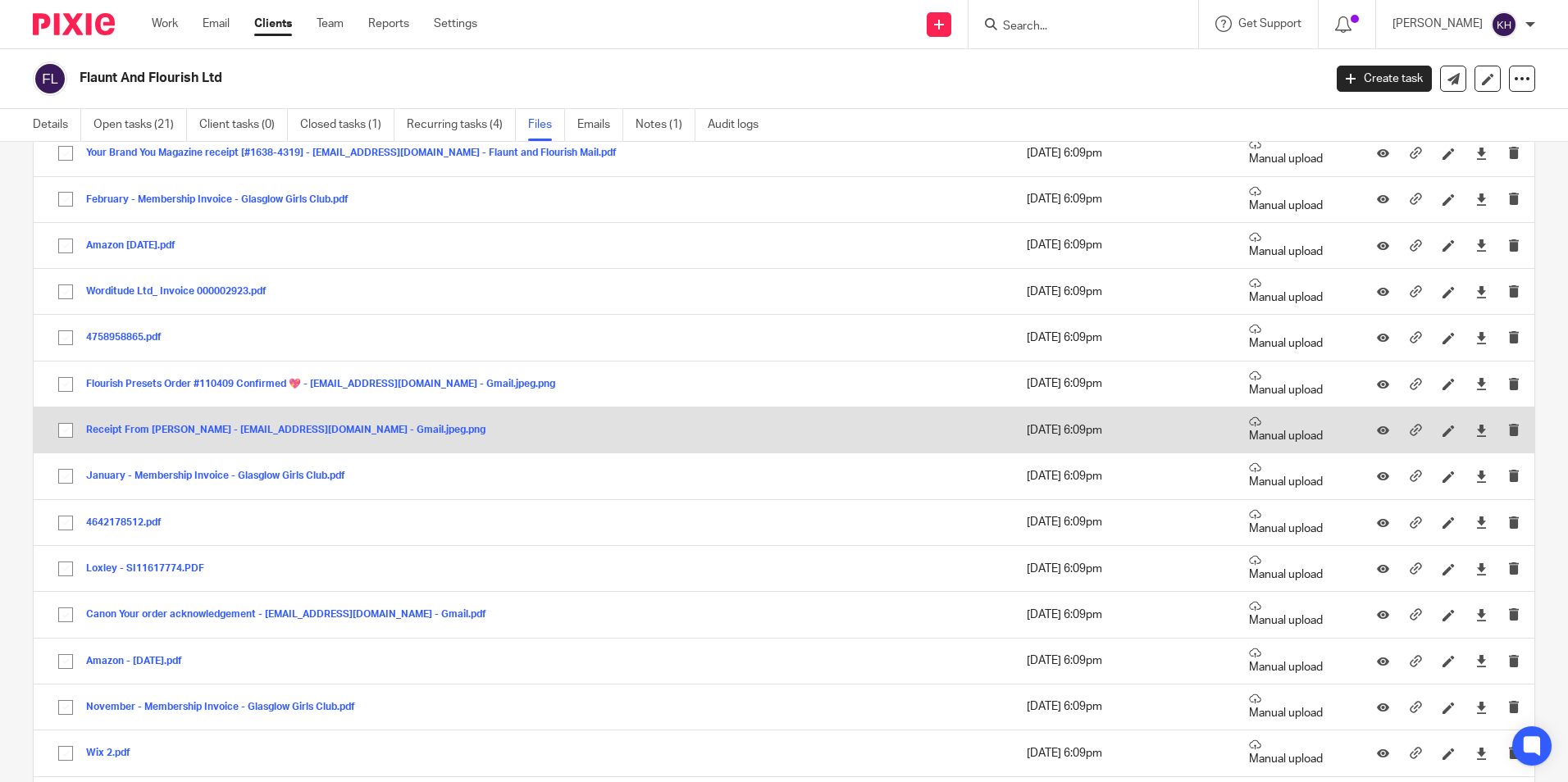
scroll to position [738, 0]
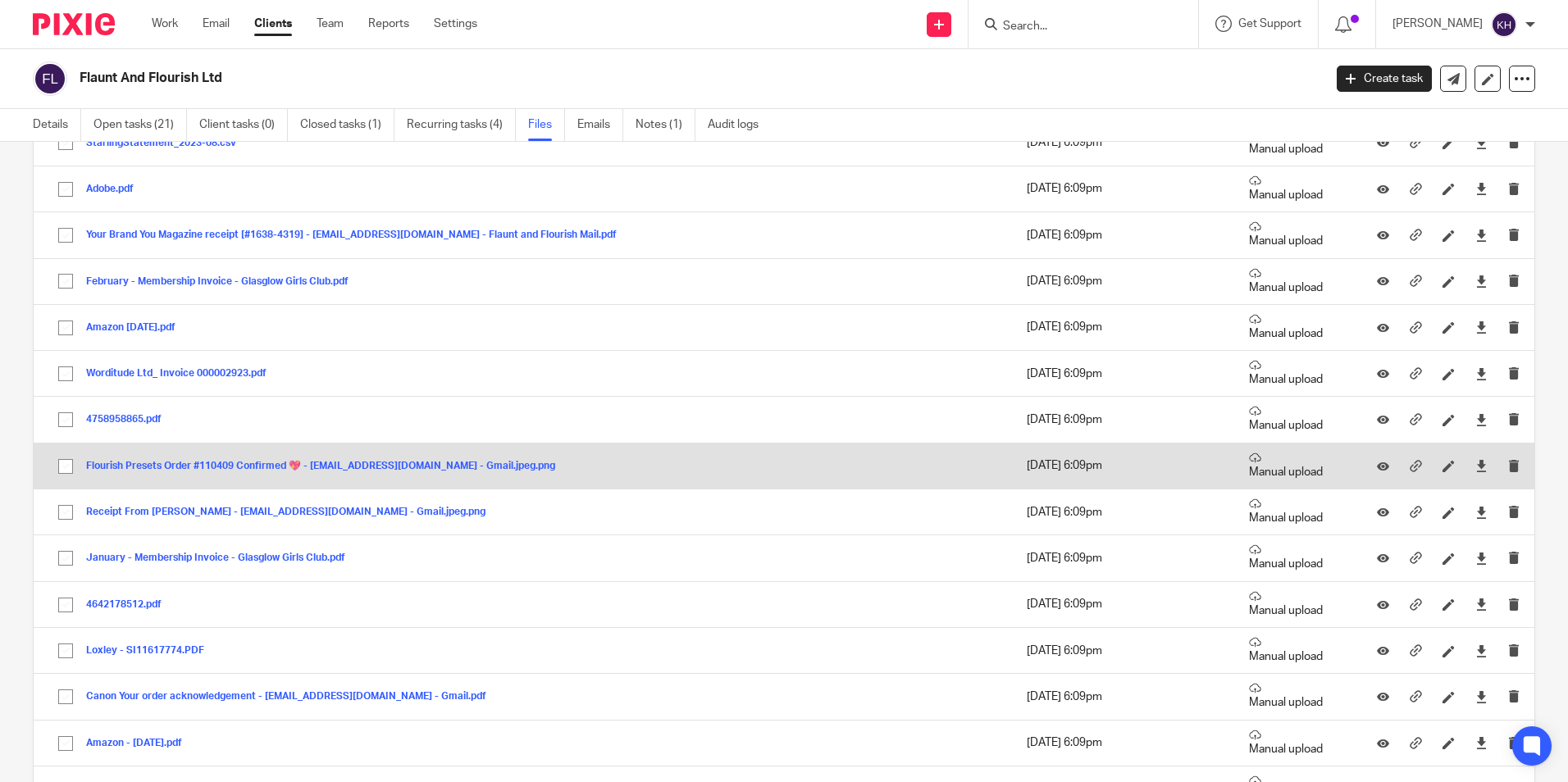
click at [336, 458] on div "Flourish Presets Order #110409 Confirmed 💖 - victoriacrose@gmail.com - Gmail.jp…" at bounding box center [326, 465] width 481 height 17
click at [346, 465] on button "Flourish Presets Order #110409 Confirmed 💖 - victoriacrose@gmail.com - Gmail.jp…" at bounding box center [326, 467] width 481 height 12
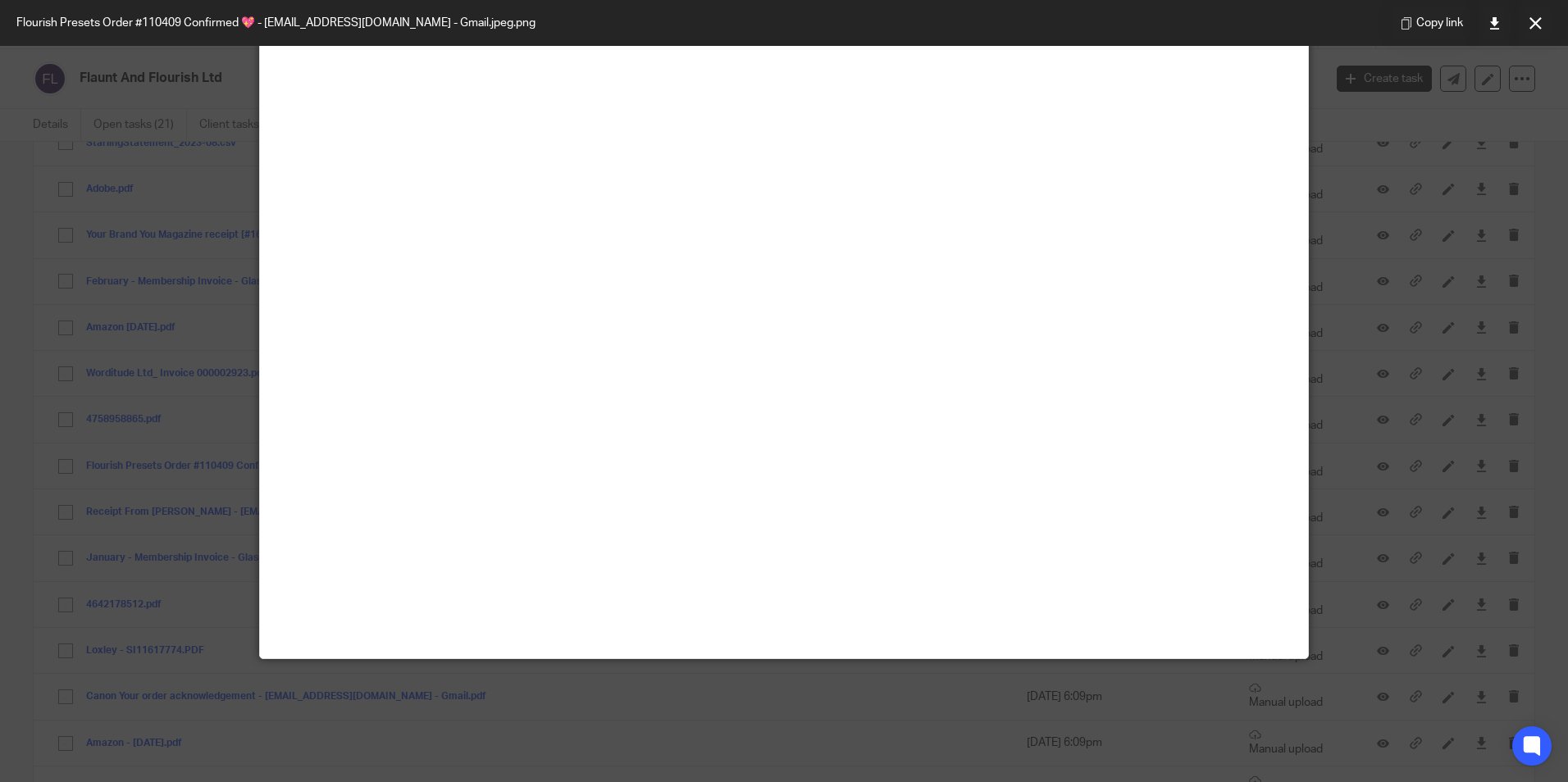
scroll to position [19, 0]
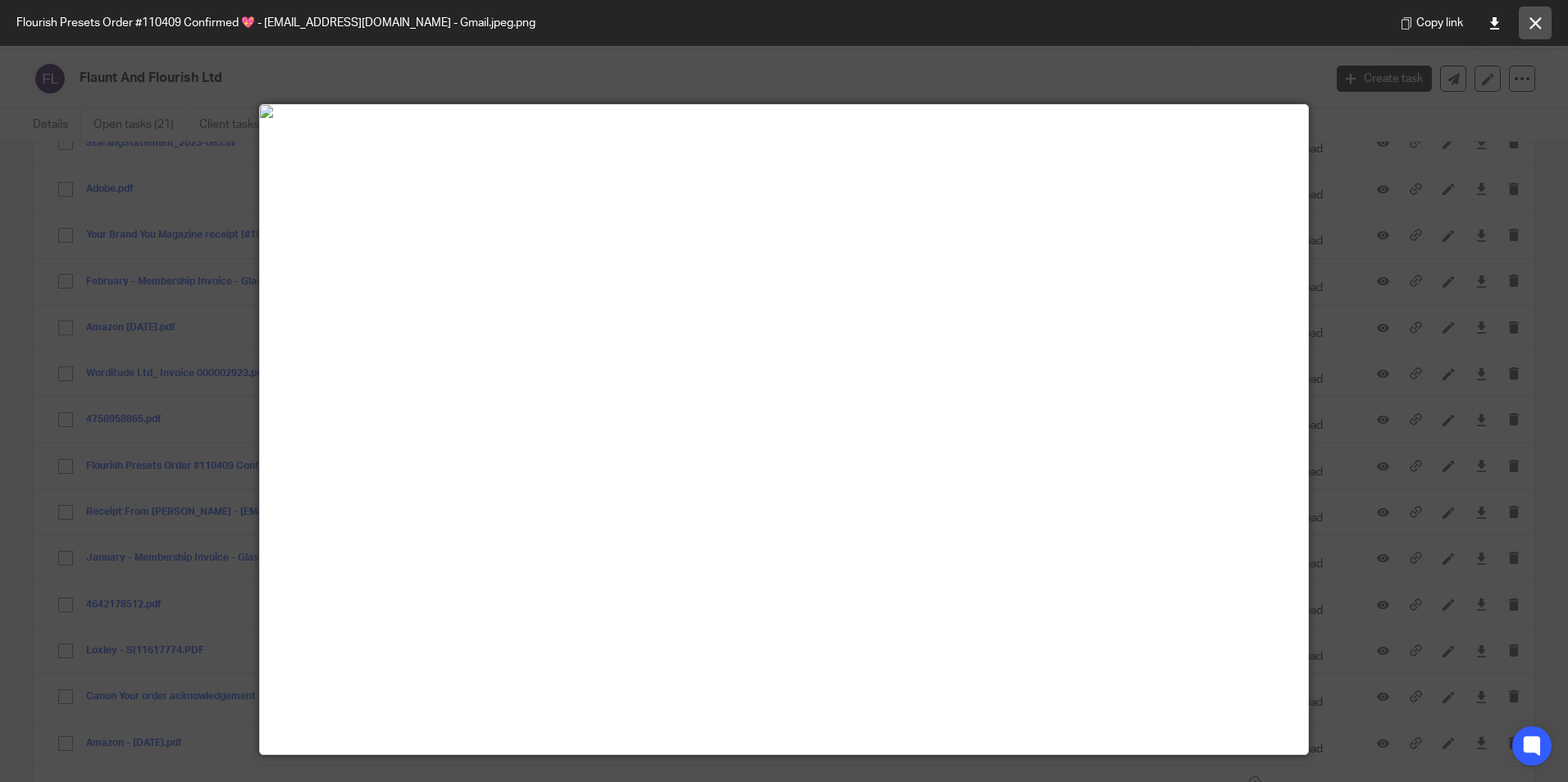
click at [1534, 25] on icon at bounding box center [1535, 23] width 12 height 12
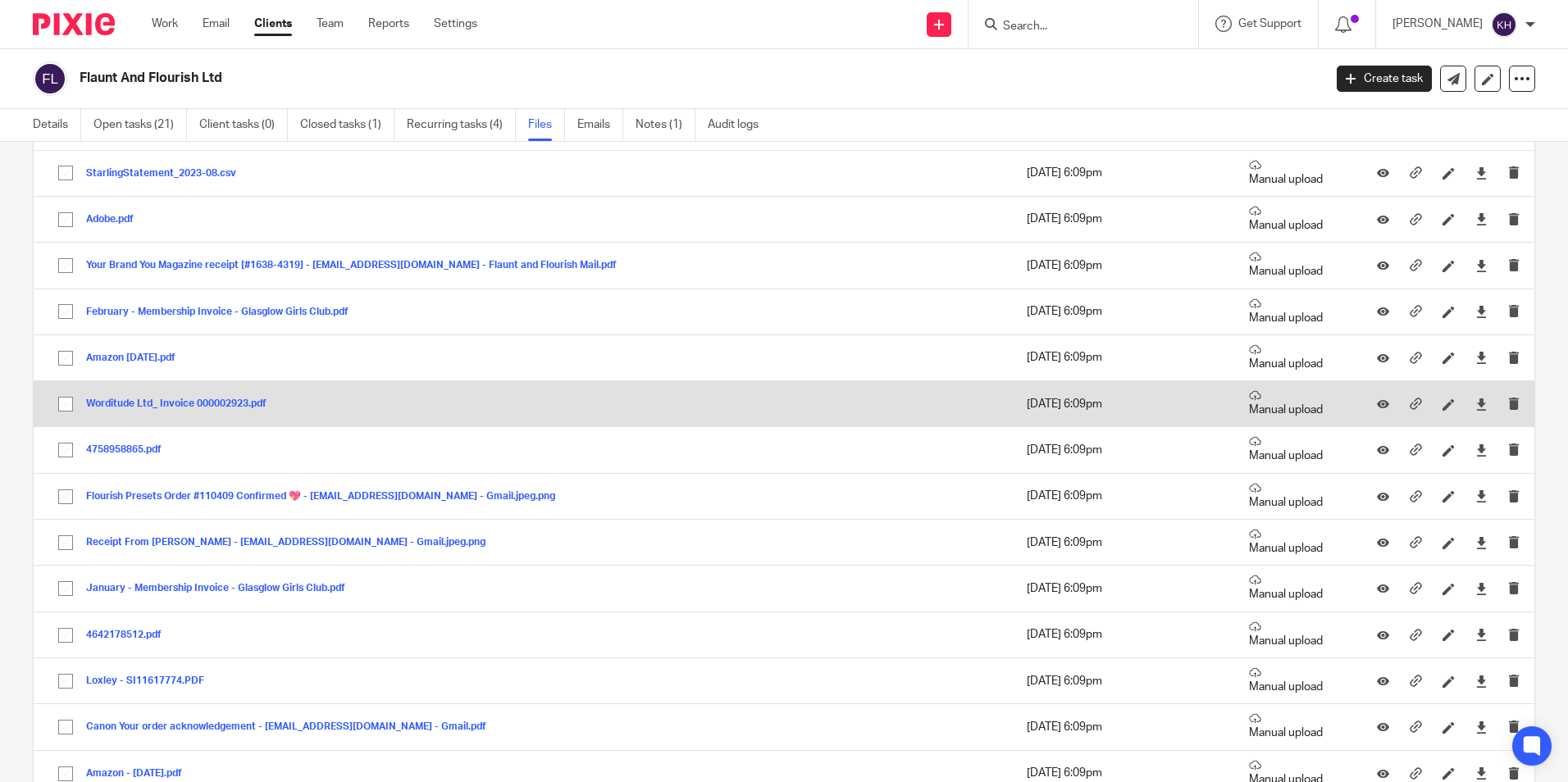
scroll to position [656, 0]
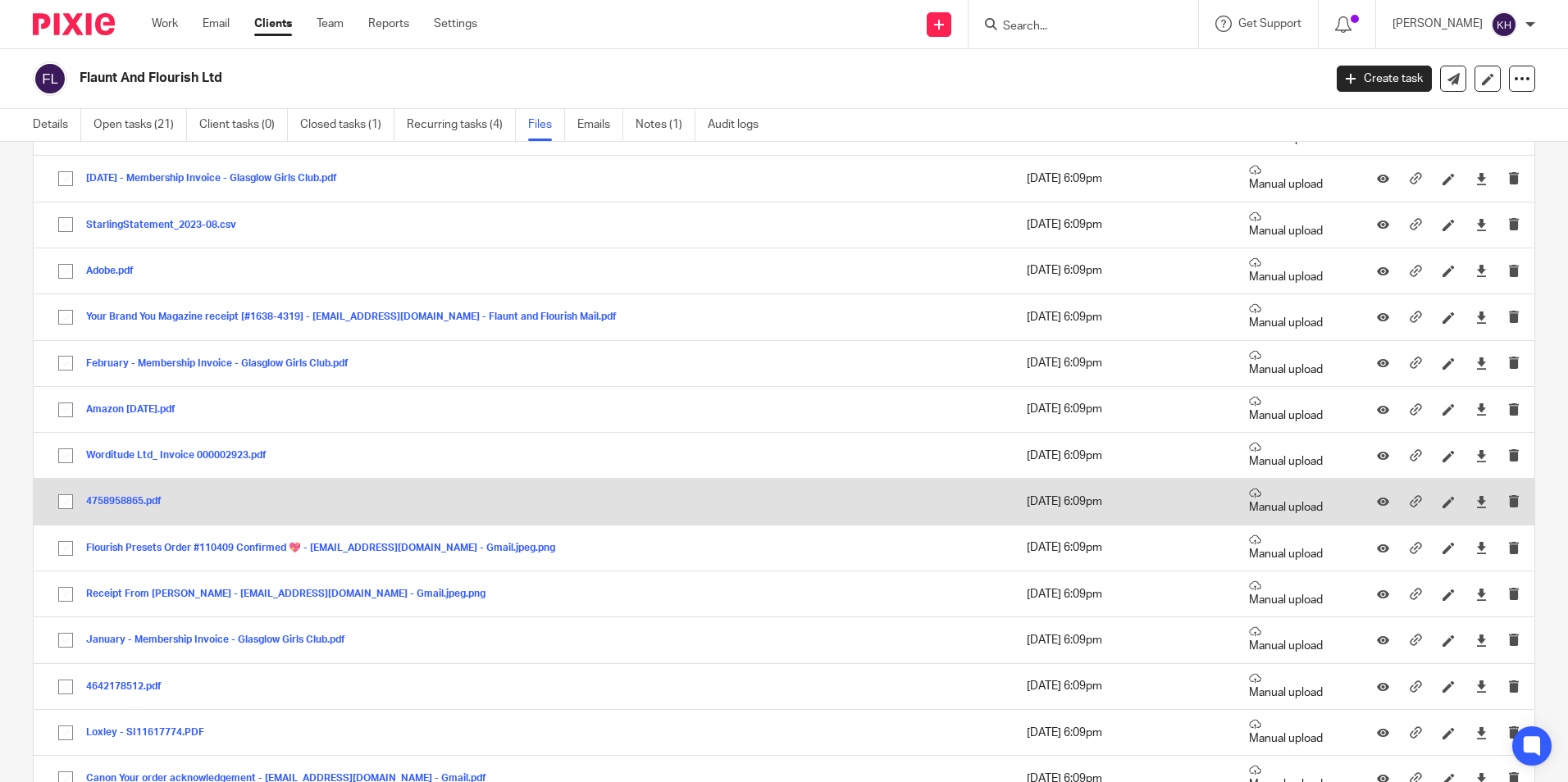
click at [135, 500] on button "4758958865.pdf" at bounding box center [129, 502] width 88 height 12
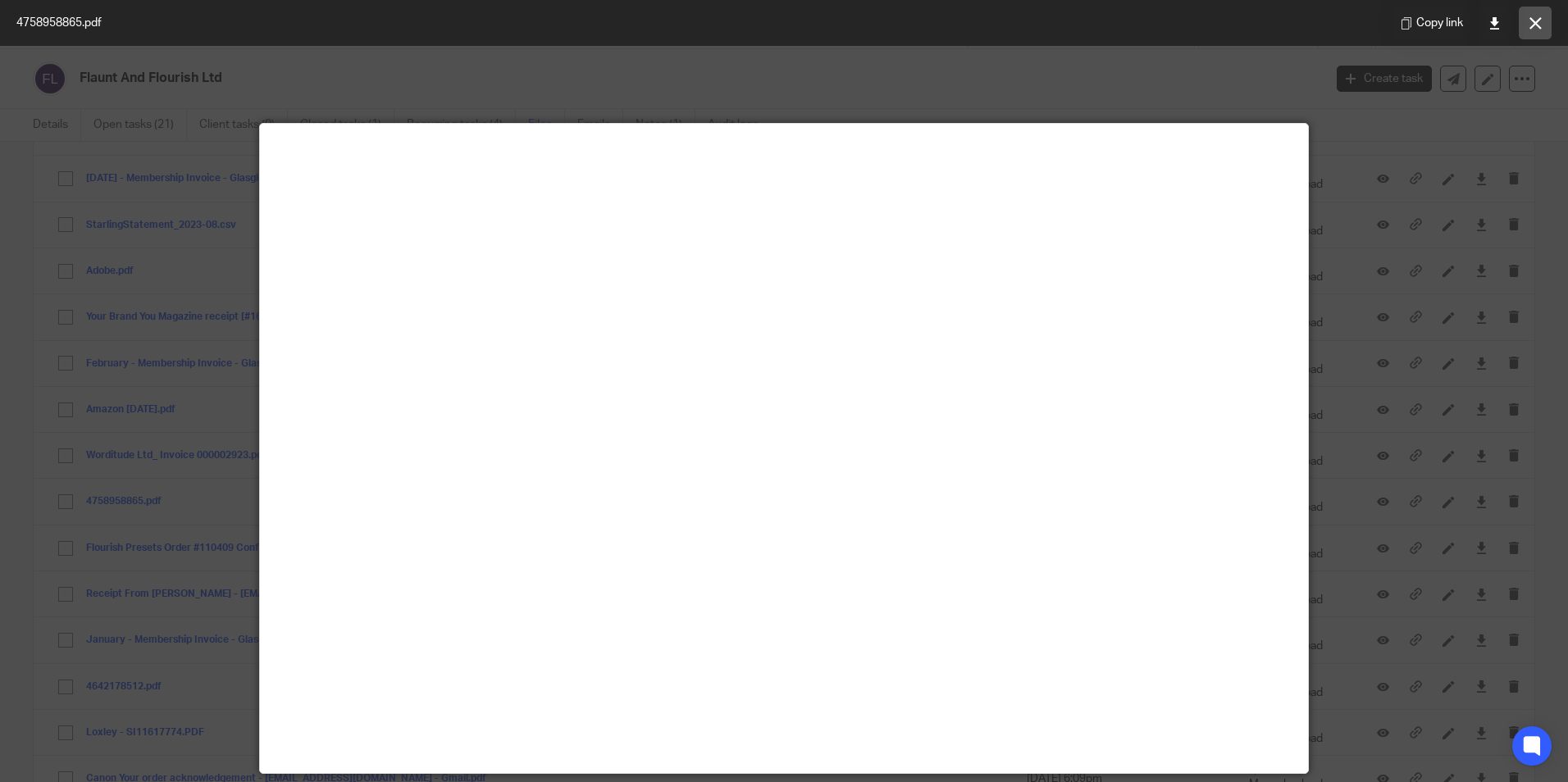
click at [1538, 22] on icon at bounding box center [1535, 23] width 12 height 12
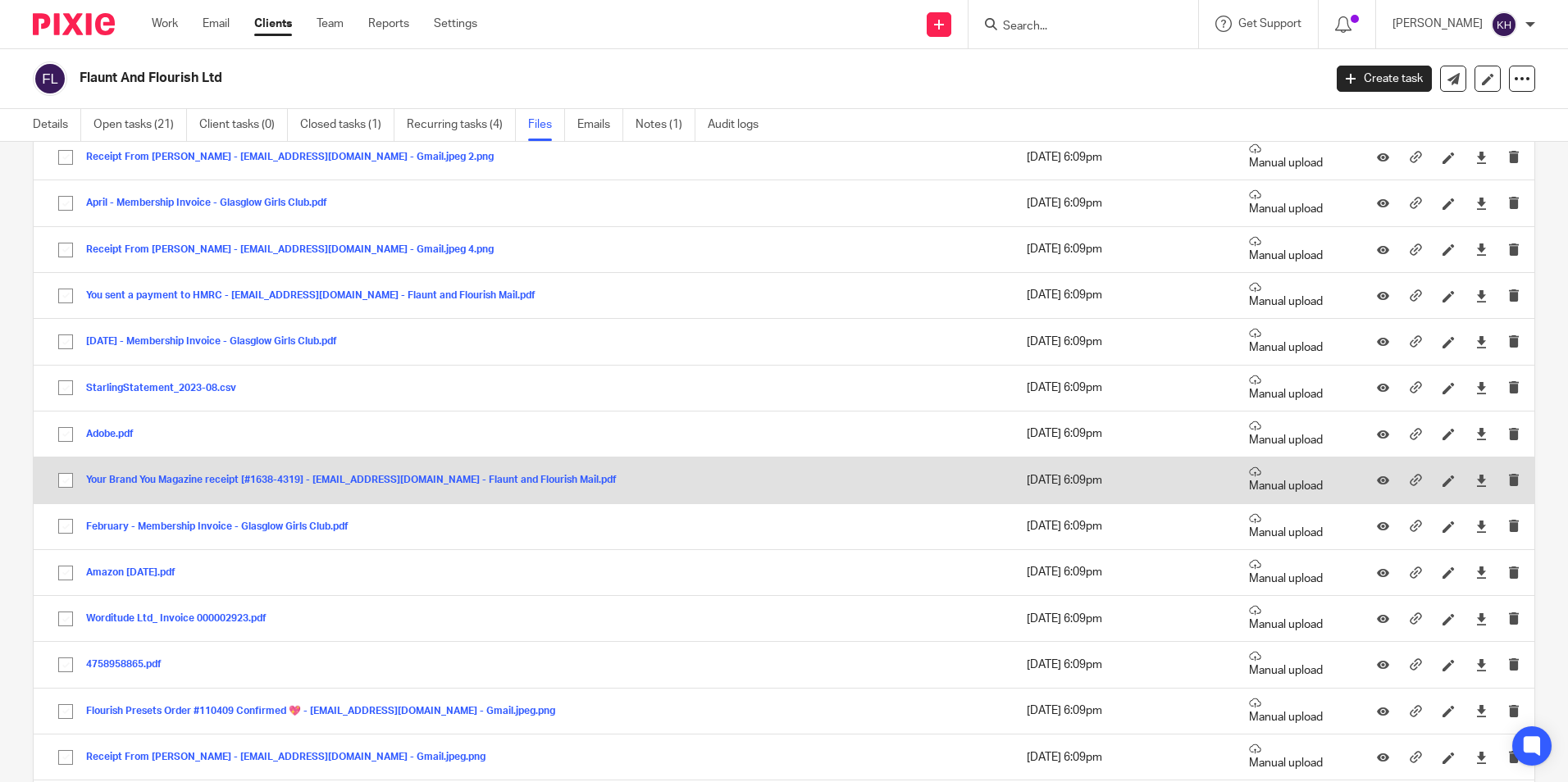
scroll to position [492, 0]
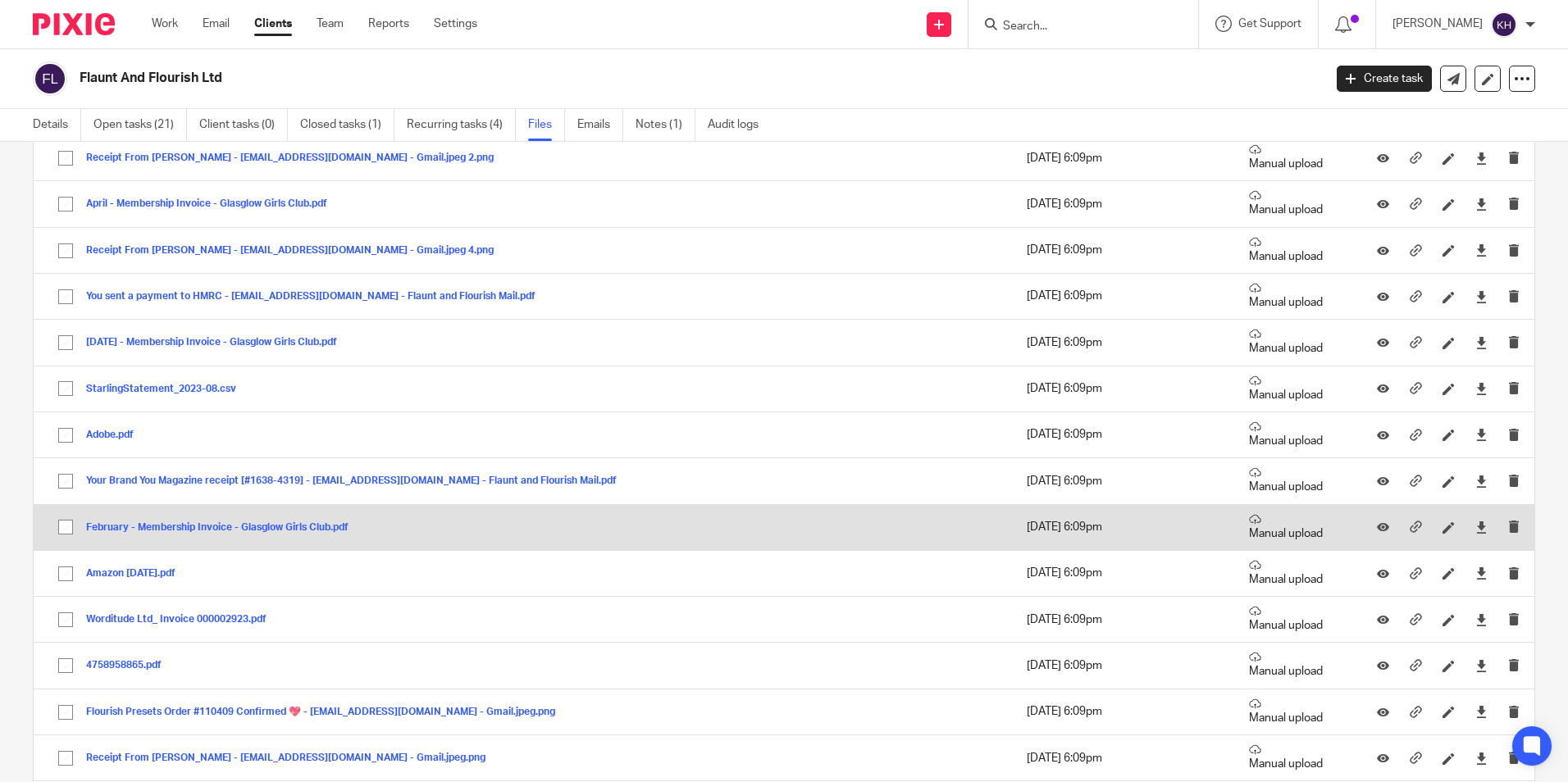
click at [161, 528] on button "February - Membership Invoice - Glasglow Girls Club.pdf" at bounding box center [223, 528] width 274 height 12
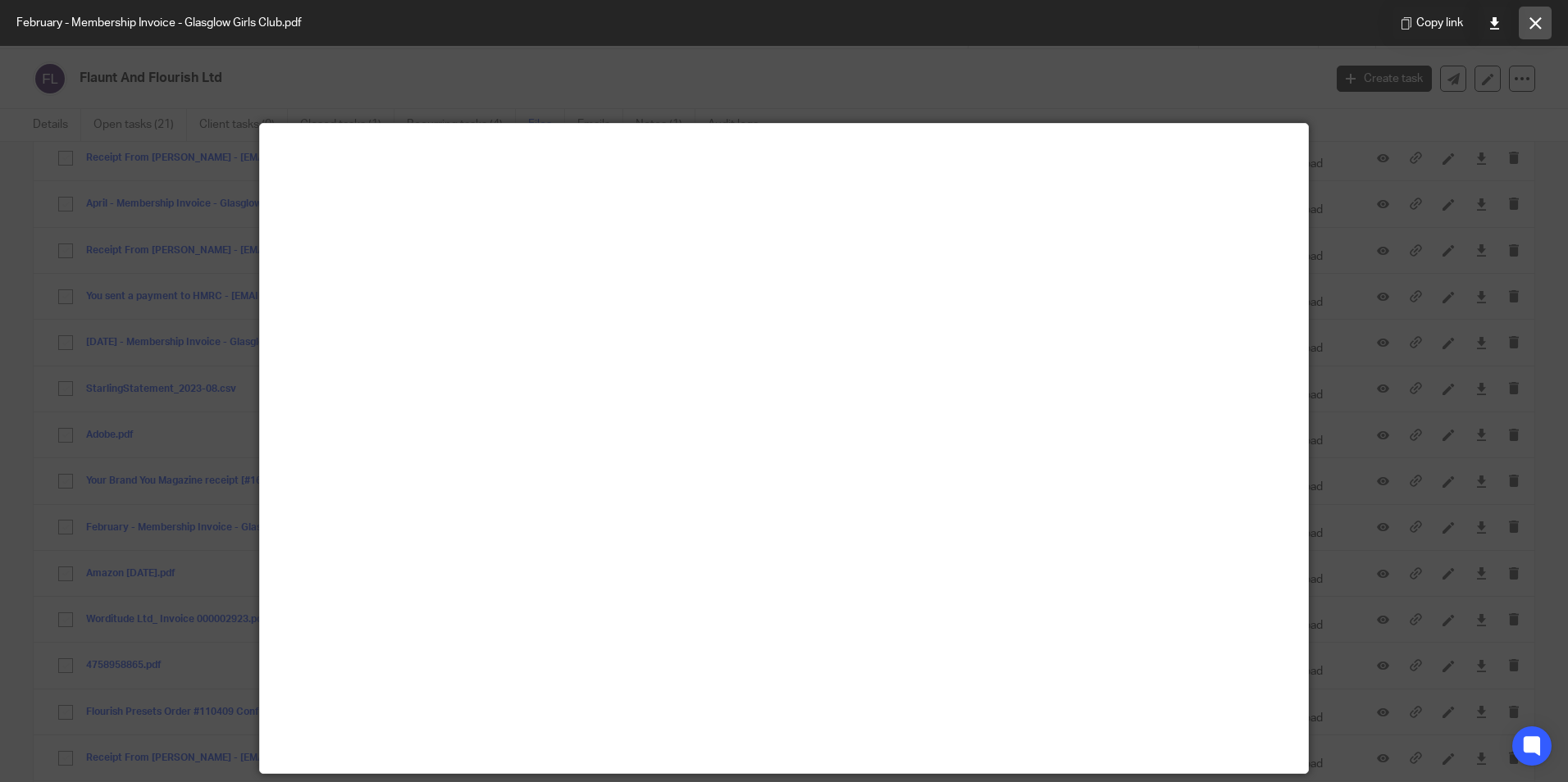
click at [1548, 14] on button at bounding box center [1534, 23] width 33 height 33
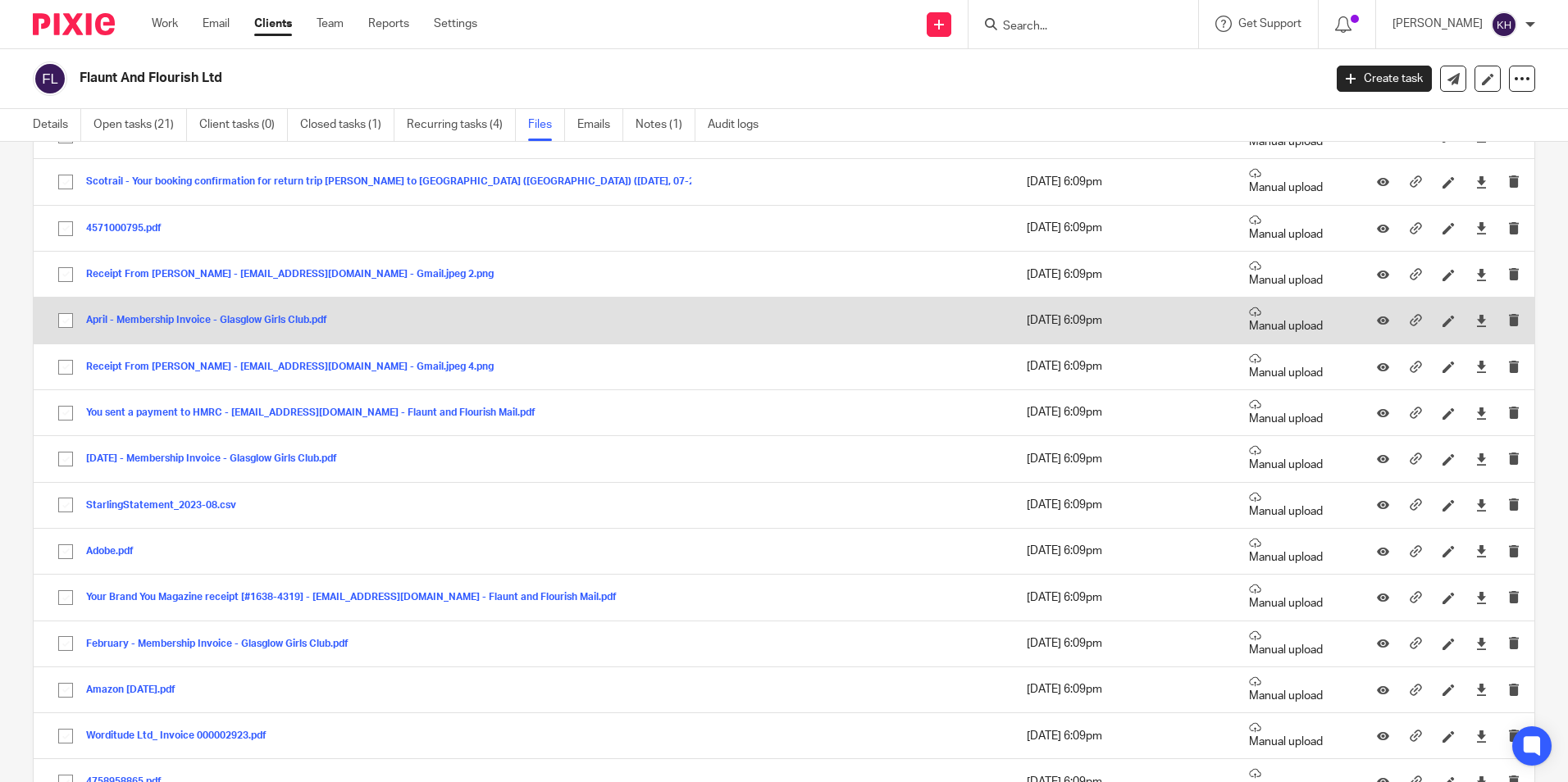
scroll to position [328, 0]
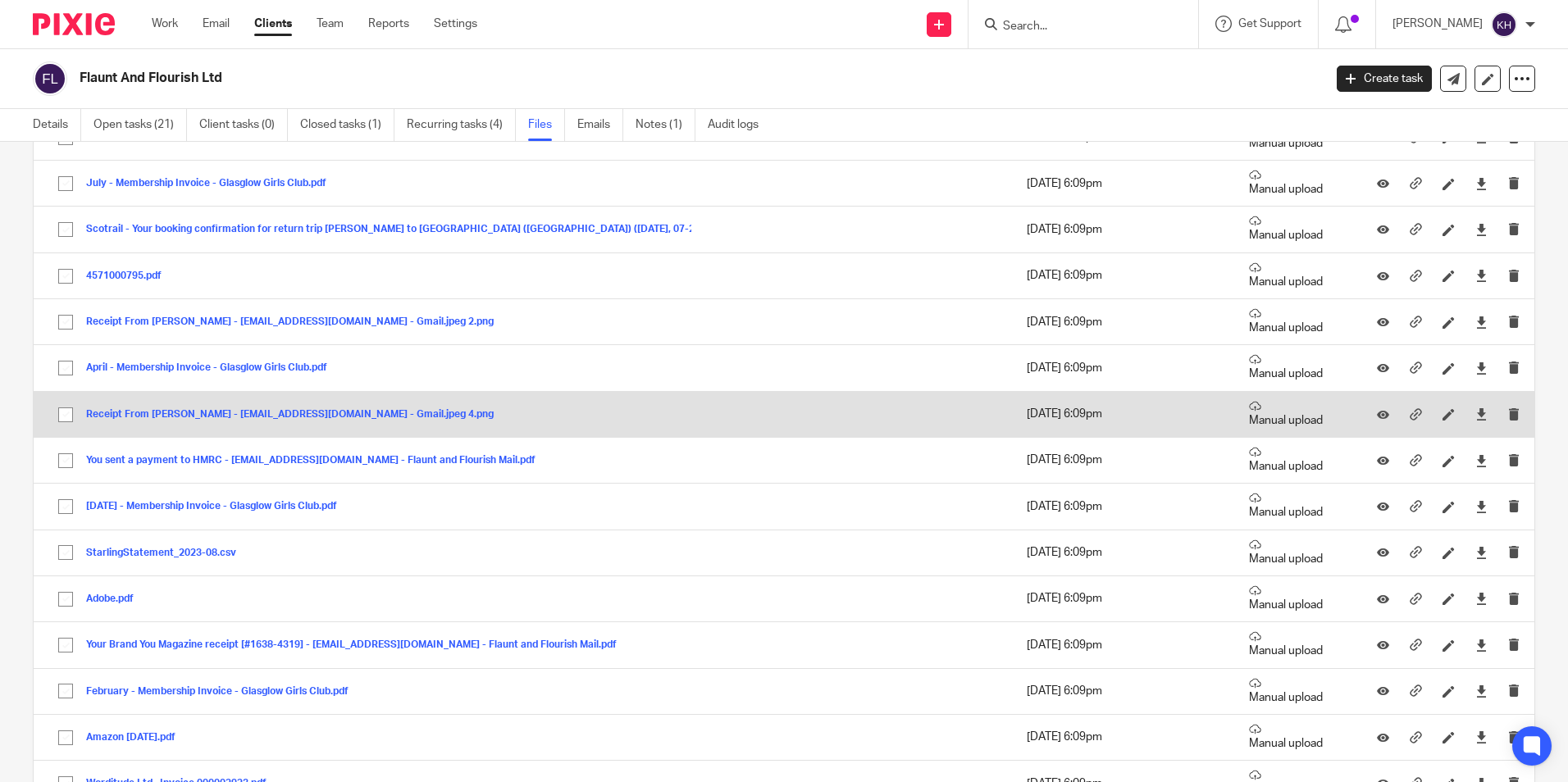
click at [200, 417] on button "Receipt From Dr. Sue Morter - victoriacrose@gmail.com - Gmail.jpeg 4.png" at bounding box center [295, 415] width 420 height 12
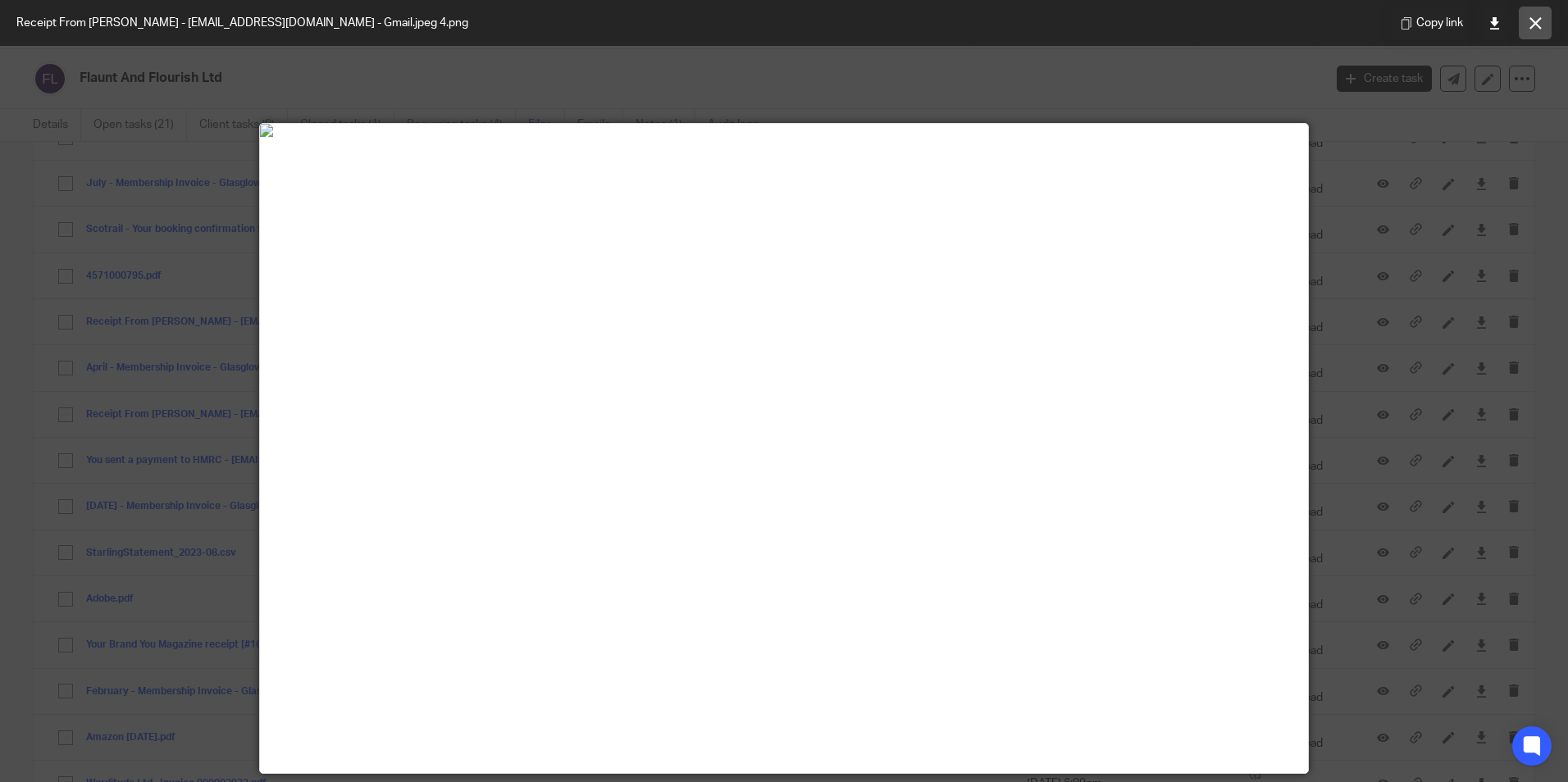
click at [1545, 14] on button at bounding box center [1534, 23] width 33 height 33
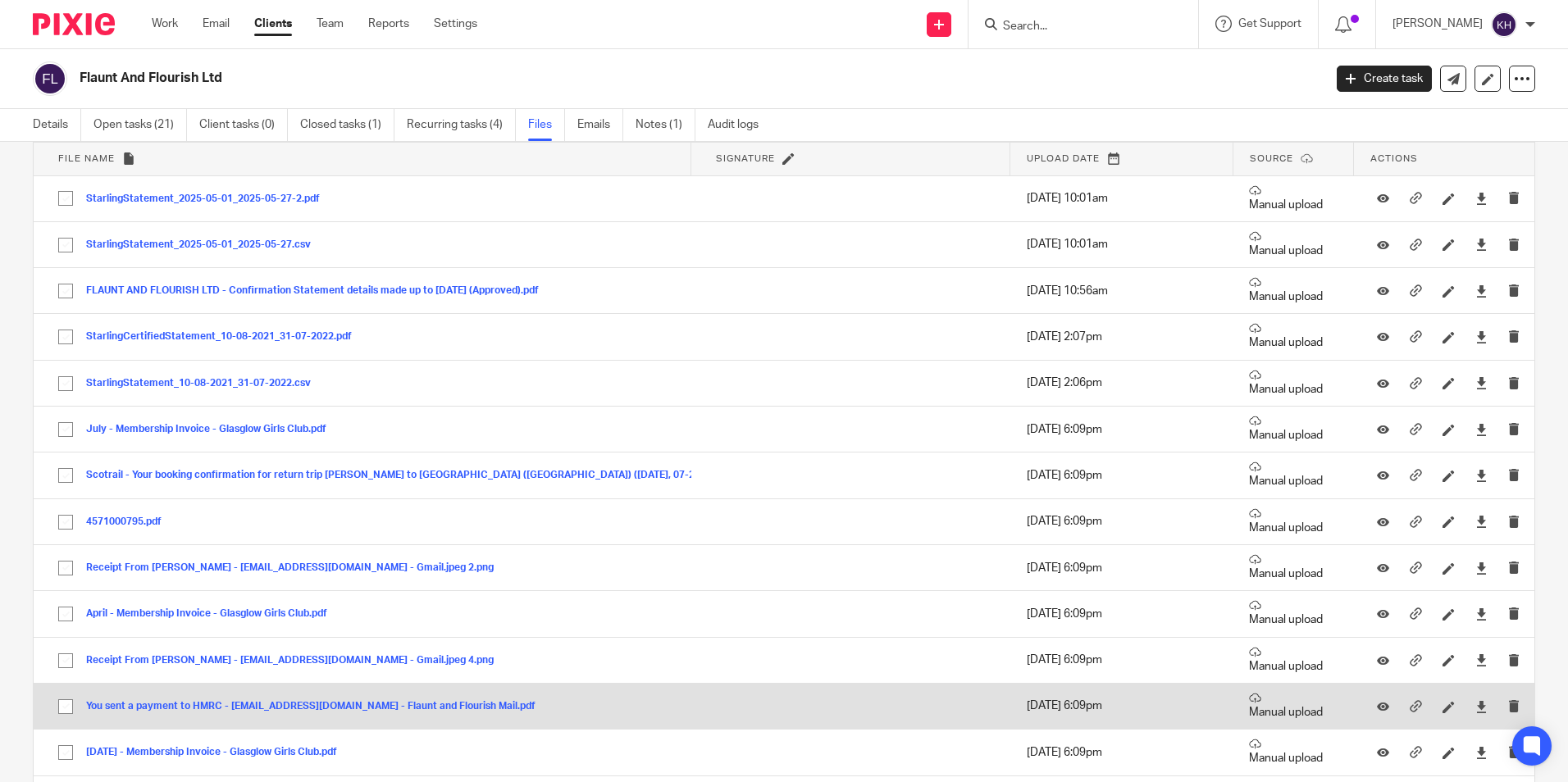
scroll to position [0, 0]
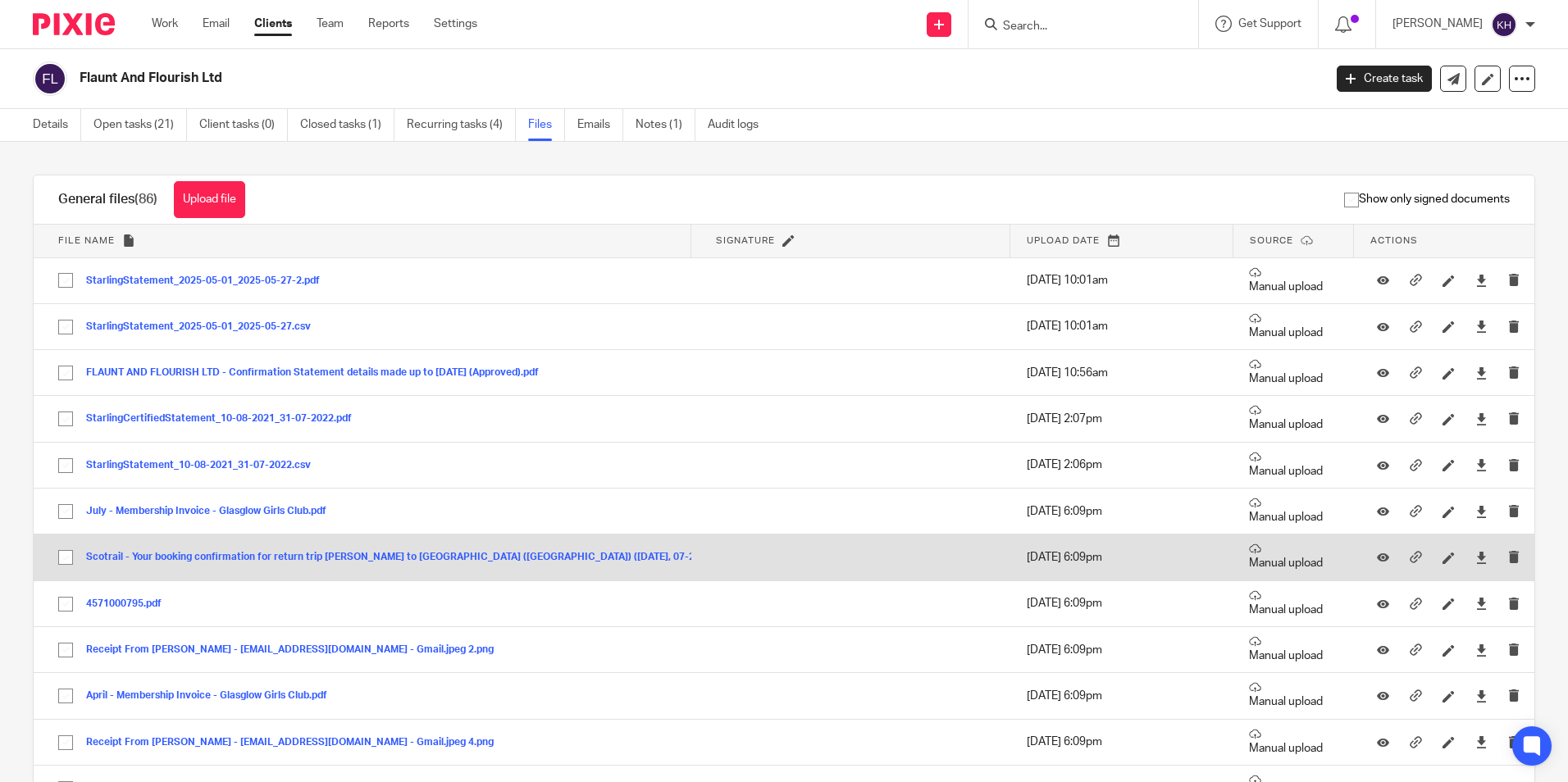
click at [199, 552] on button "Scotrail - Your booking confirmation for return trip Croy to Edinburgh (Waverle…" at bounding box center [552, 558] width 932 height 12
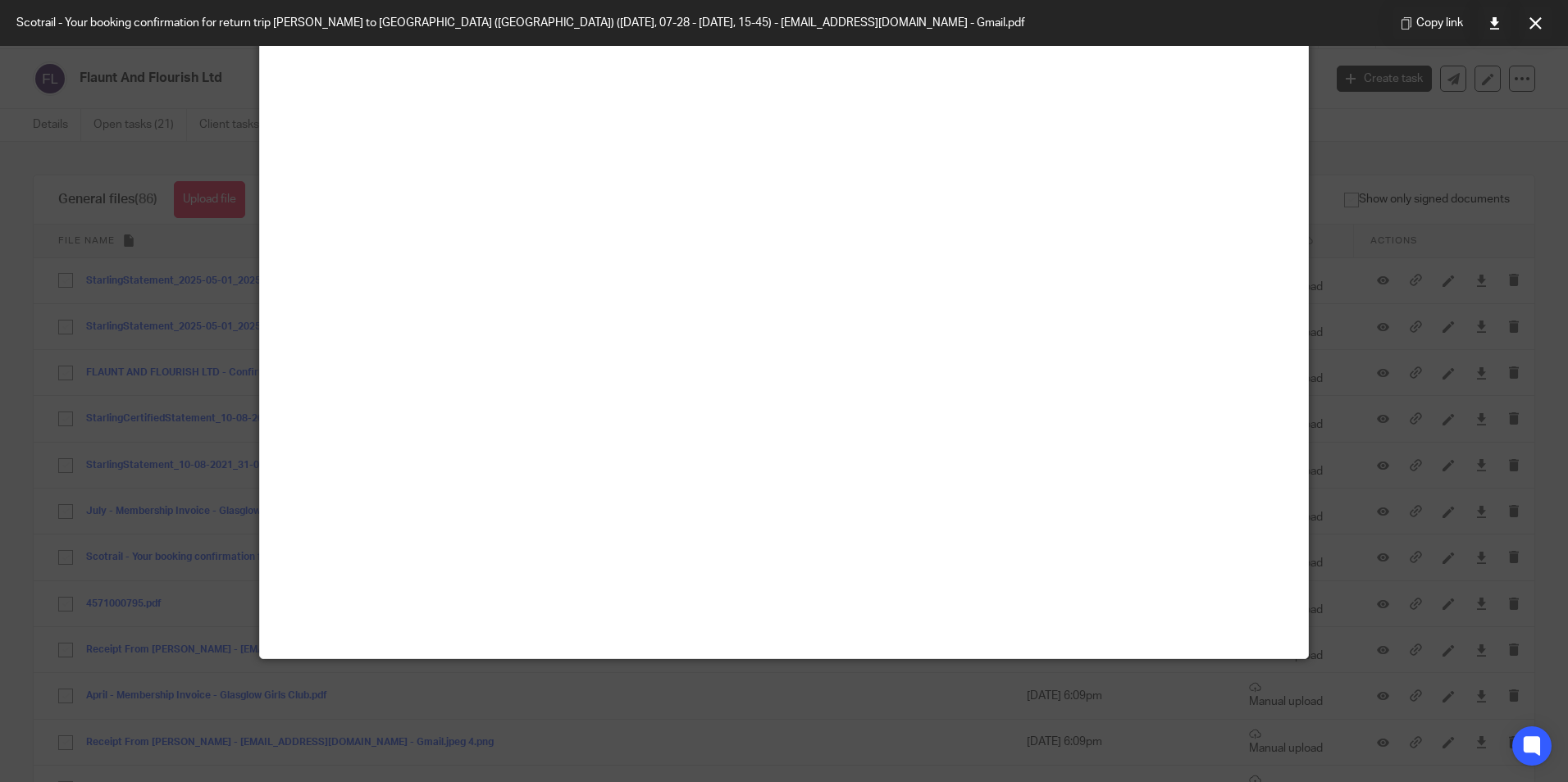
scroll to position [33, 0]
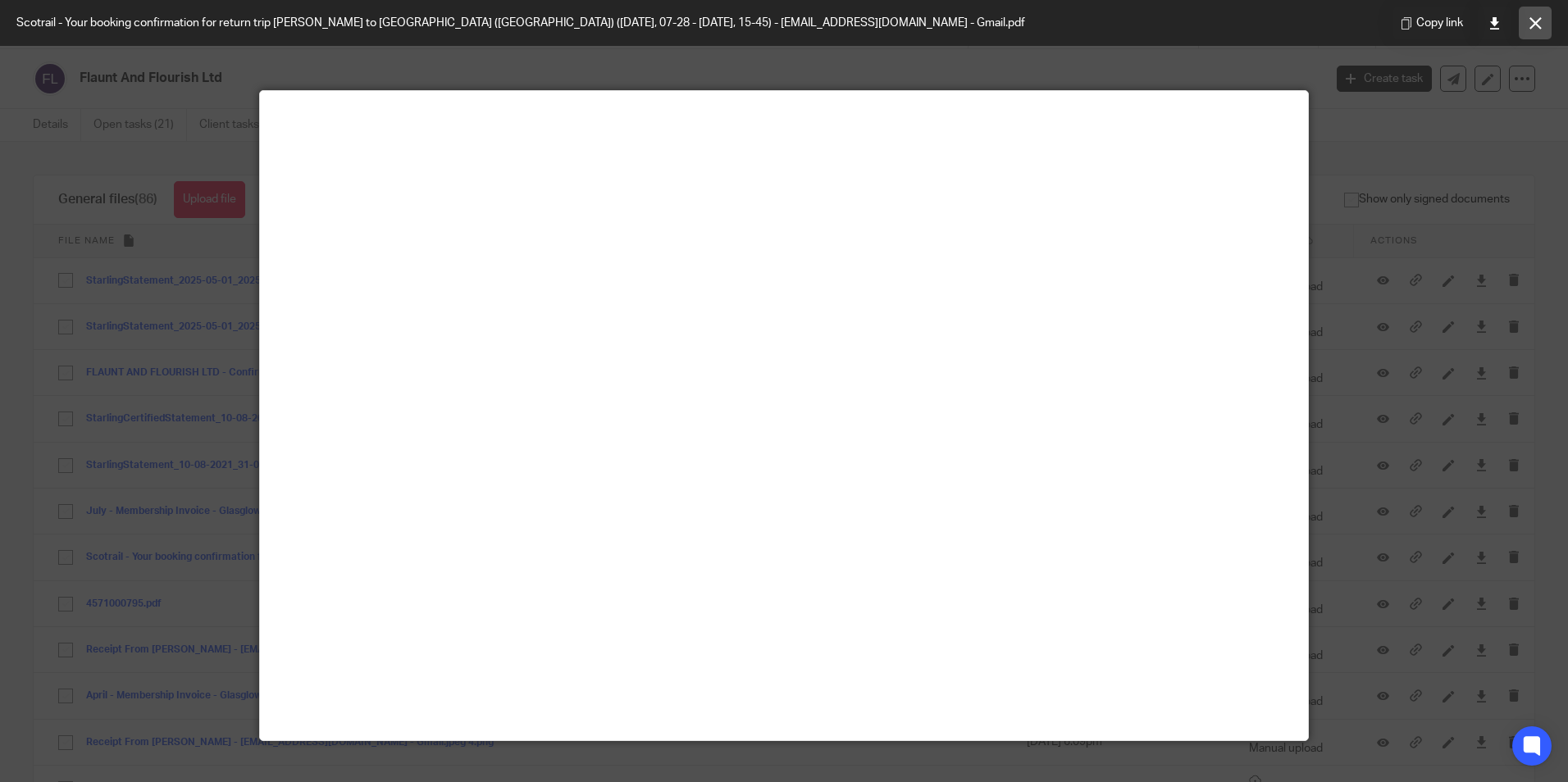
click at [1537, 22] on icon at bounding box center [1535, 23] width 12 height 12
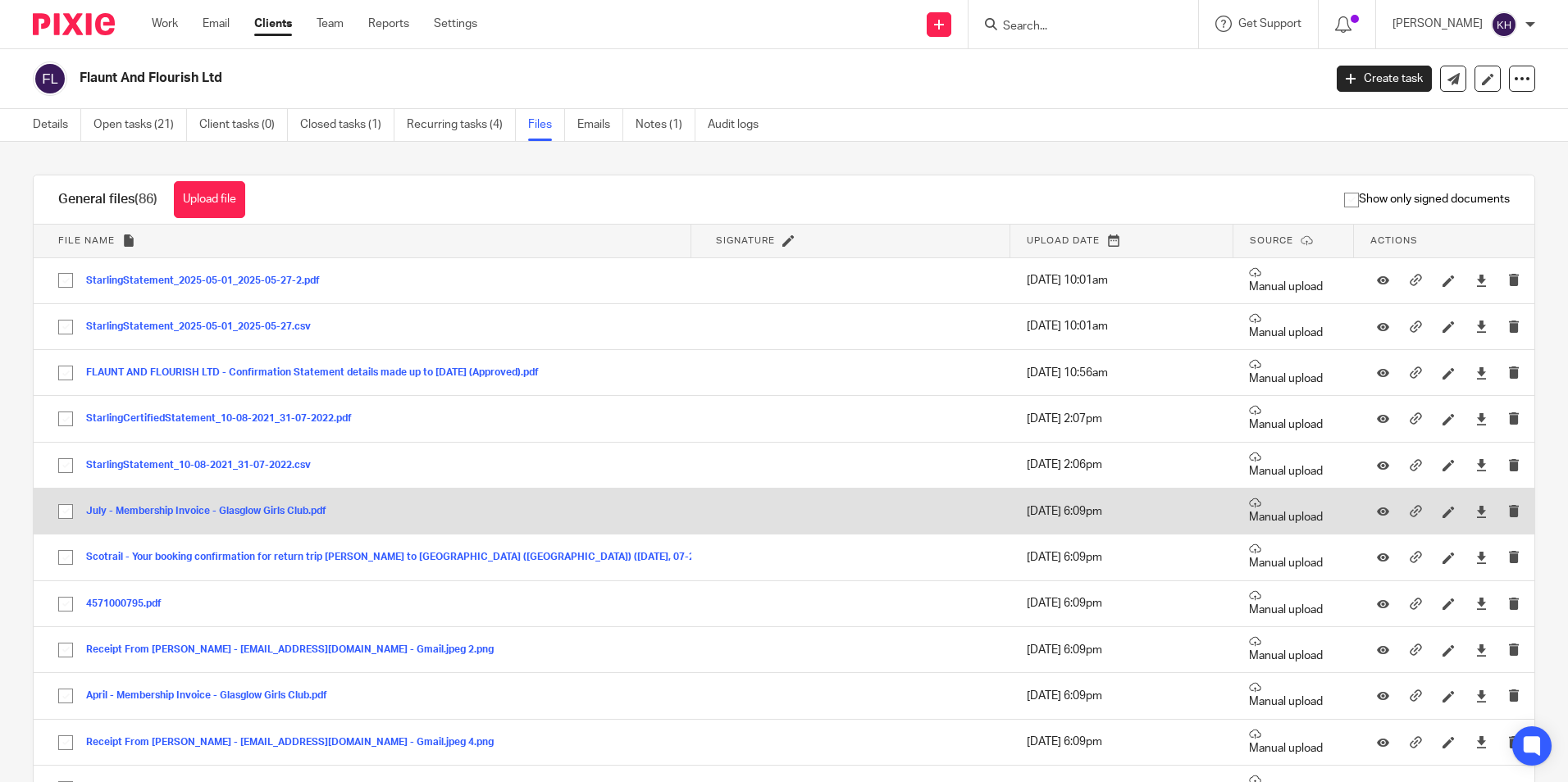
click at [237, 511] on button "July - Membership Invoice - Glasglow Girls Club.pdf" at bounding box center [212, 511] width 253 height 12
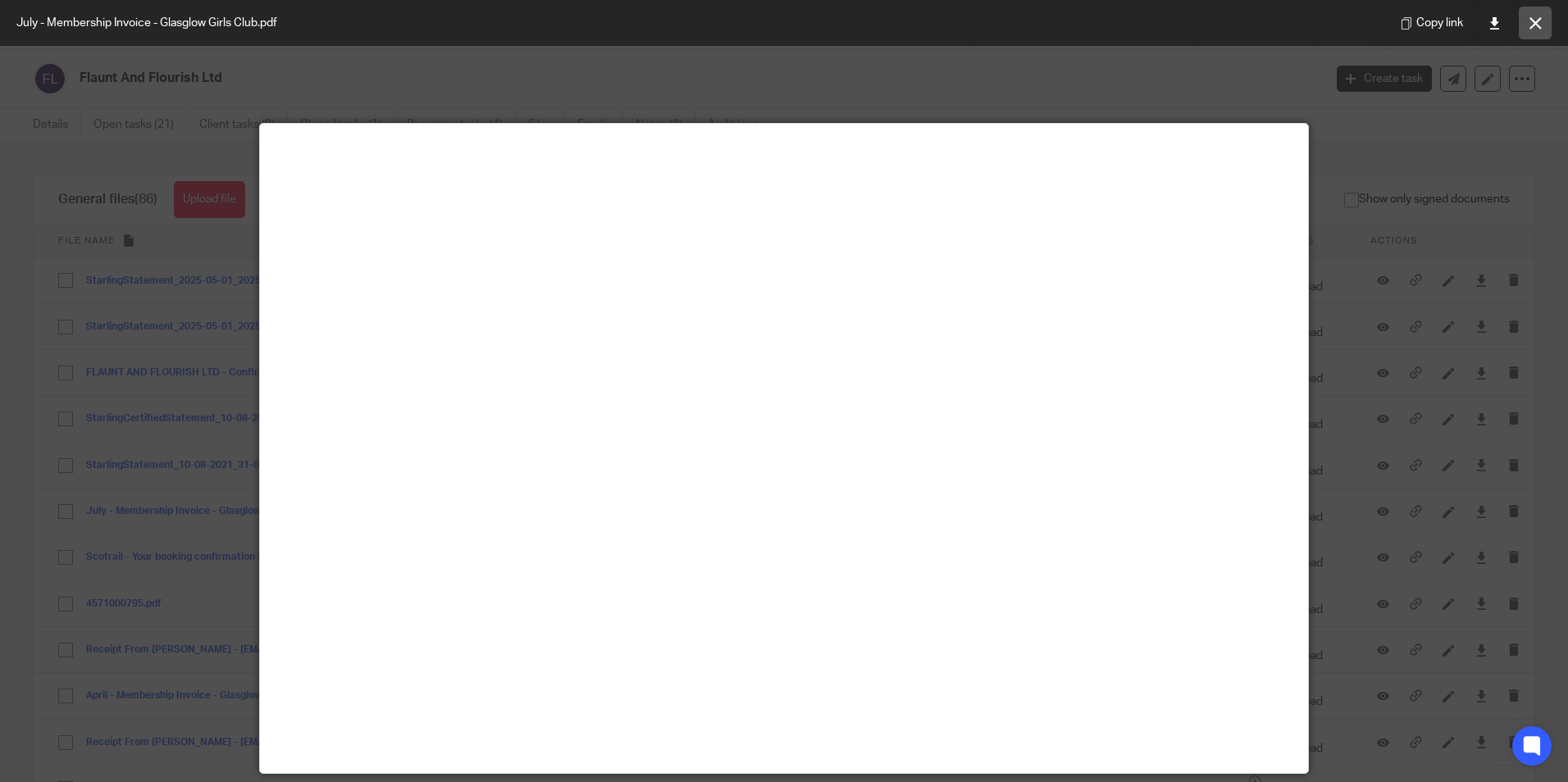
click at [1532, 27] on icon at bounding box center [1535, 23] width 12 height 12
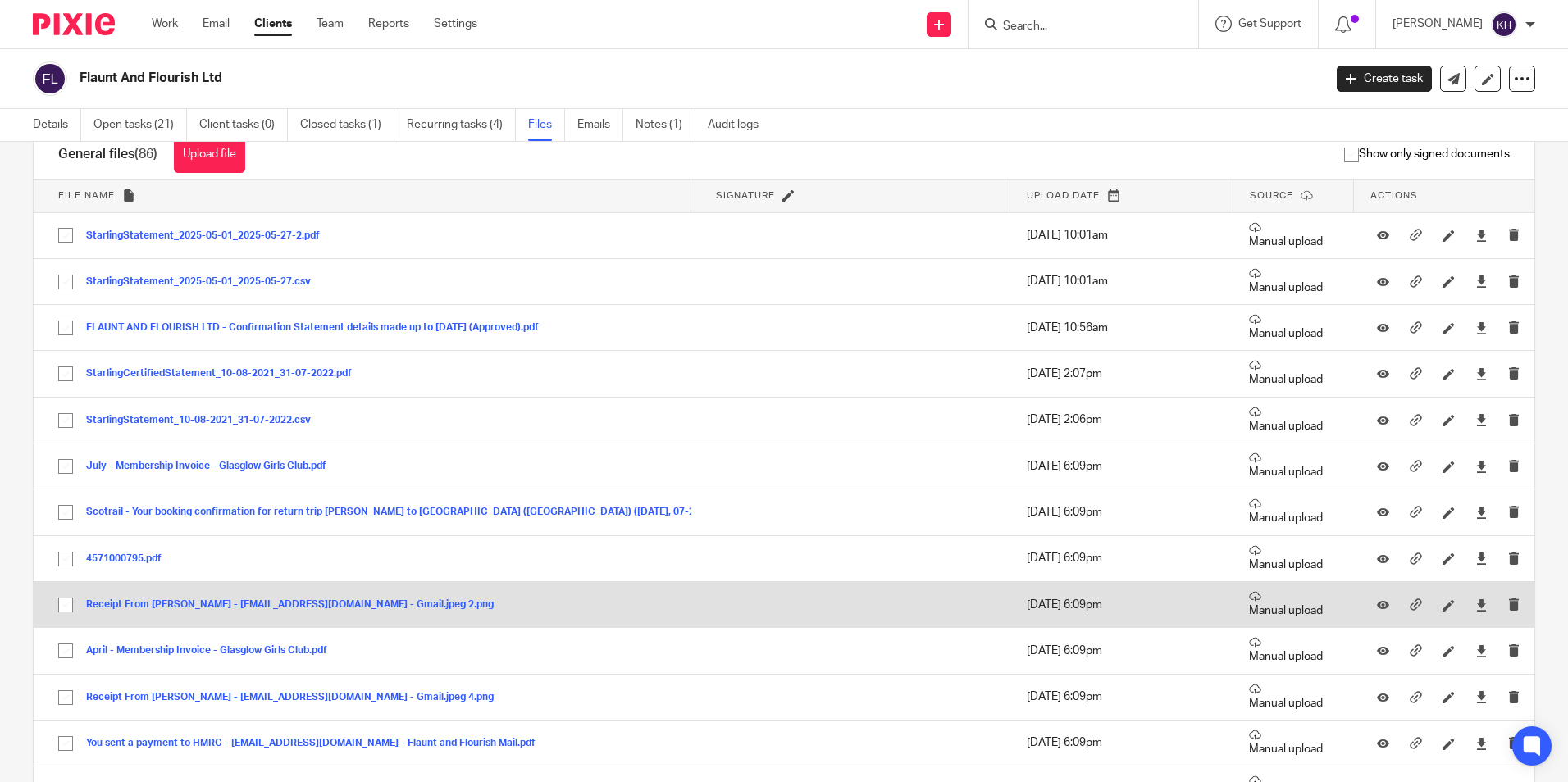
scroll to position [82, 0]
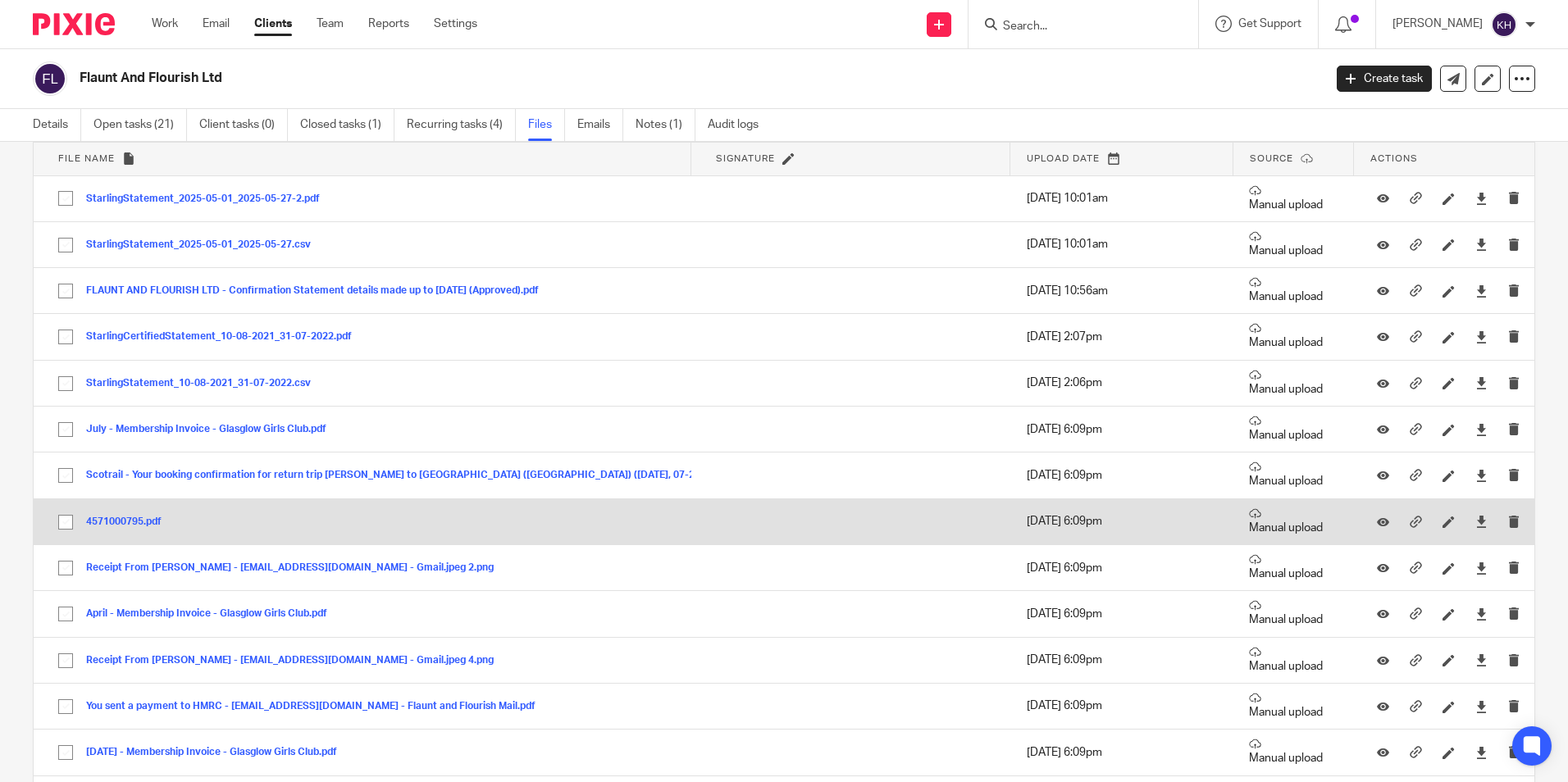
click at [151, 522] on button "4571000795.pdf" at bounding box center [129, 522] width 88 height 12
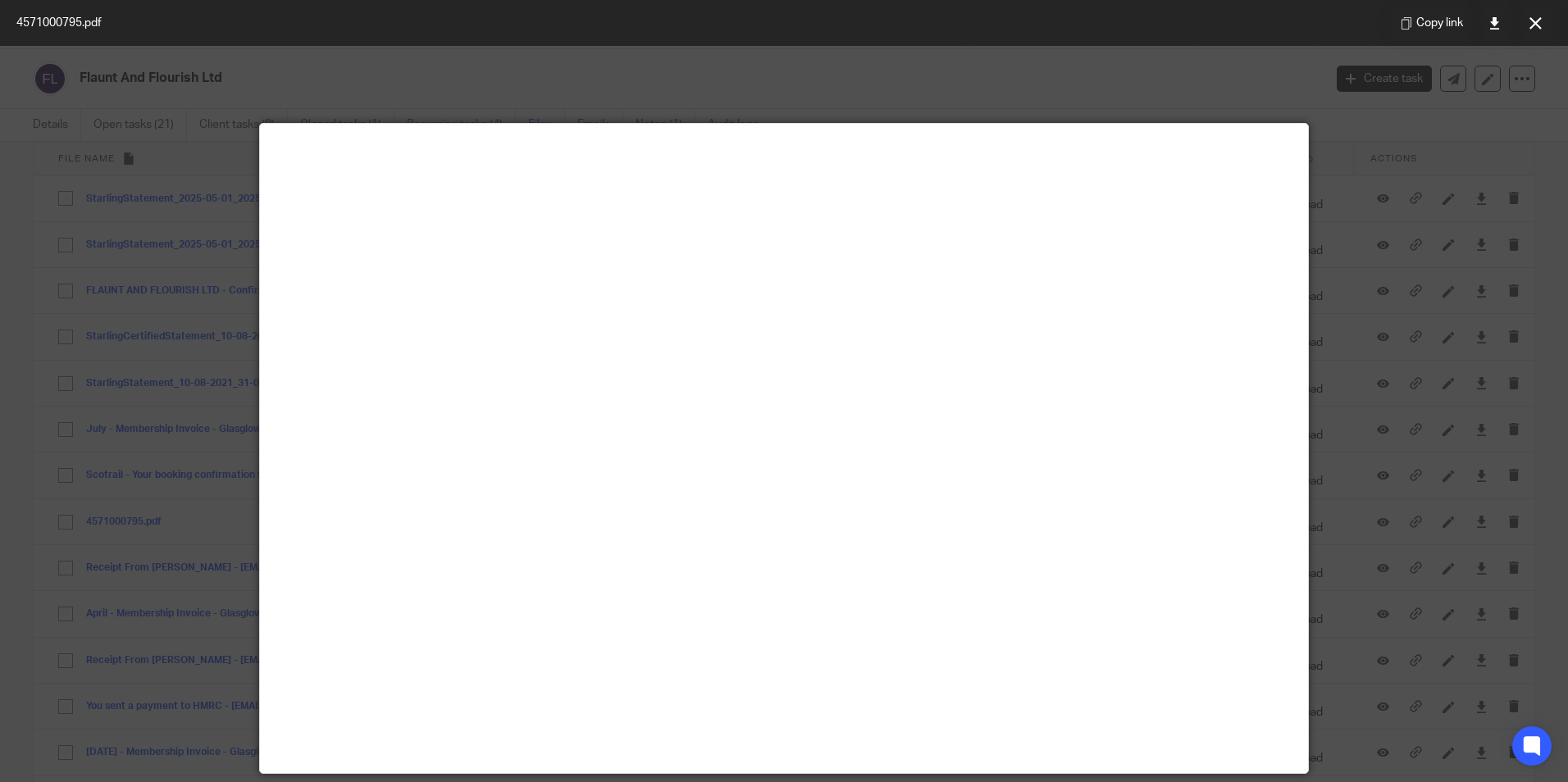
drag, startPoint x: 1525, startPoint y: 24, endPoint x: 1473, endPoint y: 58, distance: 62.1
click at [1525, 24] on button at bounding box center [1534, 23] width 33 height 33
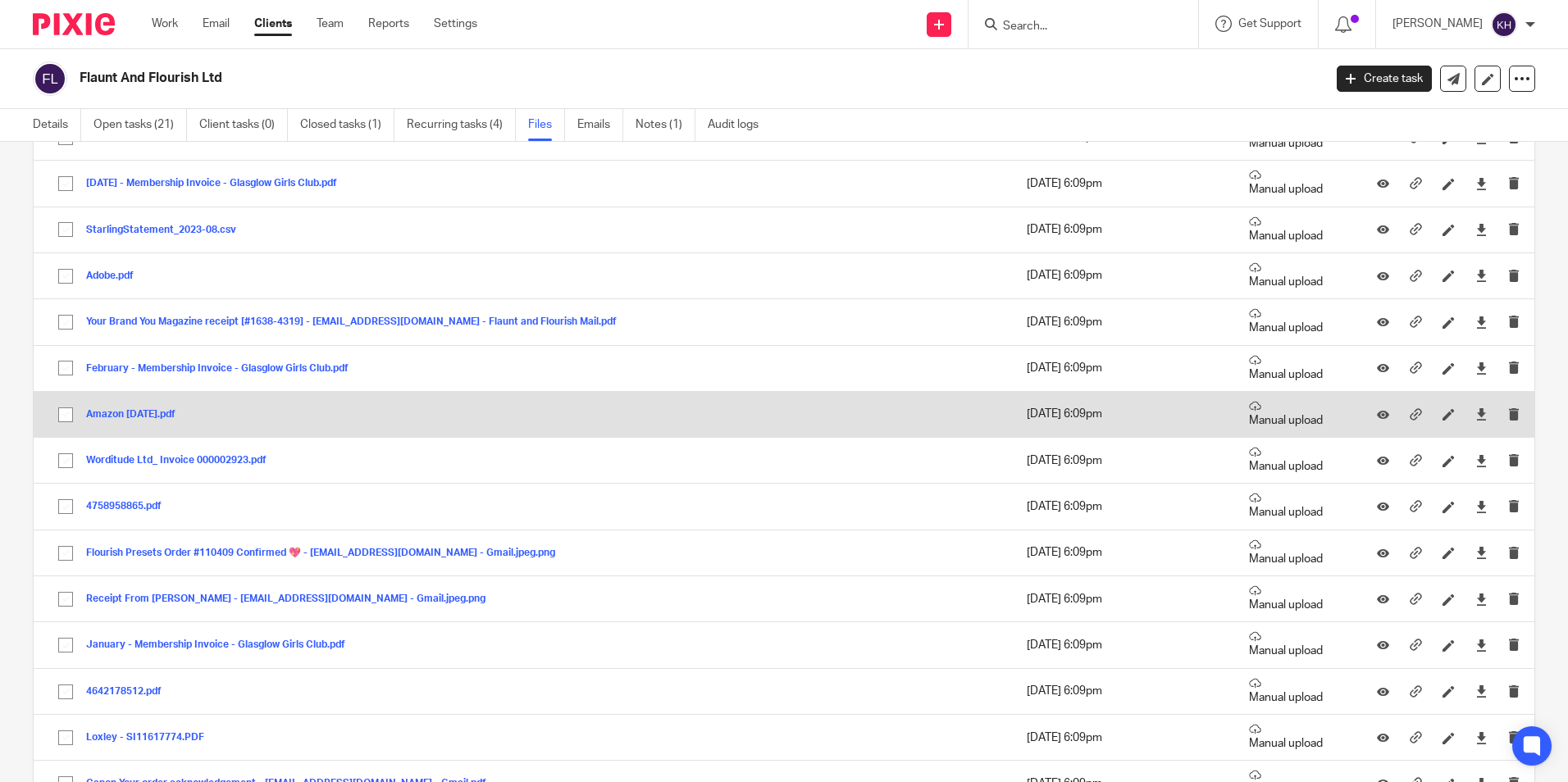
scroll to position [738, 0]
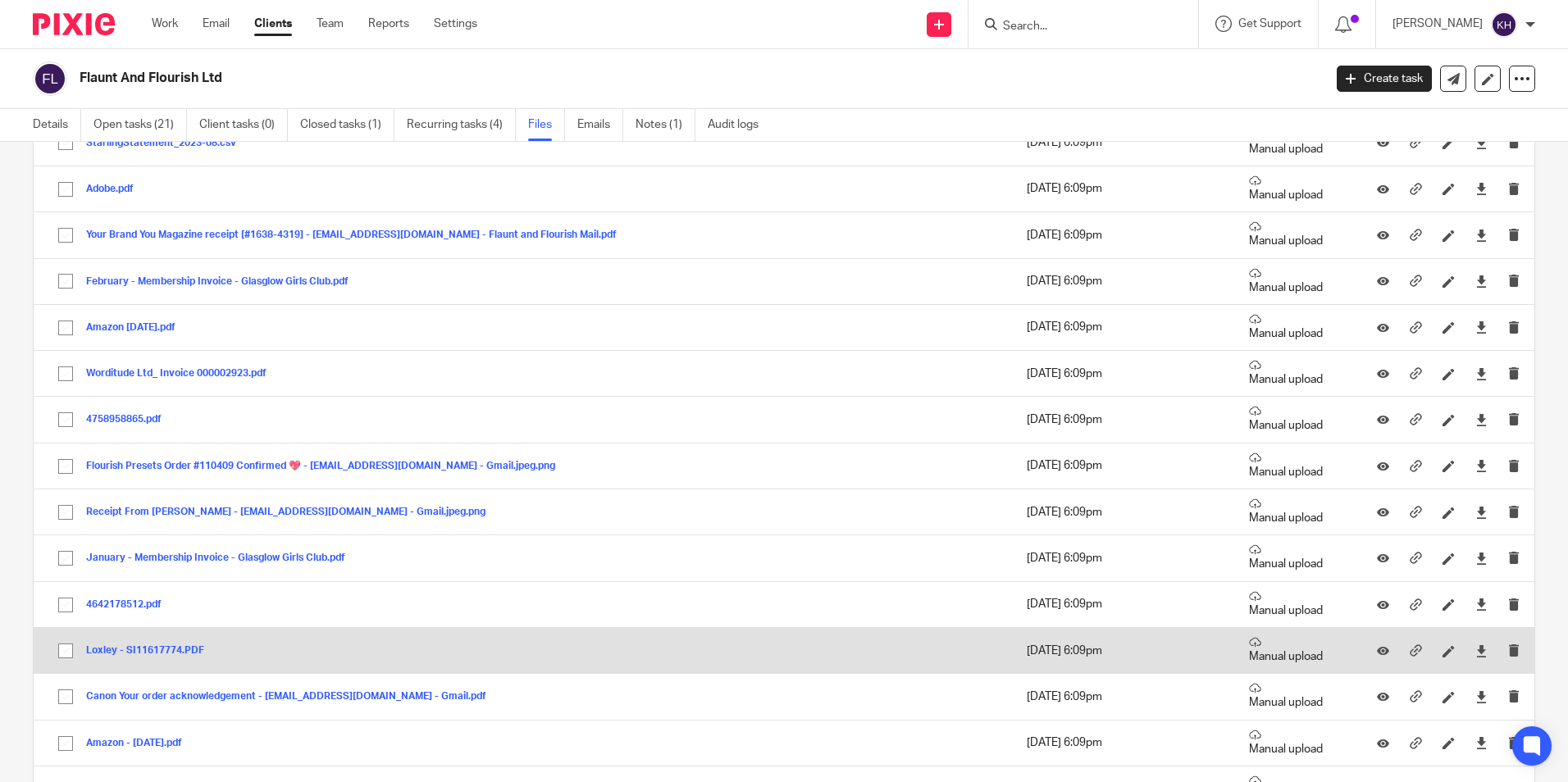
click at [148, 647] on button "Loxley - SI11617774.PDF" at bounding box center [151, 652] width 130 height 12
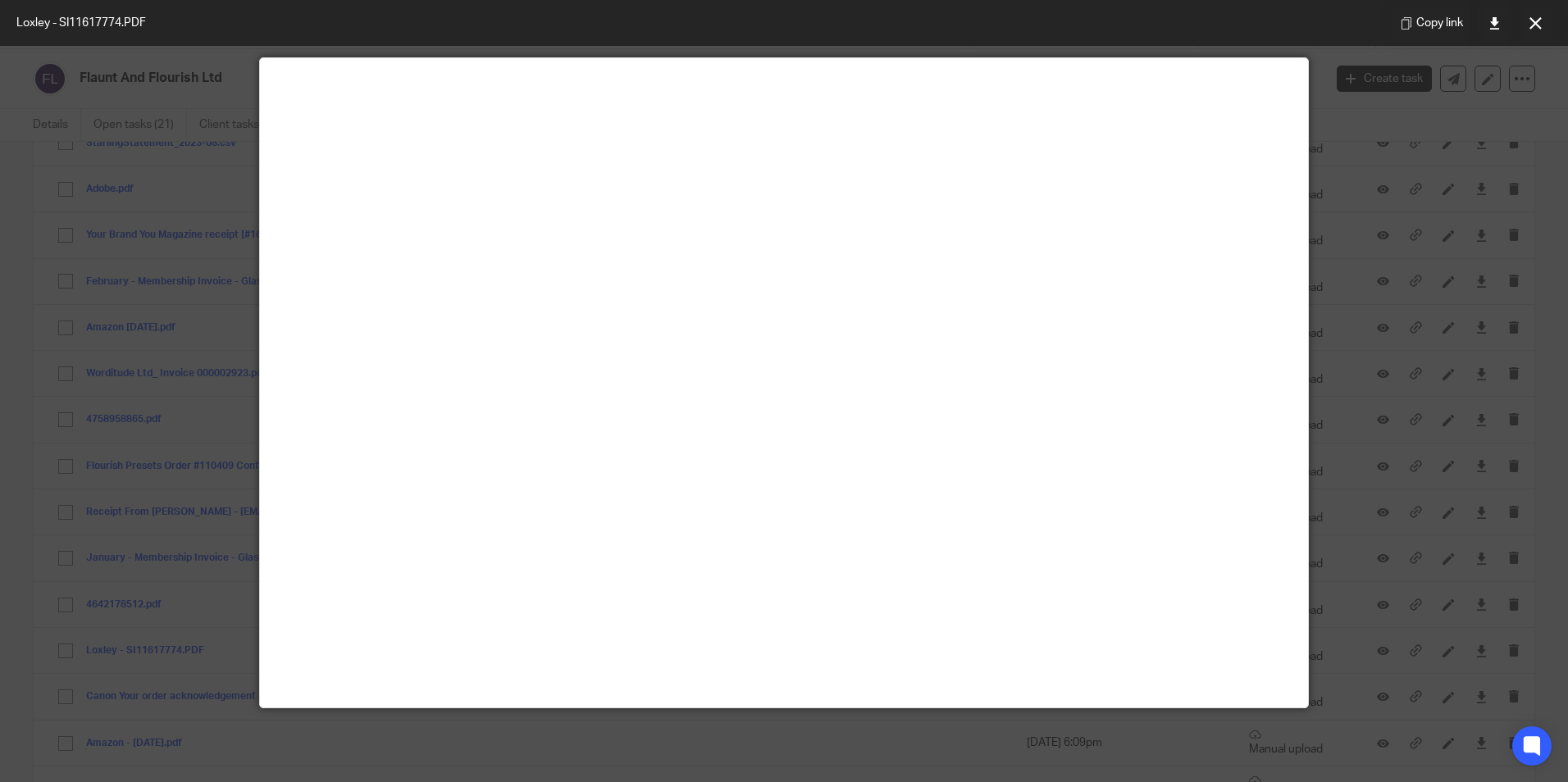
scroll to position [115, 0]
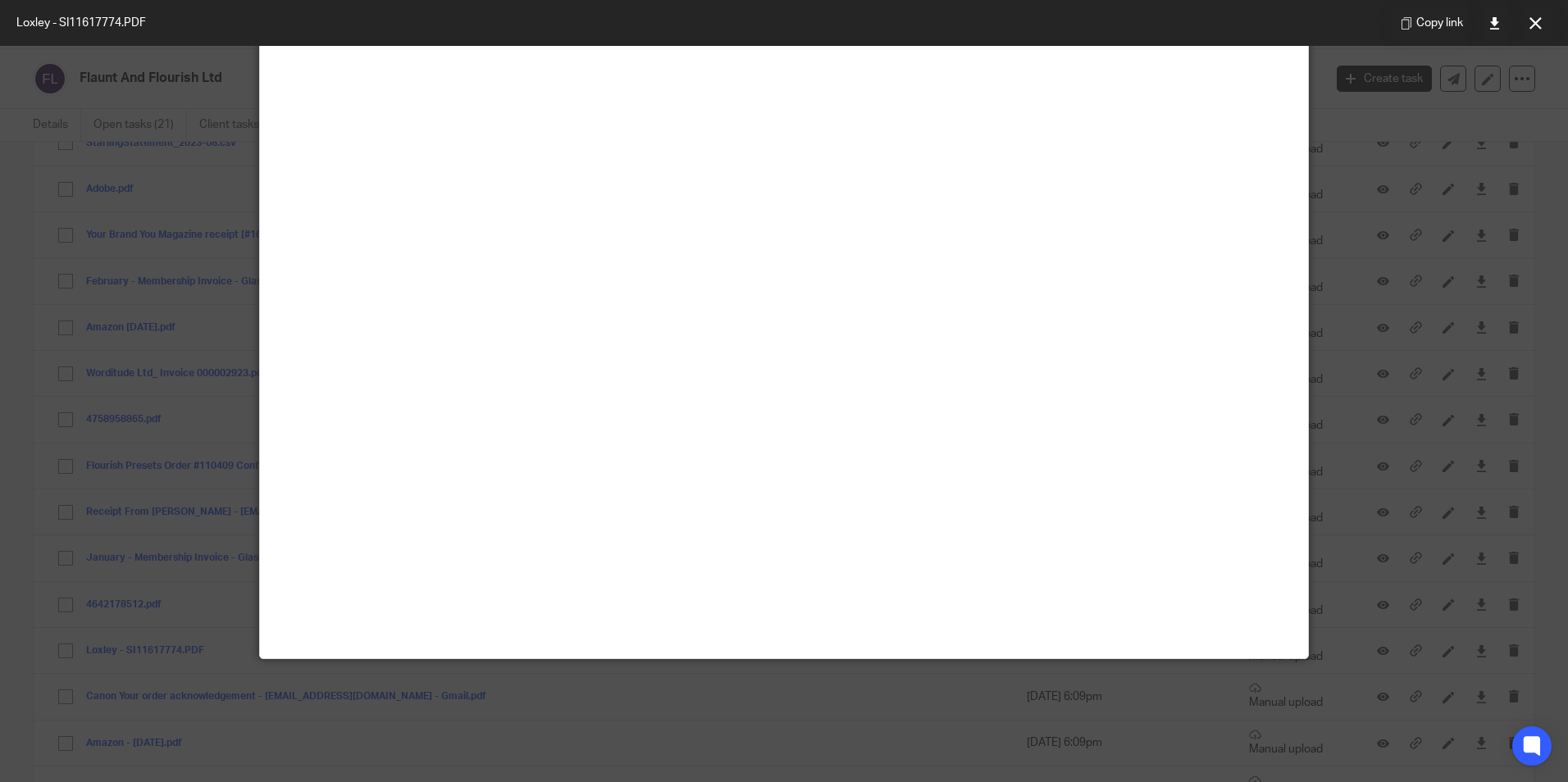
drag, startPoint x: 1544, startPoint y: 23, endPoint x: 1341, endPoint y: 137, distance: 232.8
click at [1544, 23] on button at bounding box center [1534, 23] width 33 height 33
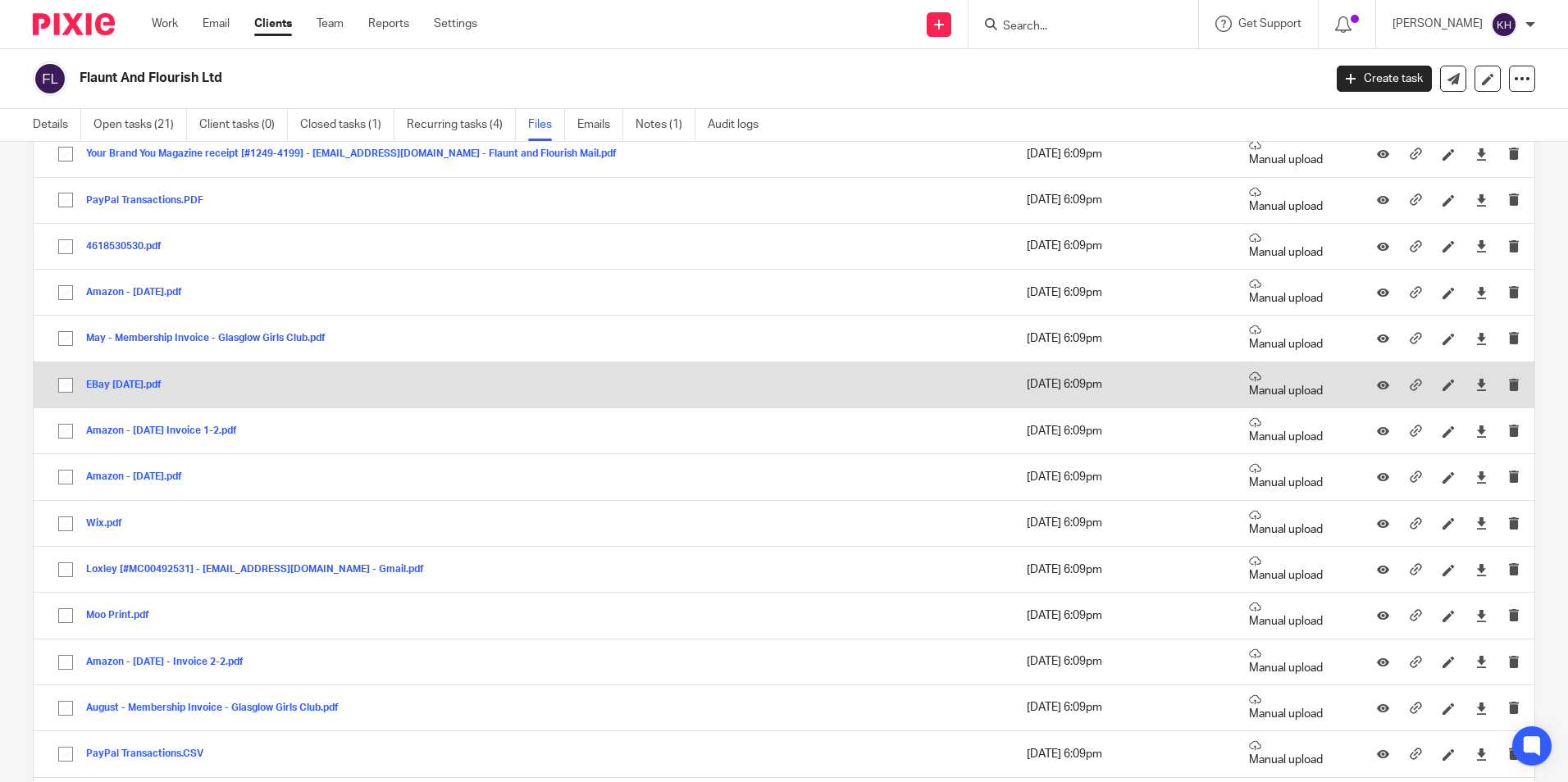
scroll to position [1722, 0]
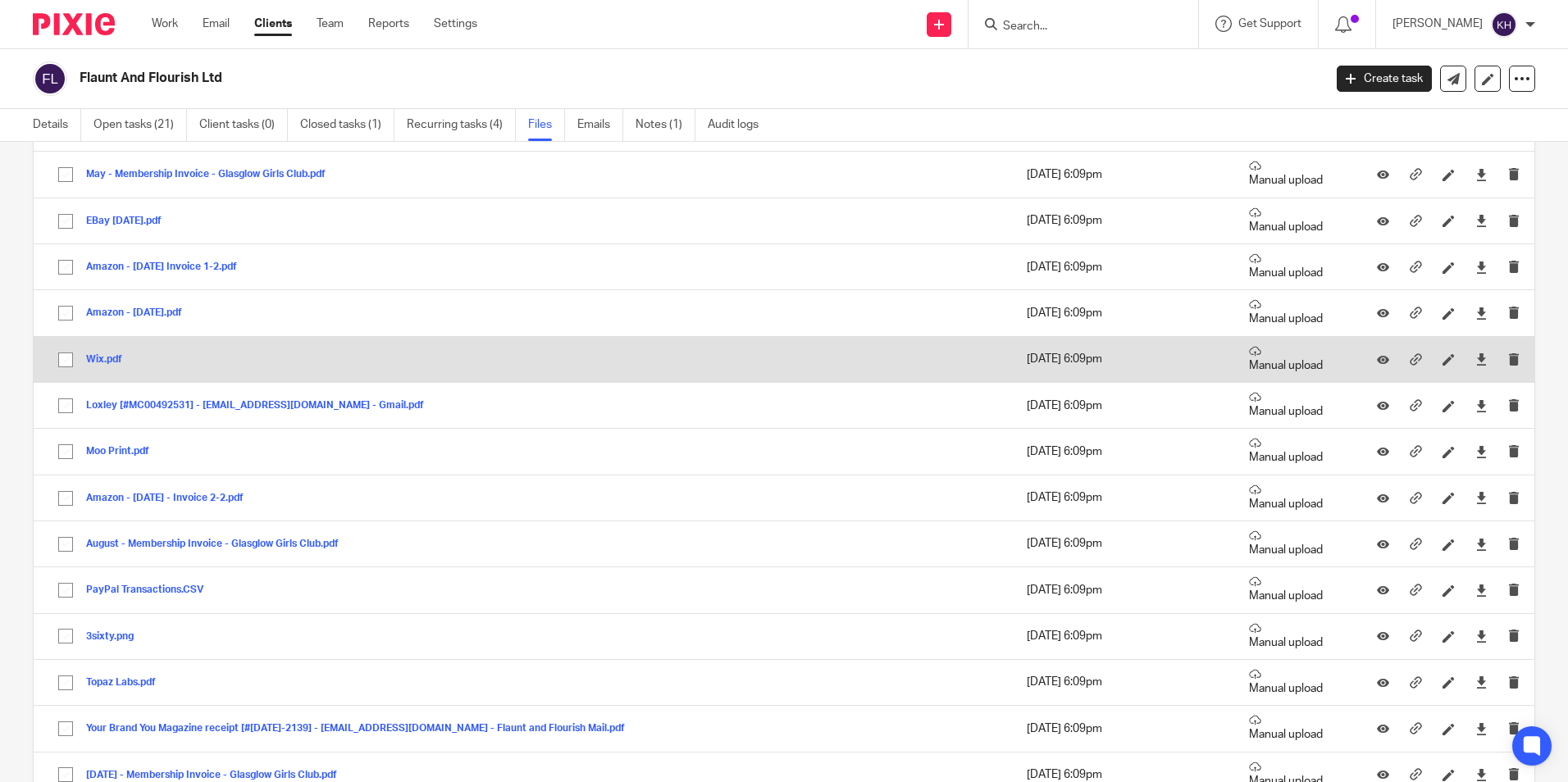
click at [94, 355] on button "Wix.pdf" at bounding box center [110, 360] width 48 height 12
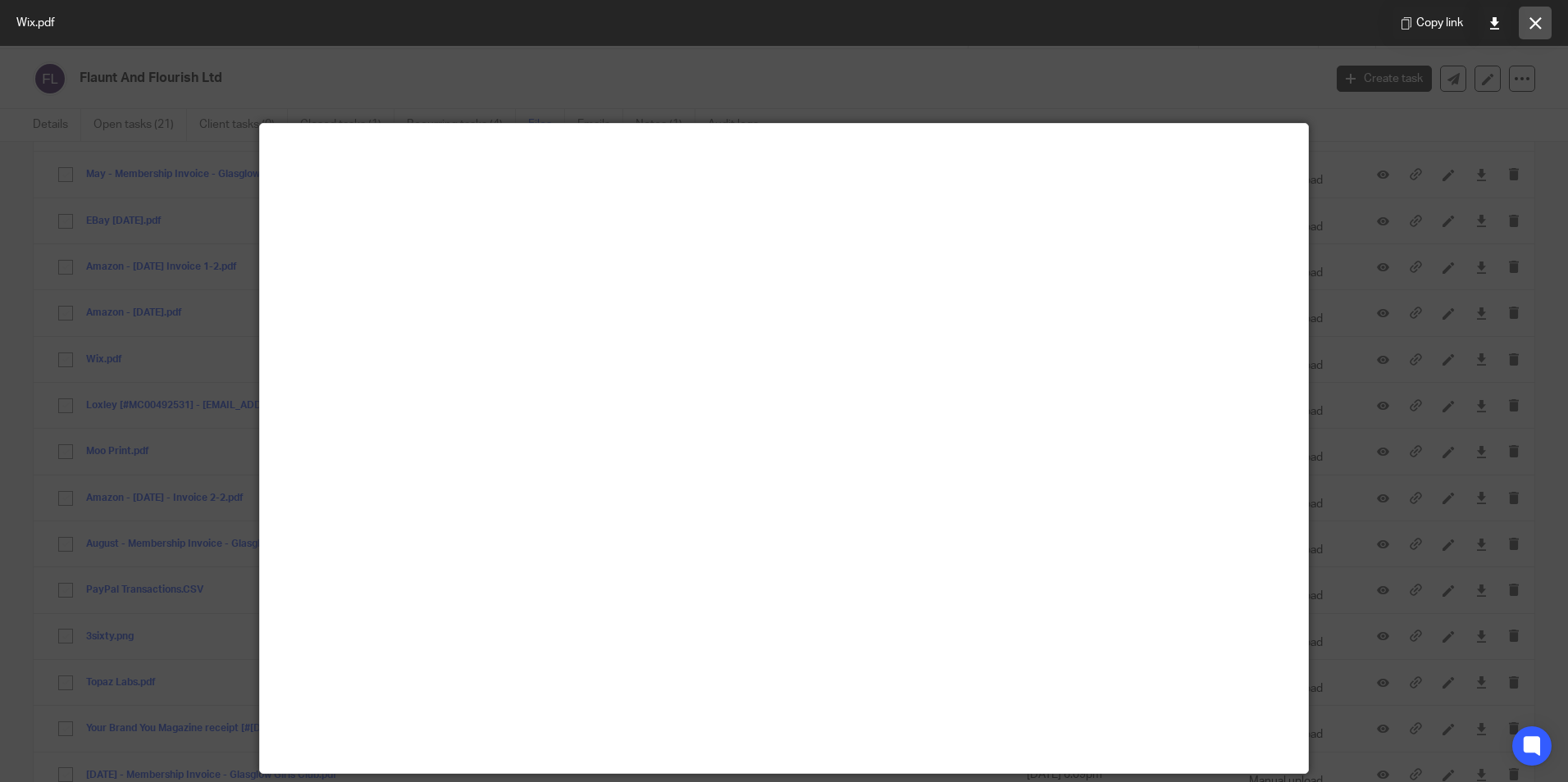
click at [1533, 22] on icon at bounding box center [1535, 23] width 12 height 12
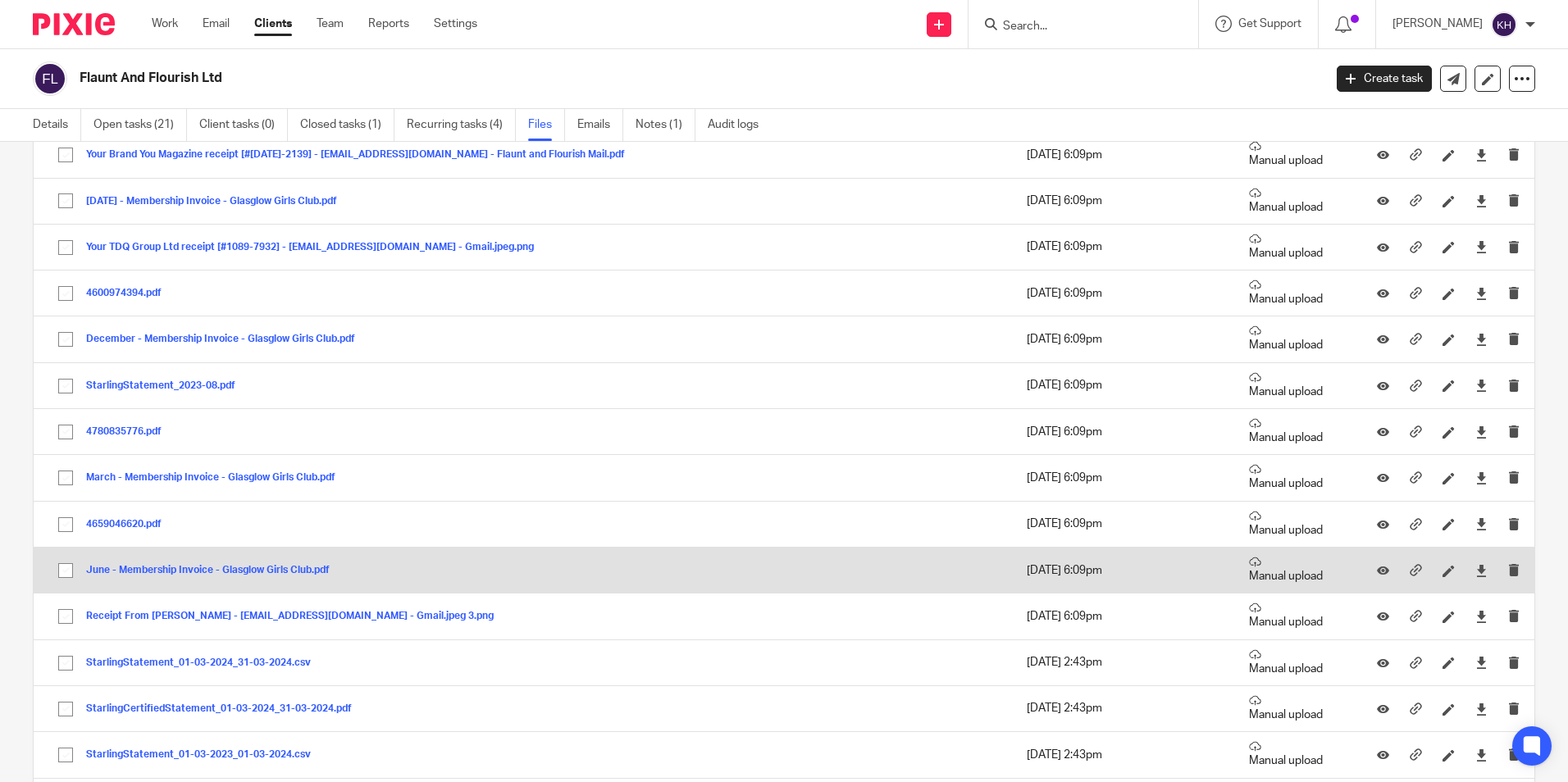
scroll to position [2214, 0]
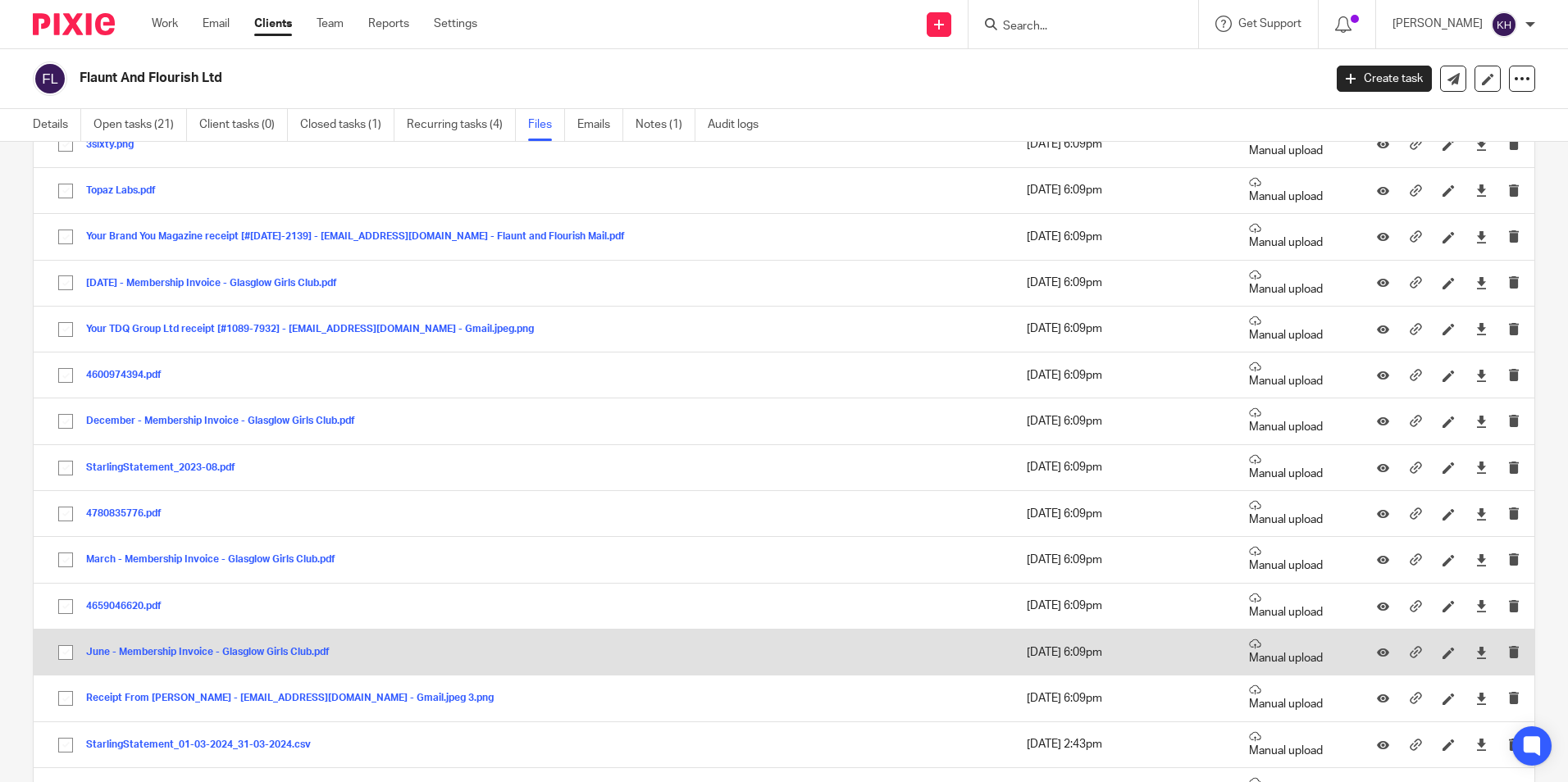
click at [118, 656] on button "June - Membership Invoice - Glasglow Girls Club.pdf" at bounding box center [213, 653] width 256 height 12
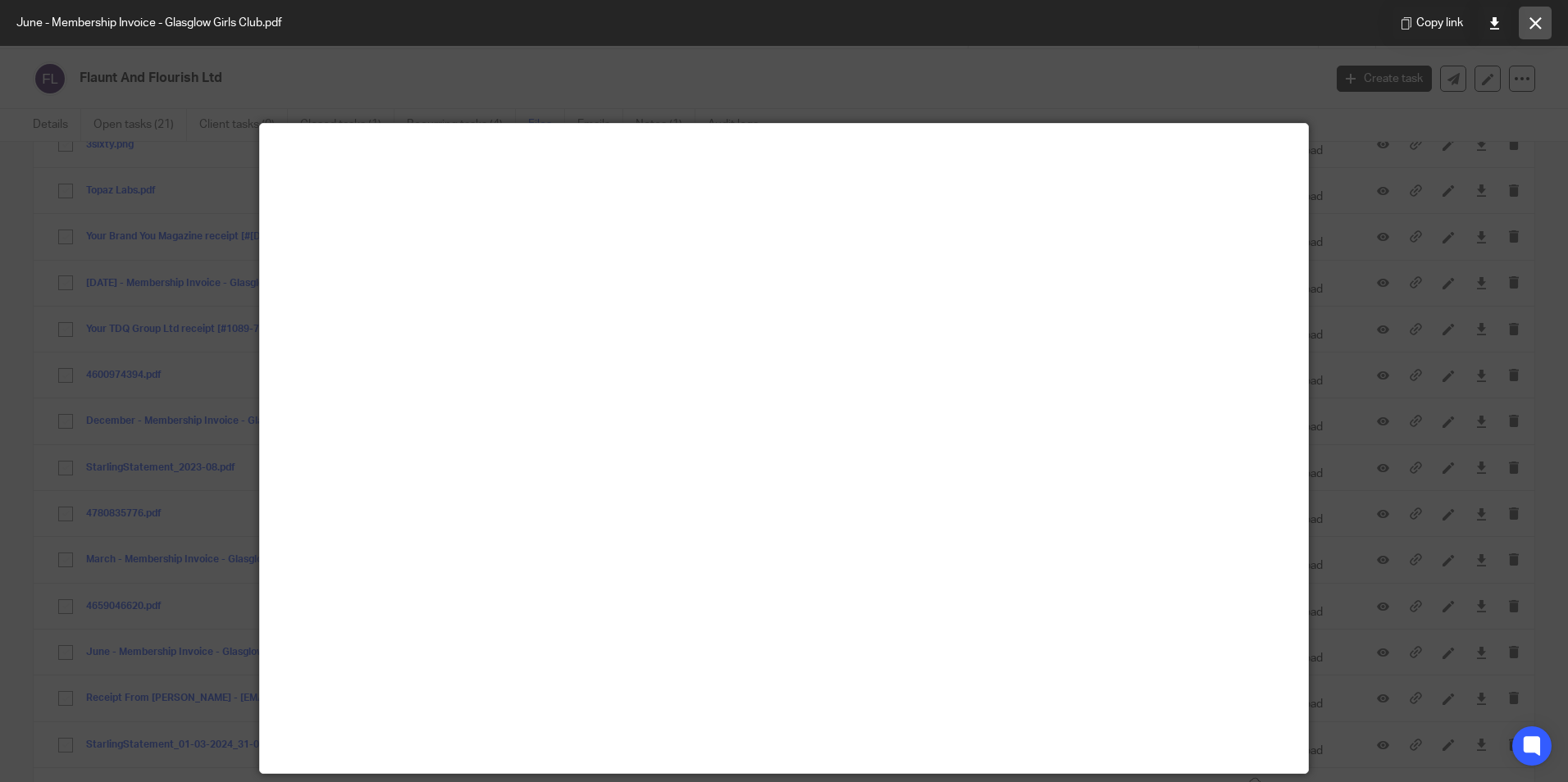
click at [1529, 18] on icon at bounding box center [1535, 23] width 12 height 12
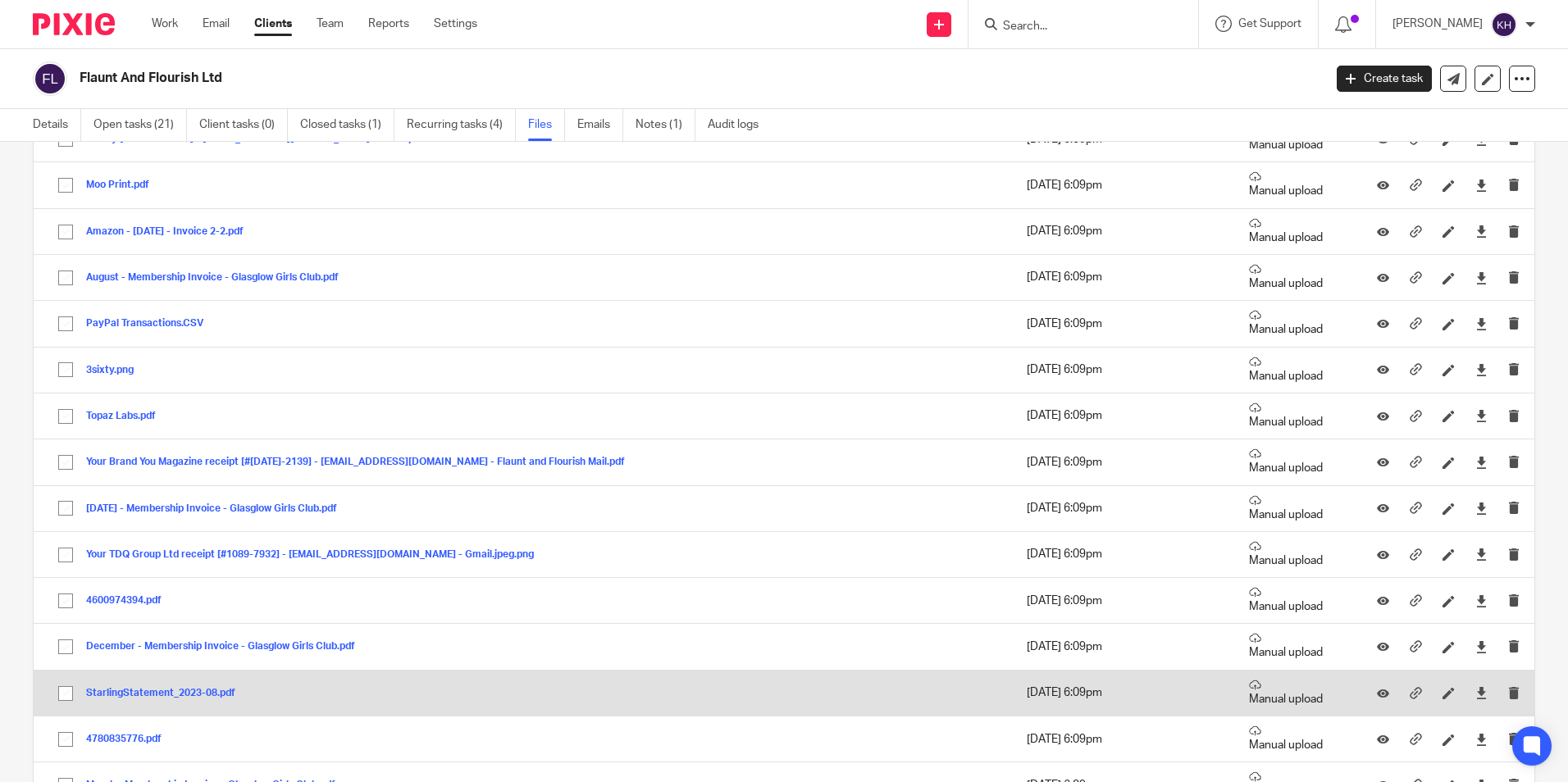
scroll to position [1968, 0]
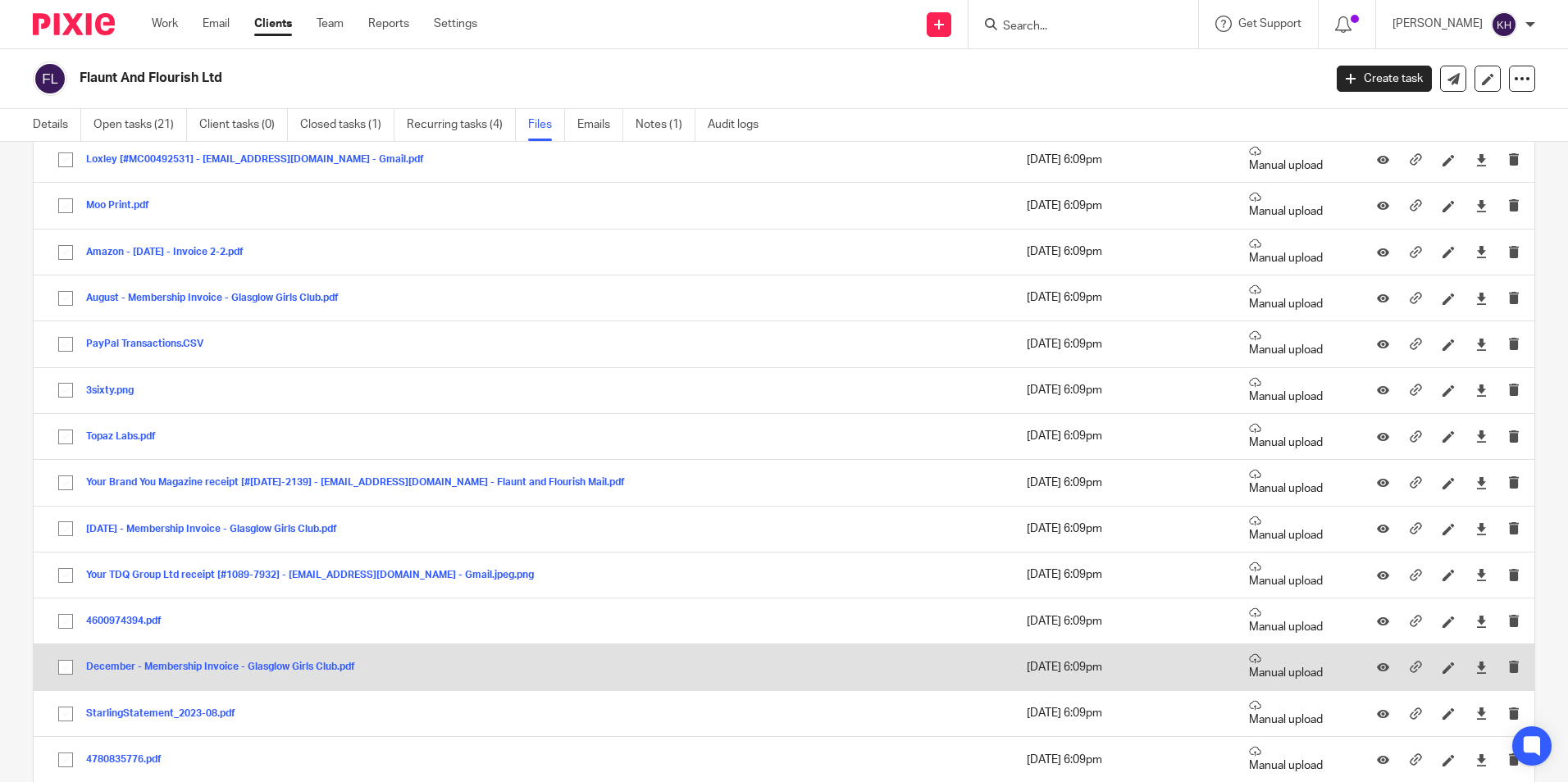
click at [281, 666] on button "December - Membership Invoice - Glasglow Girls Club.pdf" at bounding box center [226, 667] width 281 height 12
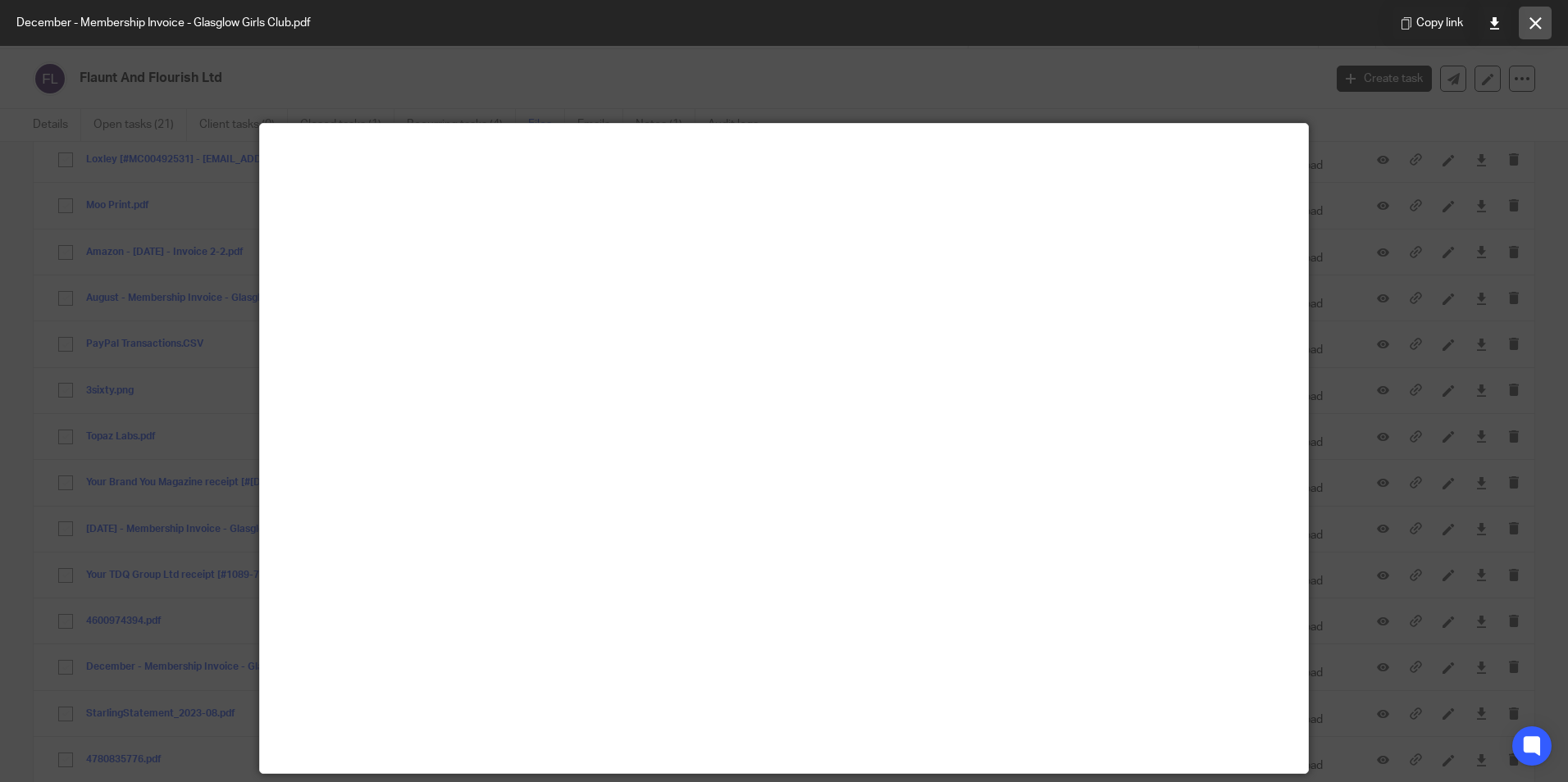
click at [1548, 11] on button at bounding box center [1534, 23] width 33 height 33
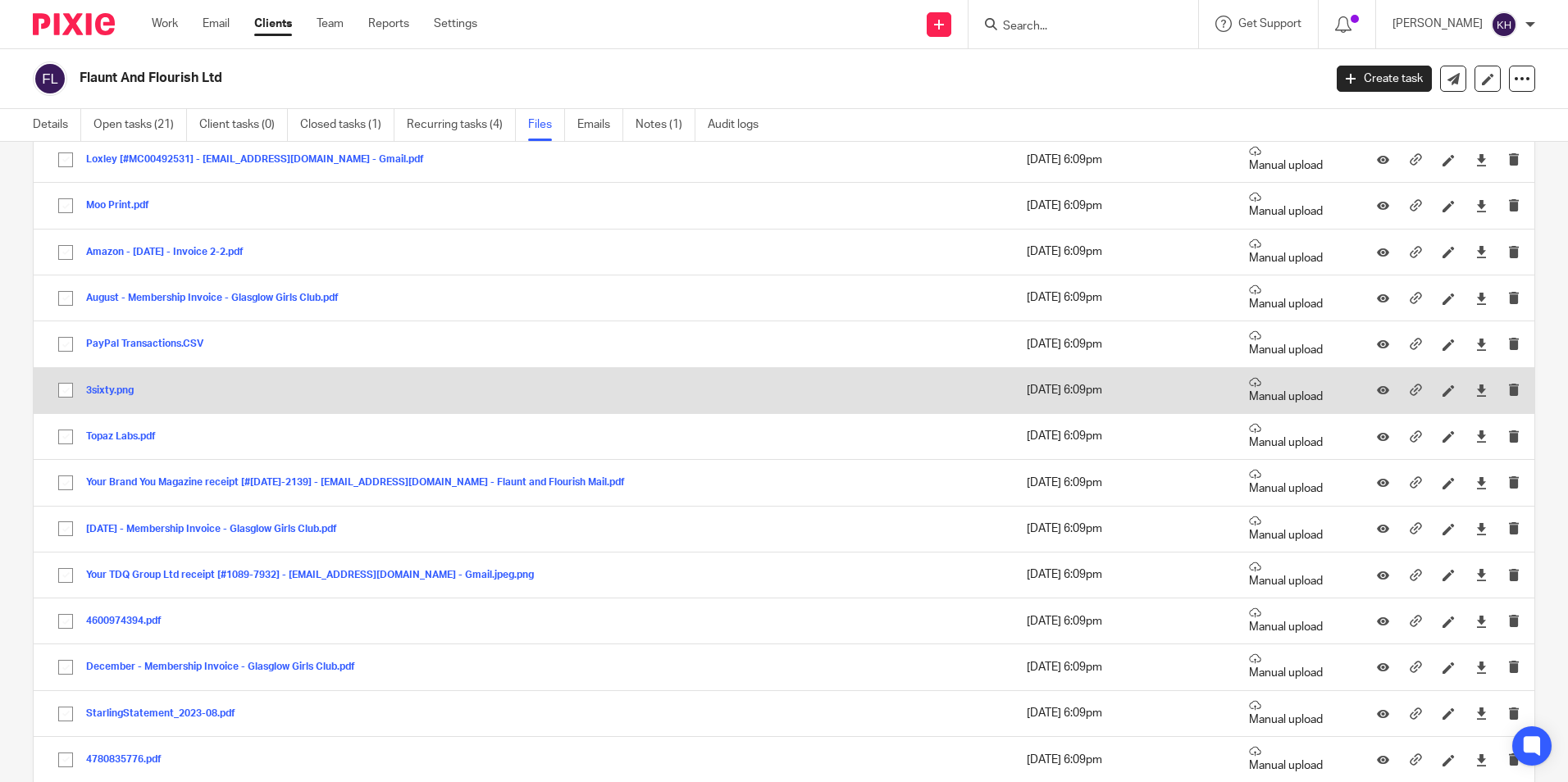
click at [121, 391] on button "3sixty.png" at bounding box center [116, 391] width 60 height 12
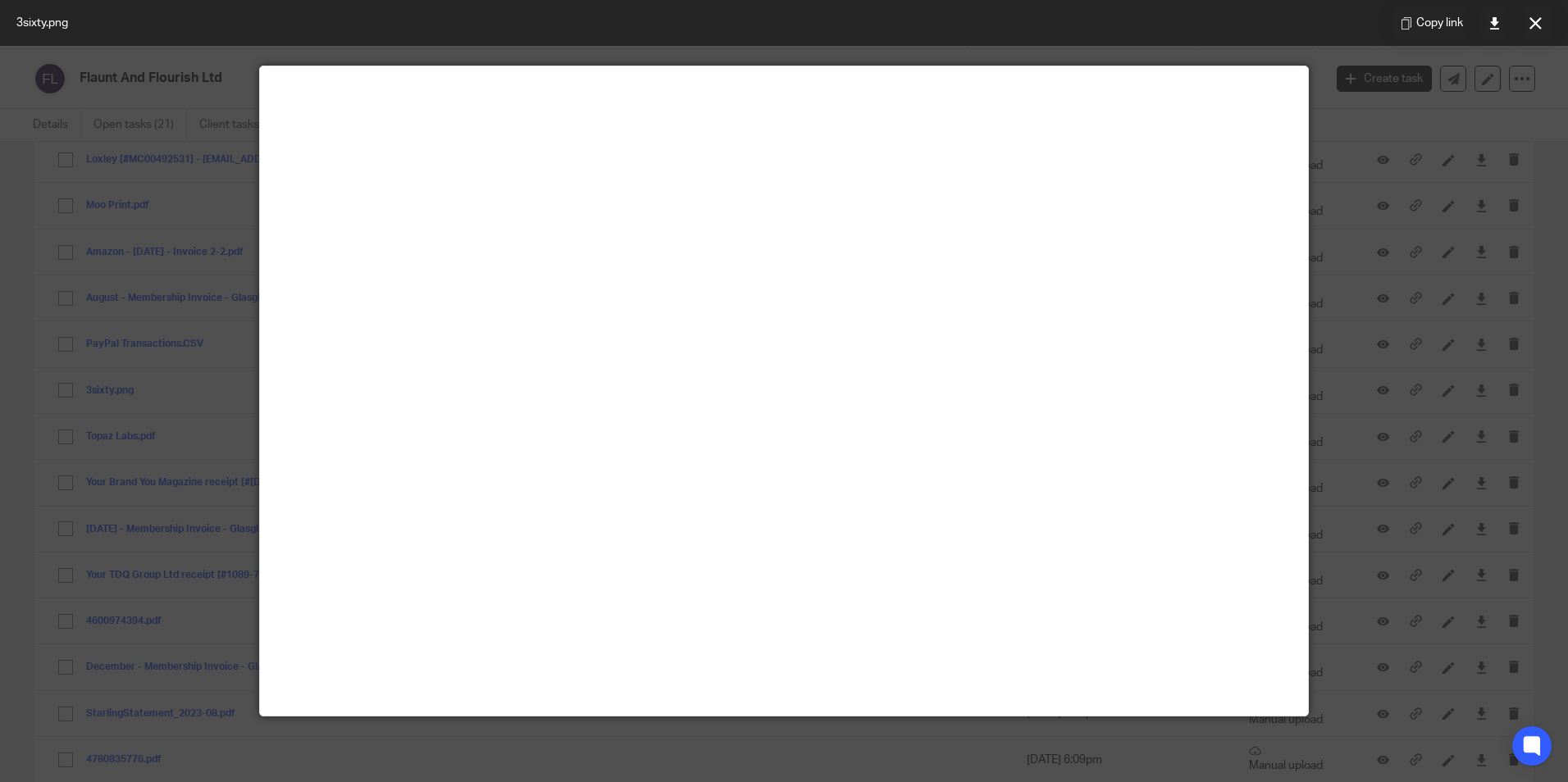
scroll to position [82, 0]
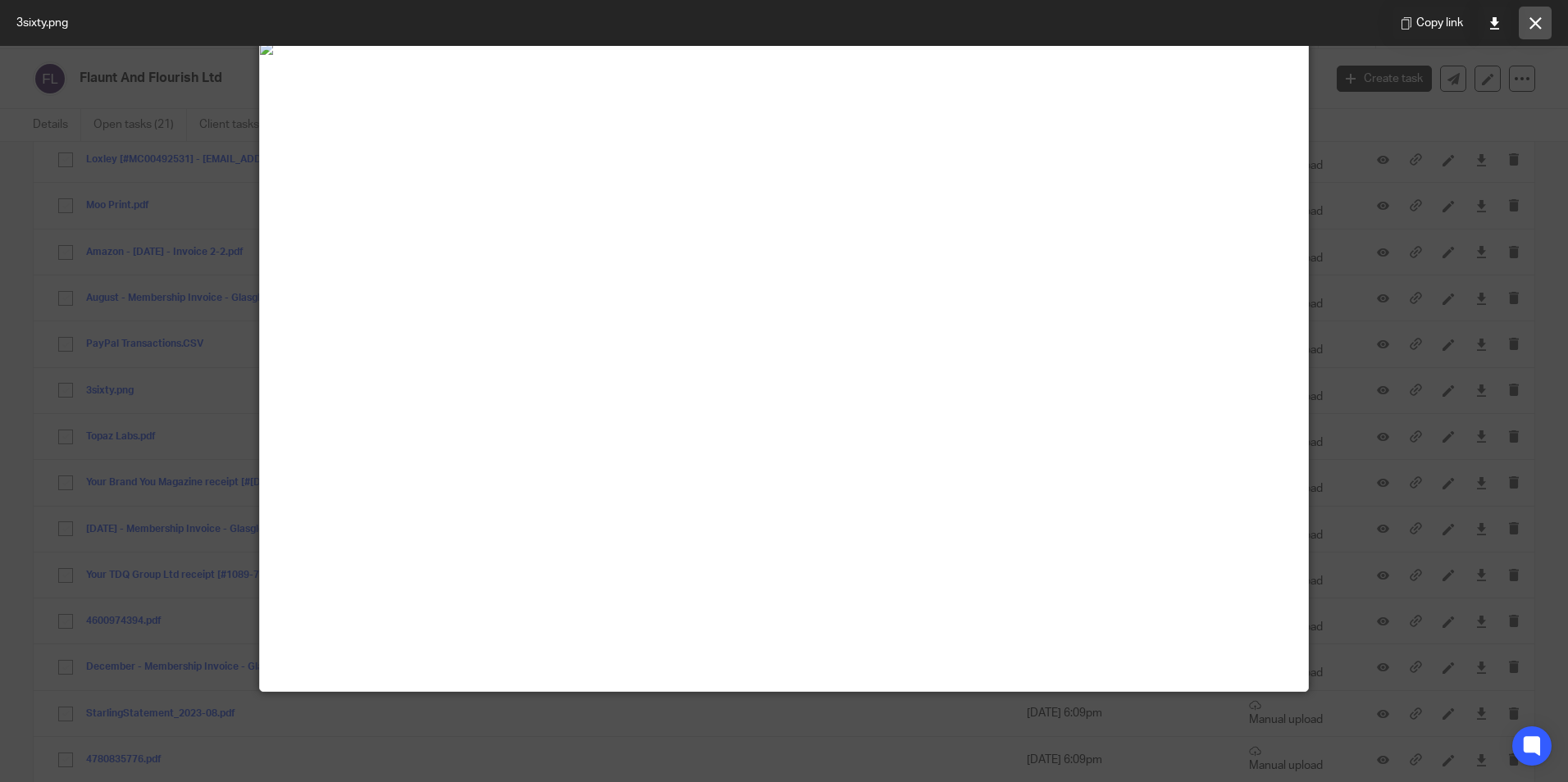
click at [1541, 16] on button at bounding box center [1534, 23] width 33 height 33
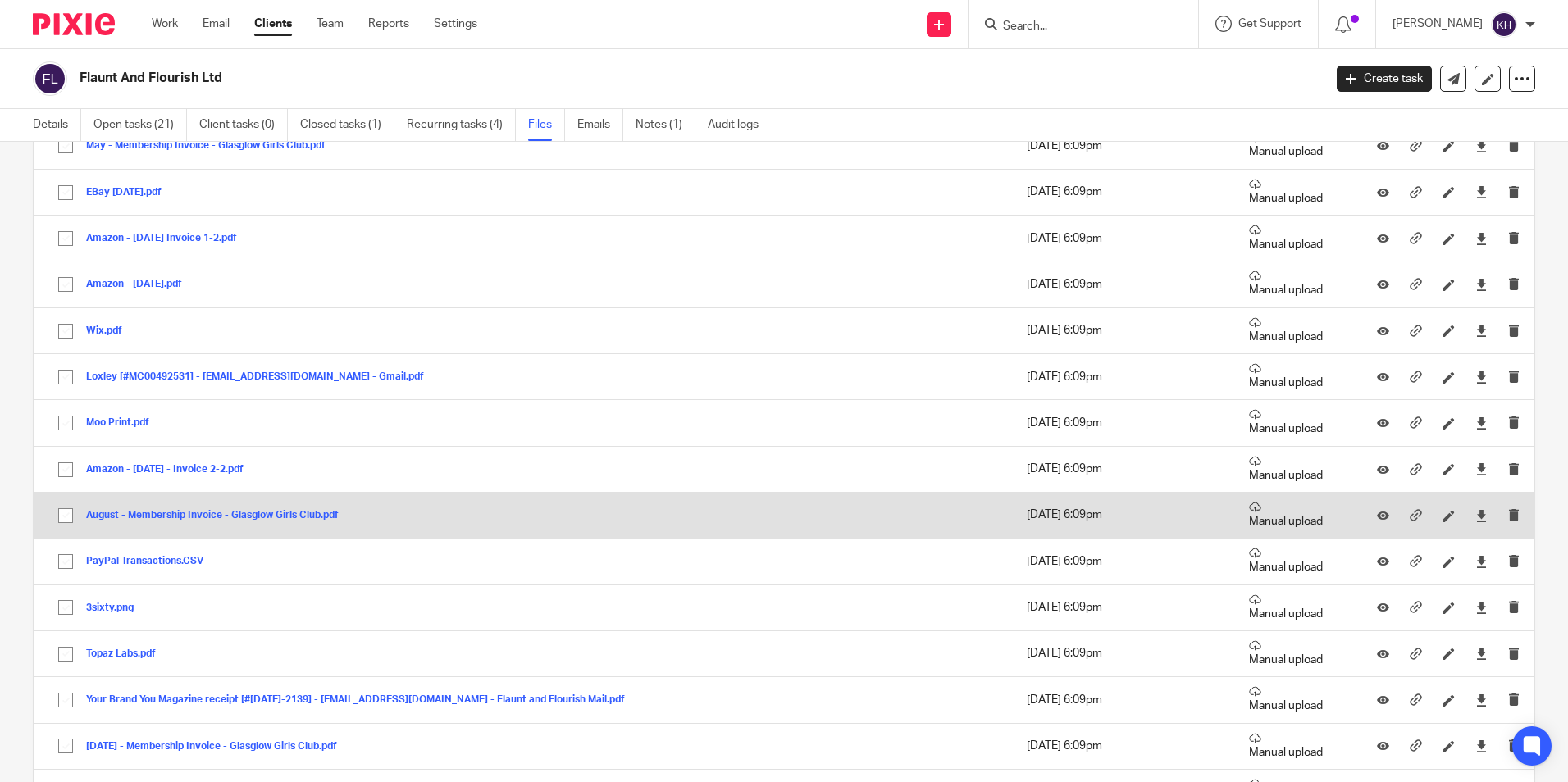
scroll to position [1722, 0]
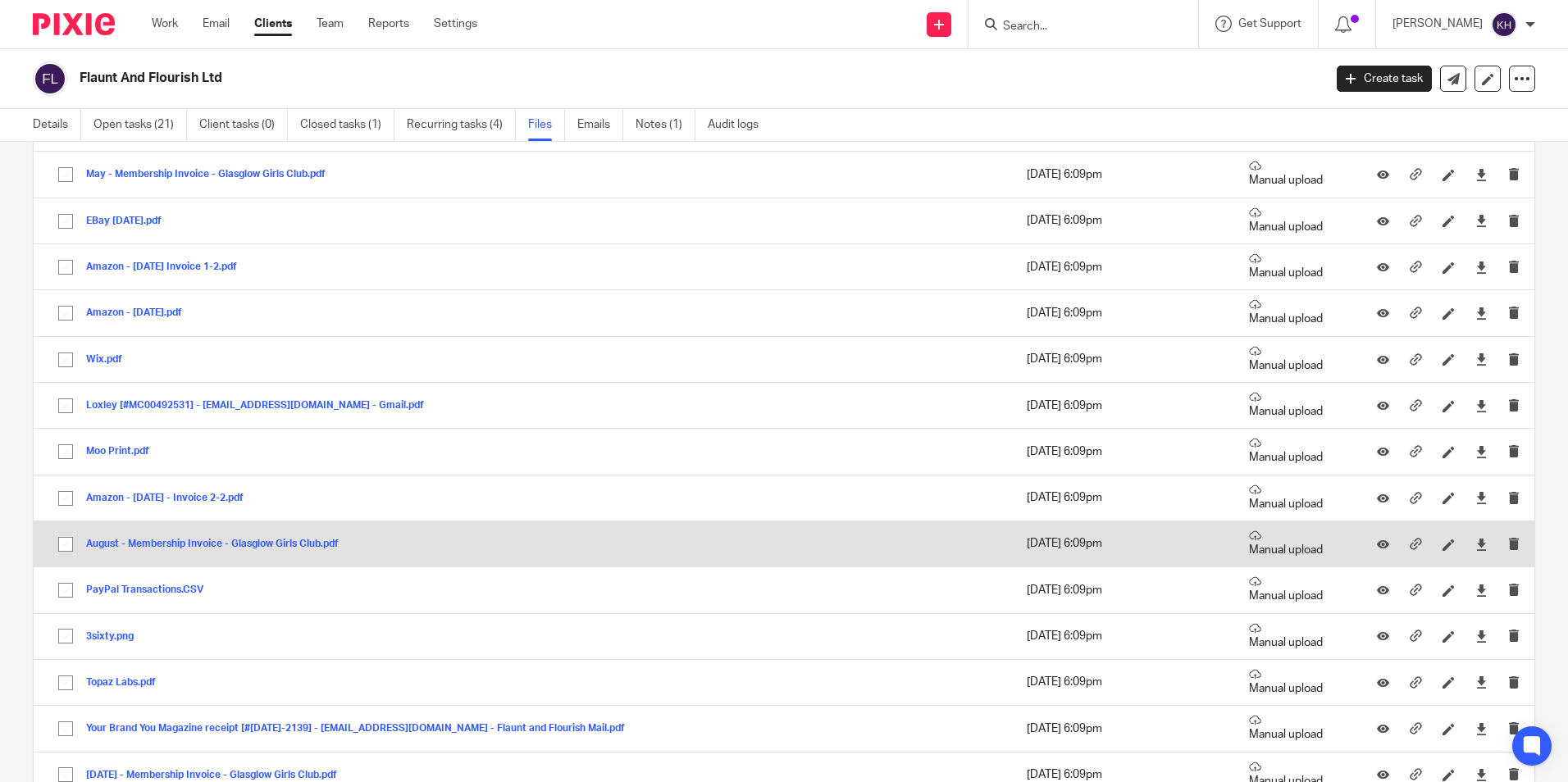
click at [196, 544] on button "August - Membership Invoice - Glasglow Girls Club.pdf" at bounding box center [218, 545] width 265 height 12
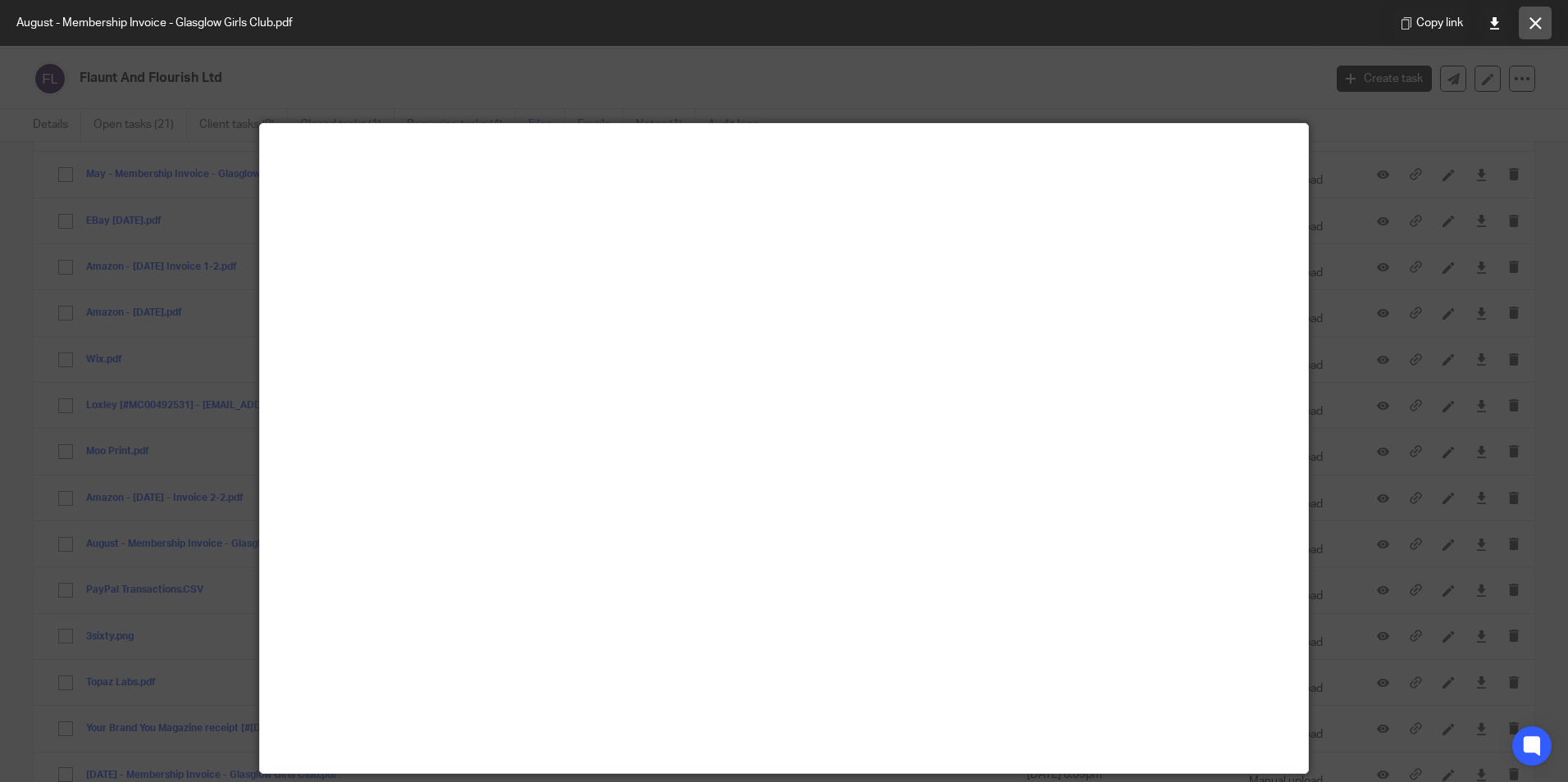
click at [1543, 28] on button at bounding box center [1534, 23] width 33 height 33
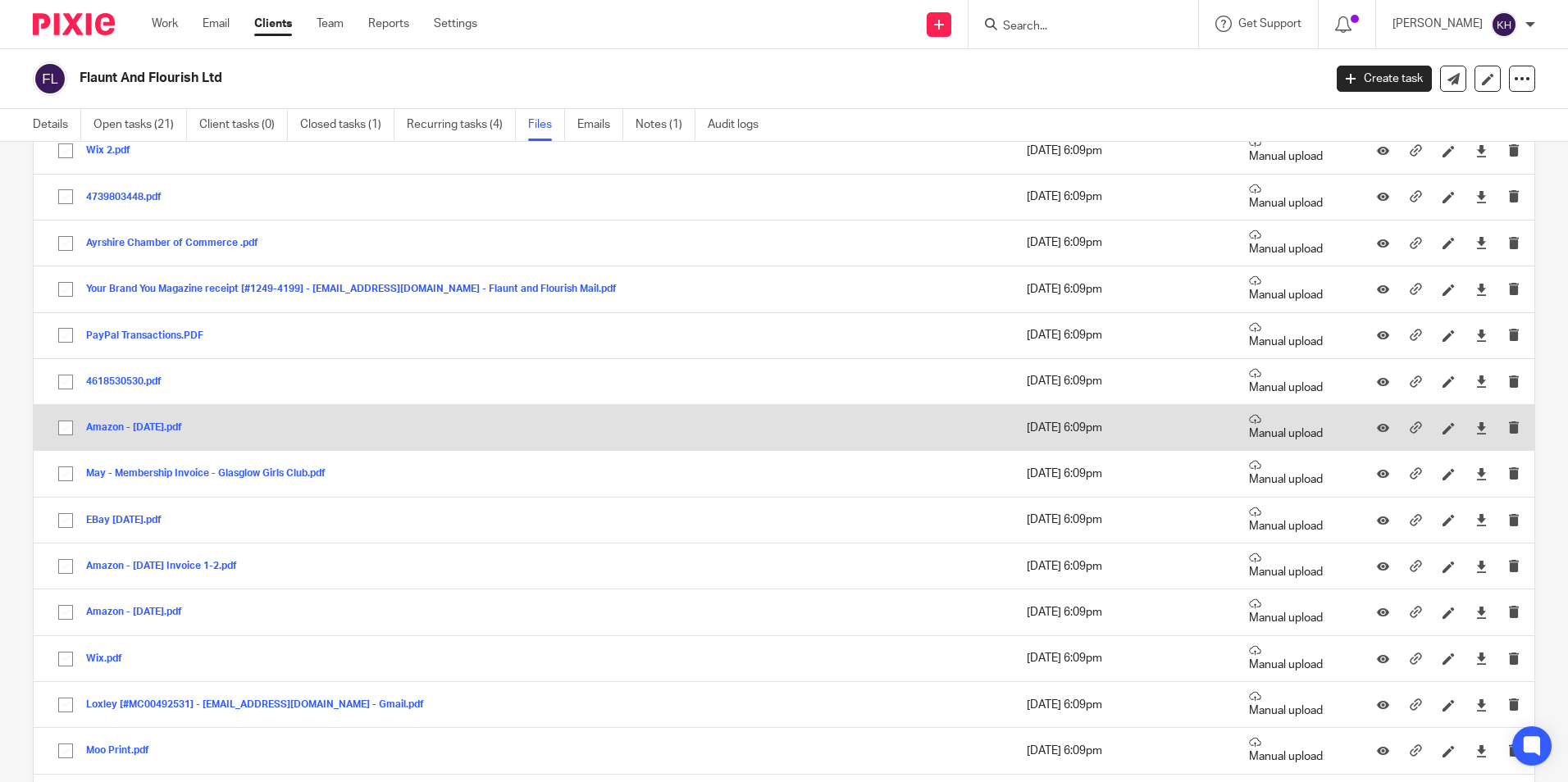
scroll to position [1394, 0]
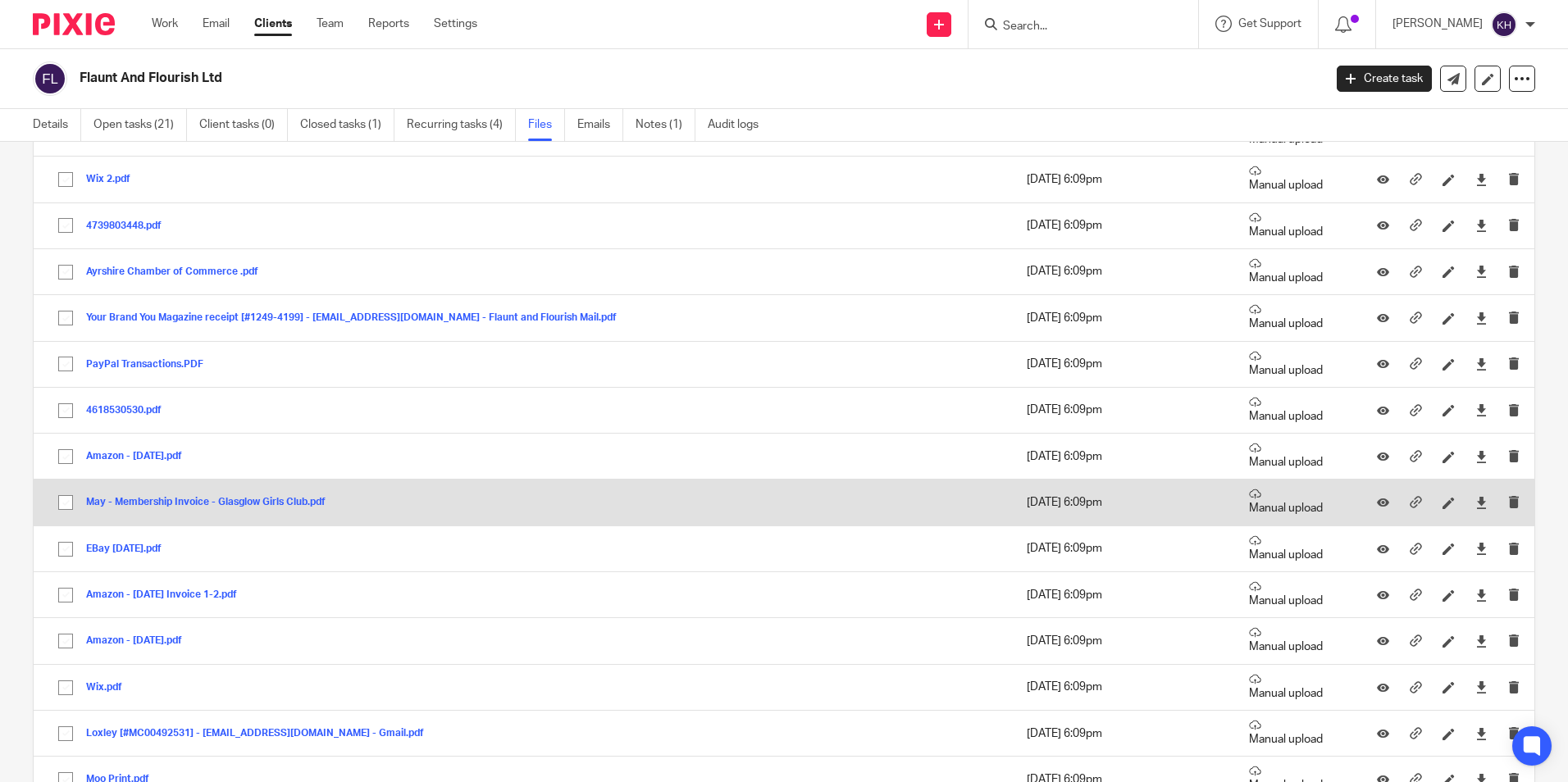
click at [208, 508] on button "May - Membership Invoice - Glasglow Girls Club.pdf" at bounding box center [211, 503] width 252 height 12
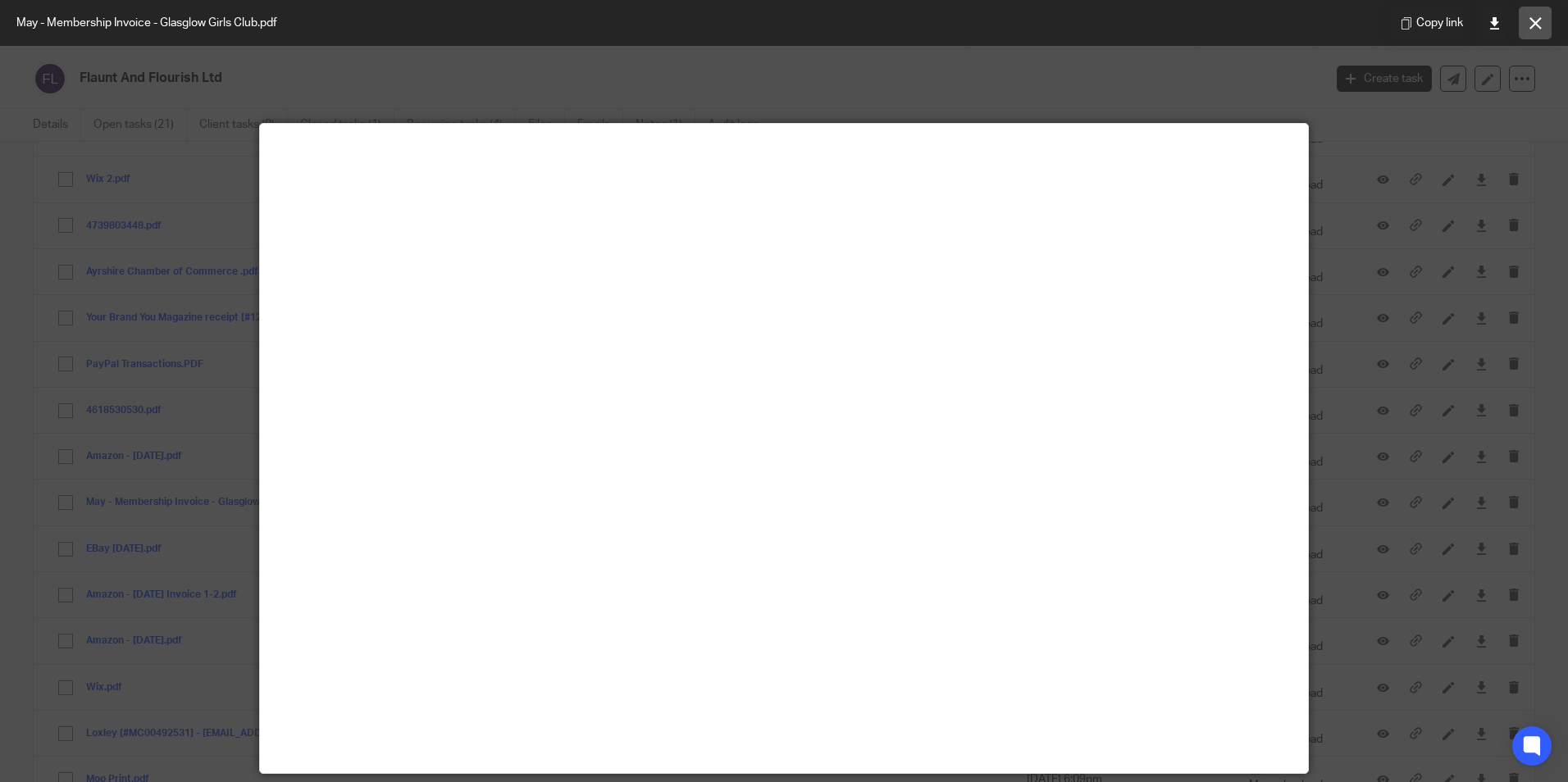
click at [1532, 22] on icon at bounding box center [1535, 23] width 12 height 12
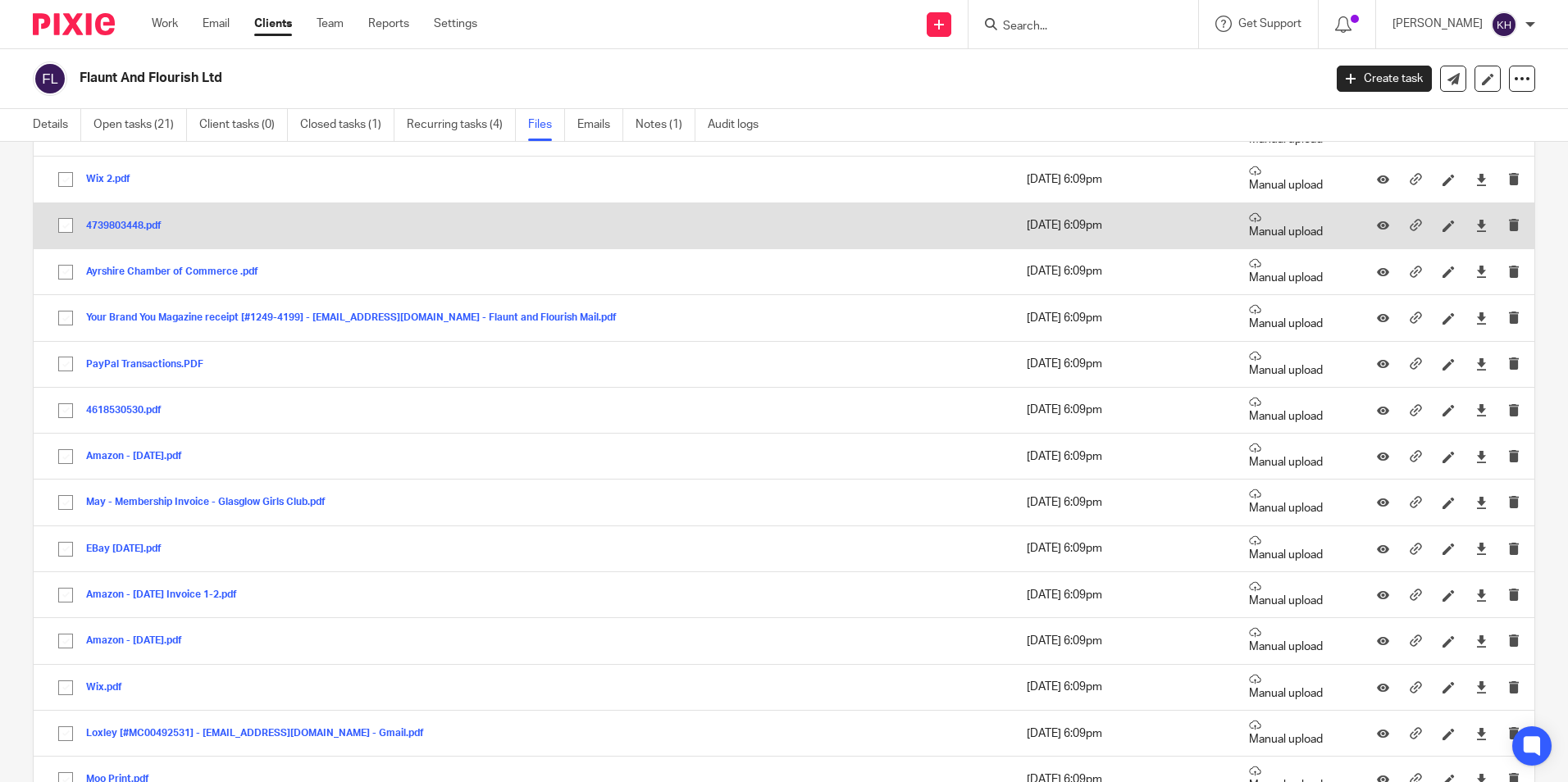
scroll to position [1148, 0]
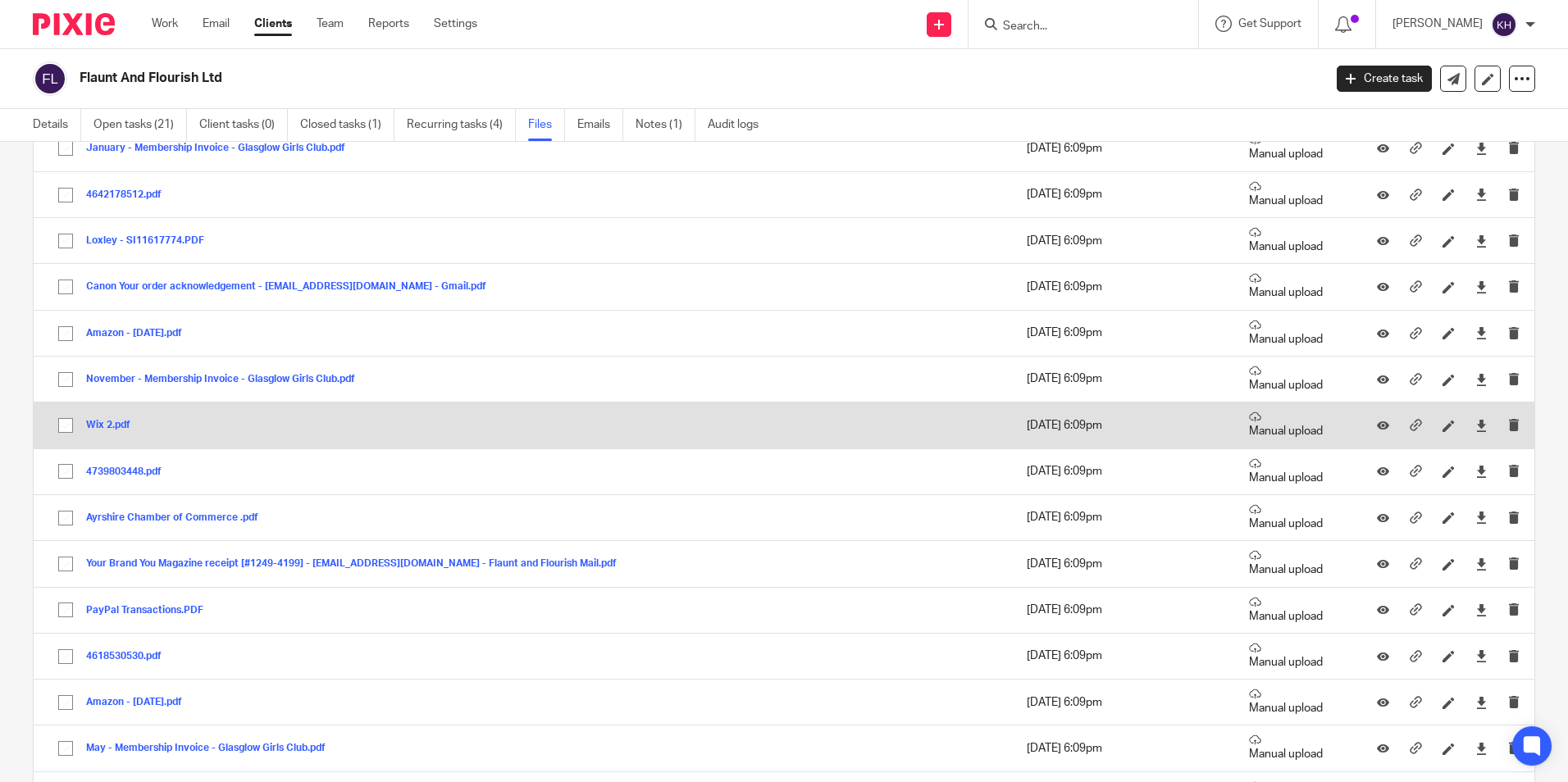
click at [101, 428] on button "Wix 2.pdf" at bounding box center [114, 426] width 56 height 12
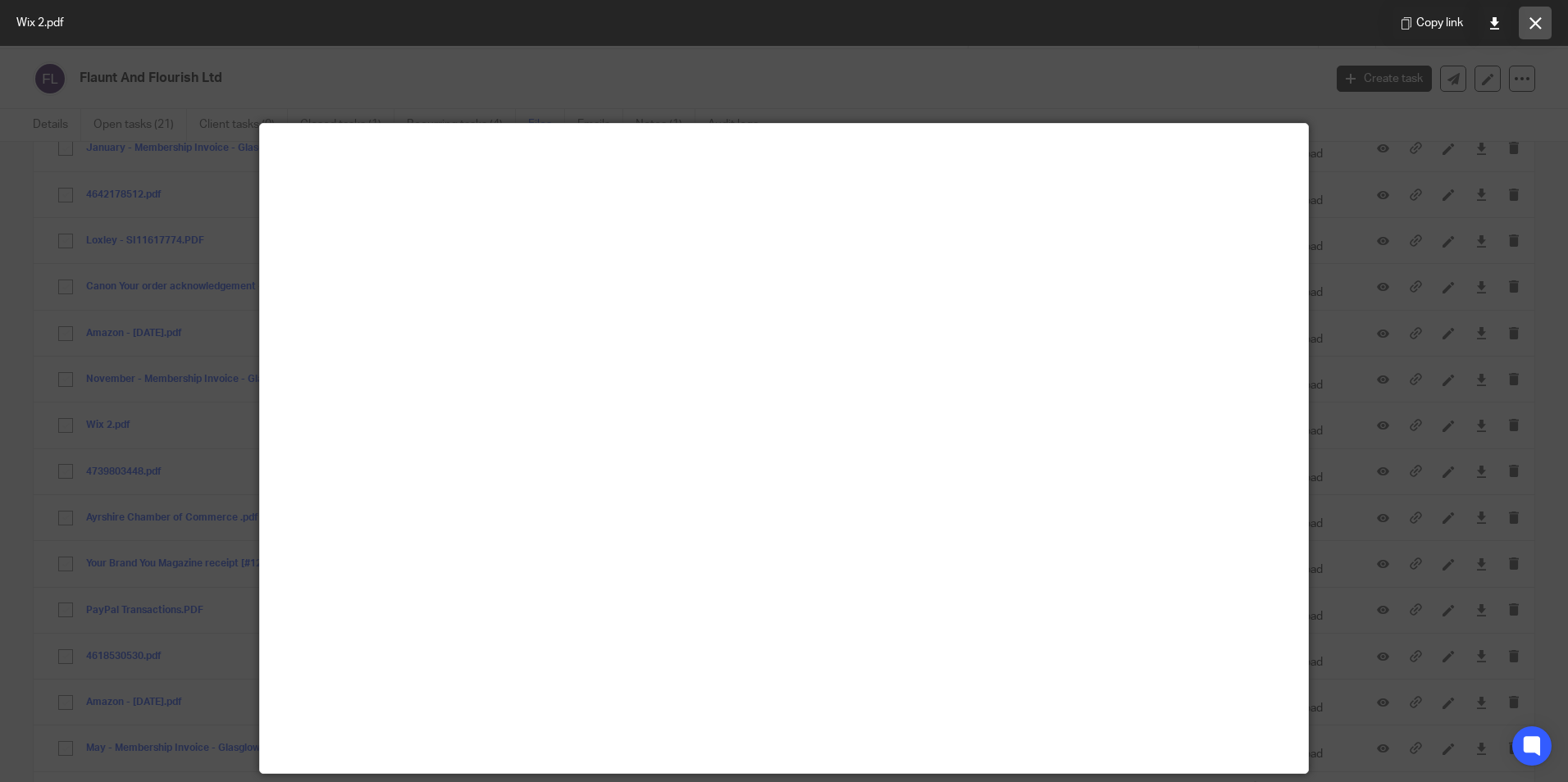
click at [1544, 23] on button at bounding box center [1534, 23] width 33 height 33
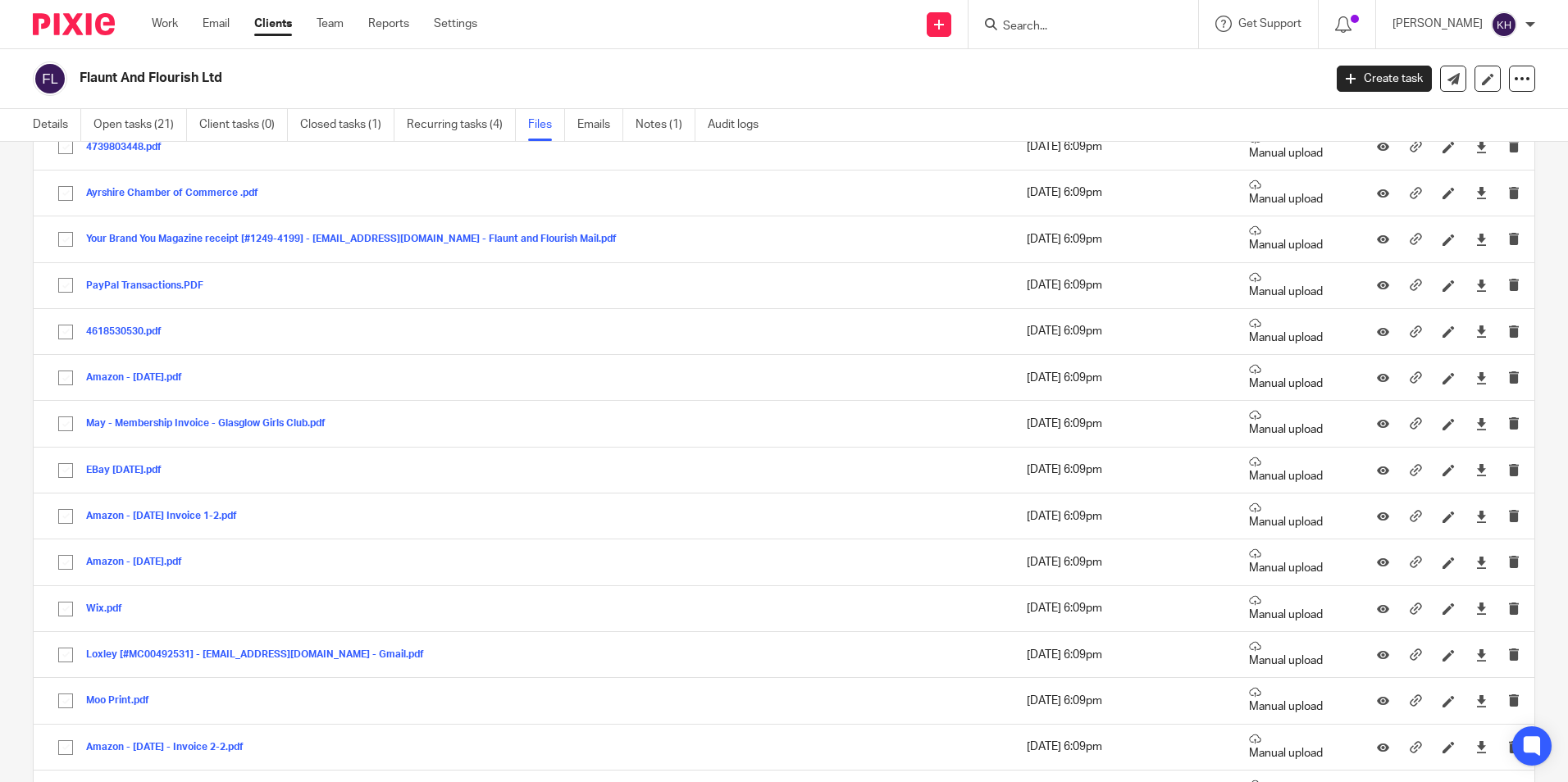
scroll to position [915, 0]
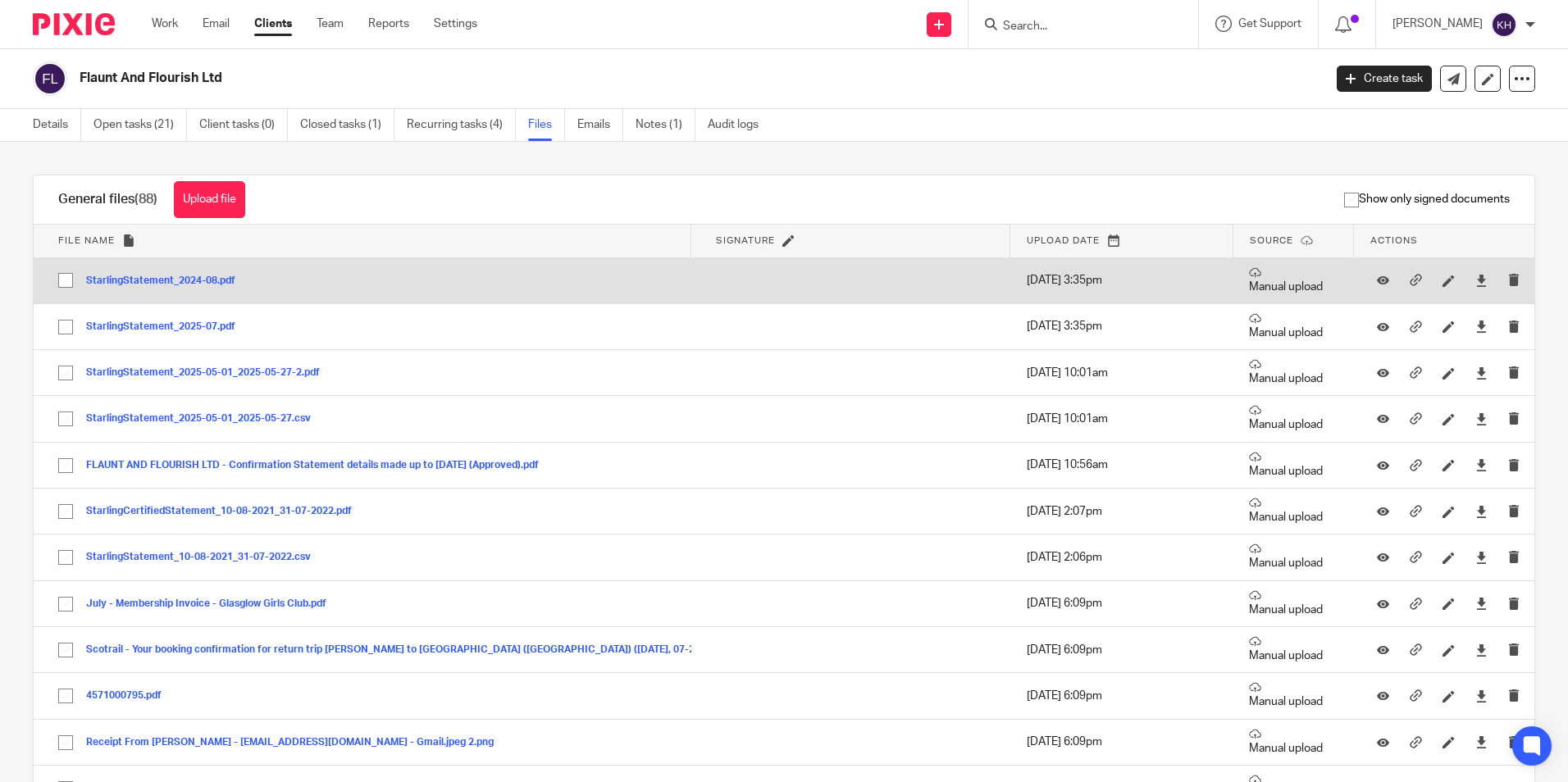
click at [67, 279] on input "checkbox" at bounding box center [66, 280] width 32 height 32
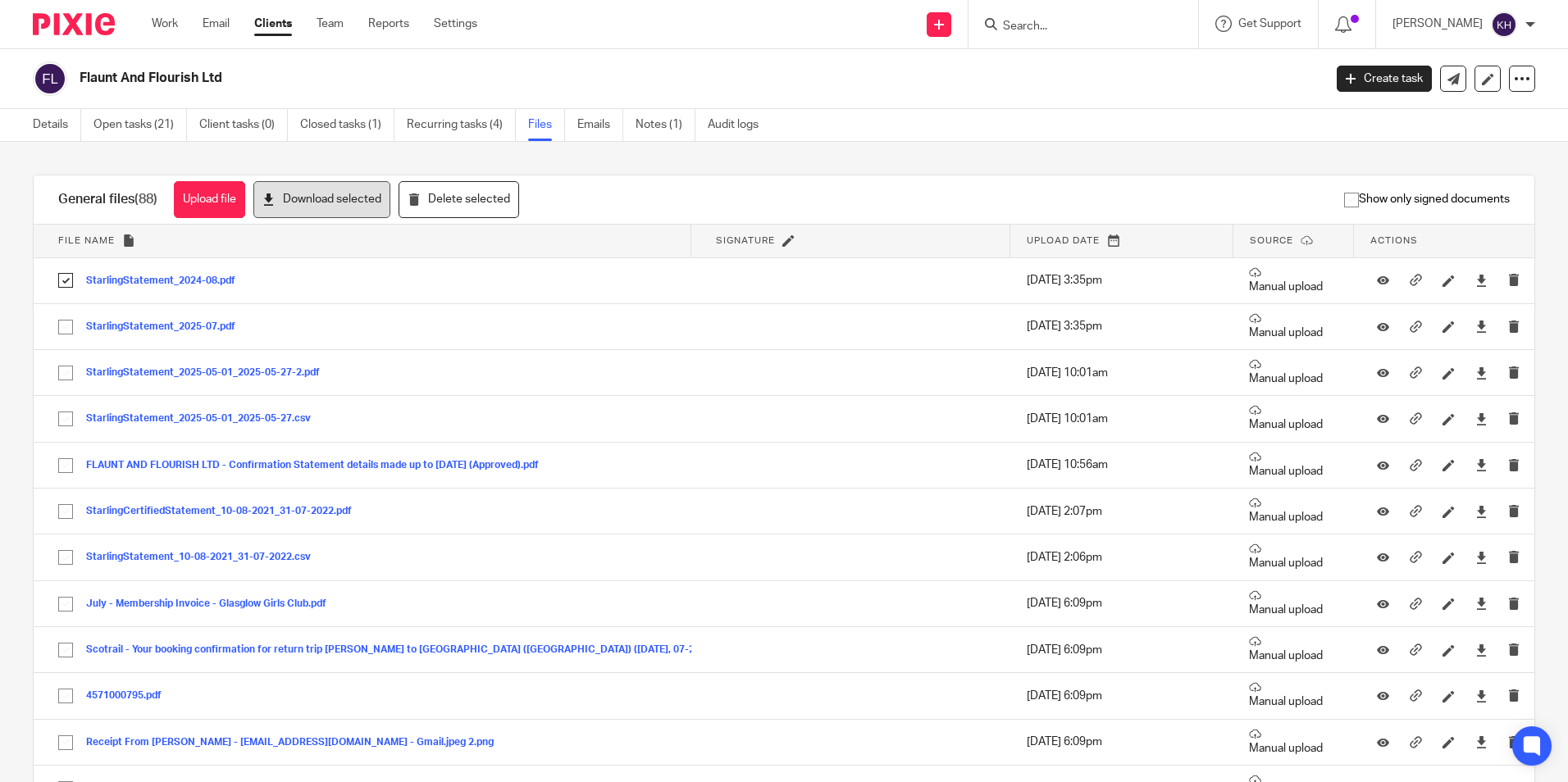
click at [323, 200] on button "Download selected" at bounding box center [322, 199] width 137 height 37
click at [4, 432] on div "Upload file Drag & Drop your files, or click here Files uploading... General fi…" at bounding box center [784, 462] width 1568 height 641
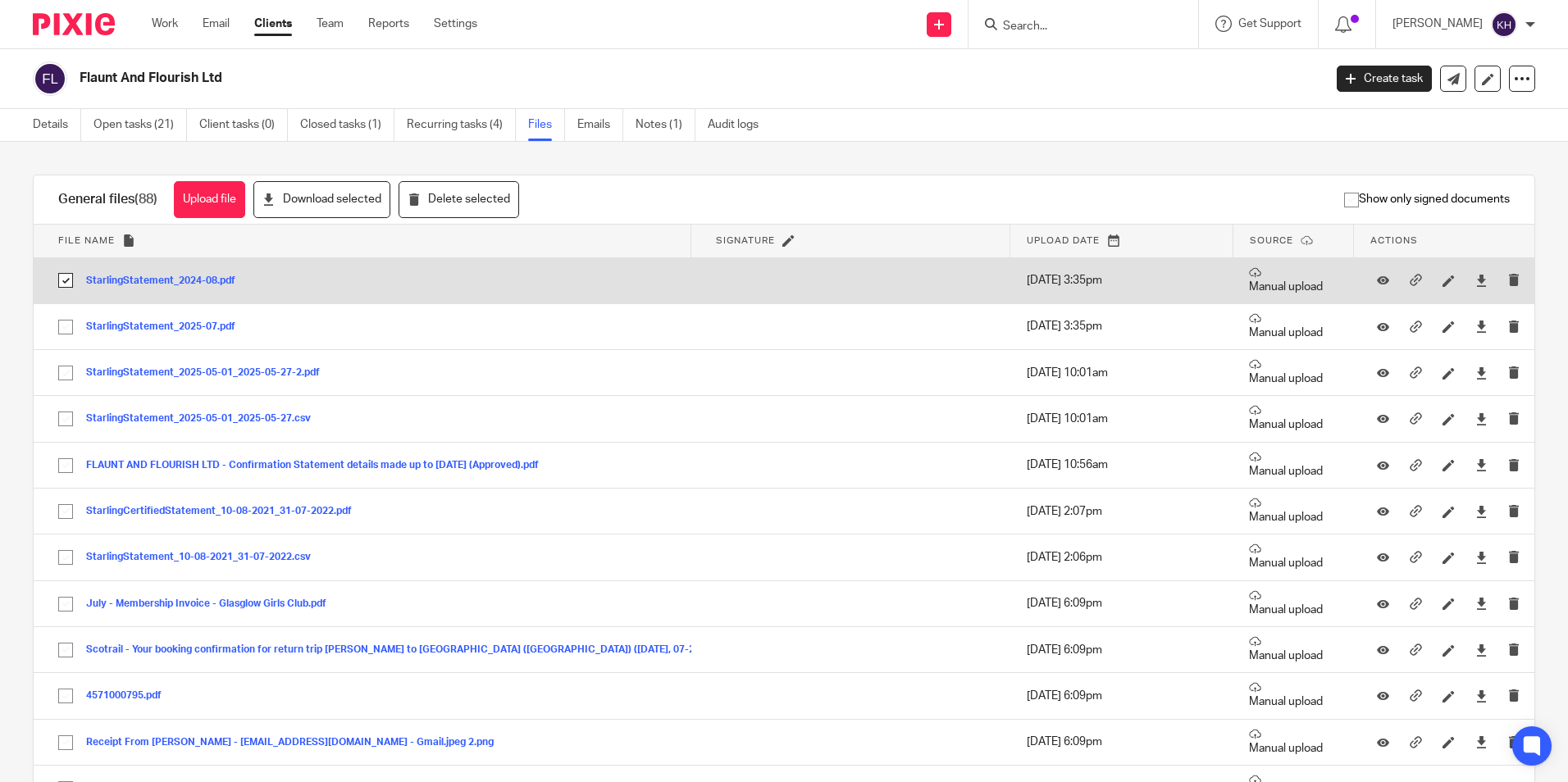
click at [60, 282] on input "checkbox" at bounding box center [66, 280] width 32 height 32
checkbox input "false"
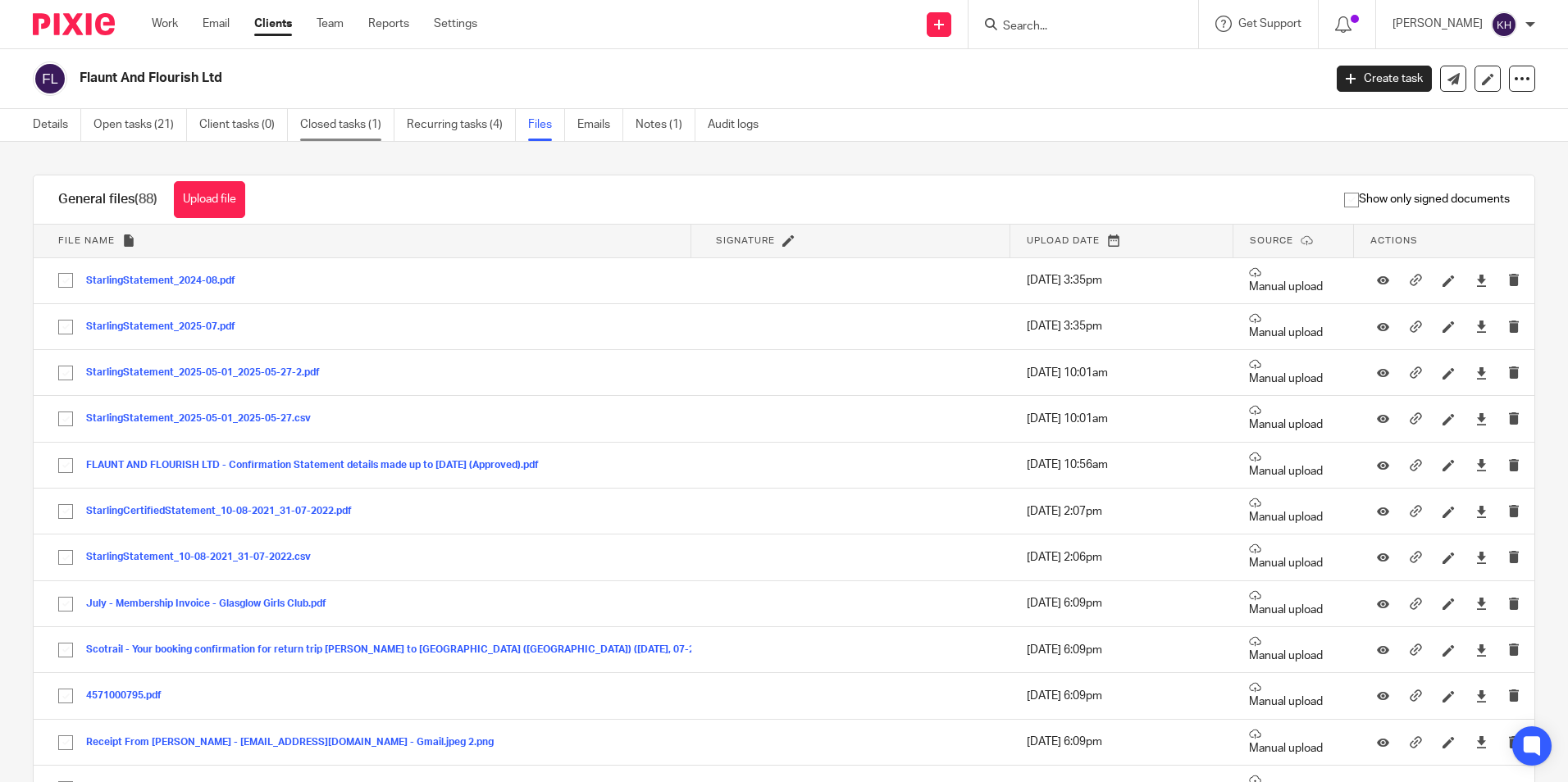
click at [363, 114] on link "Closed tasks (1)" at bounding box center [347, 124] width 94 height 32
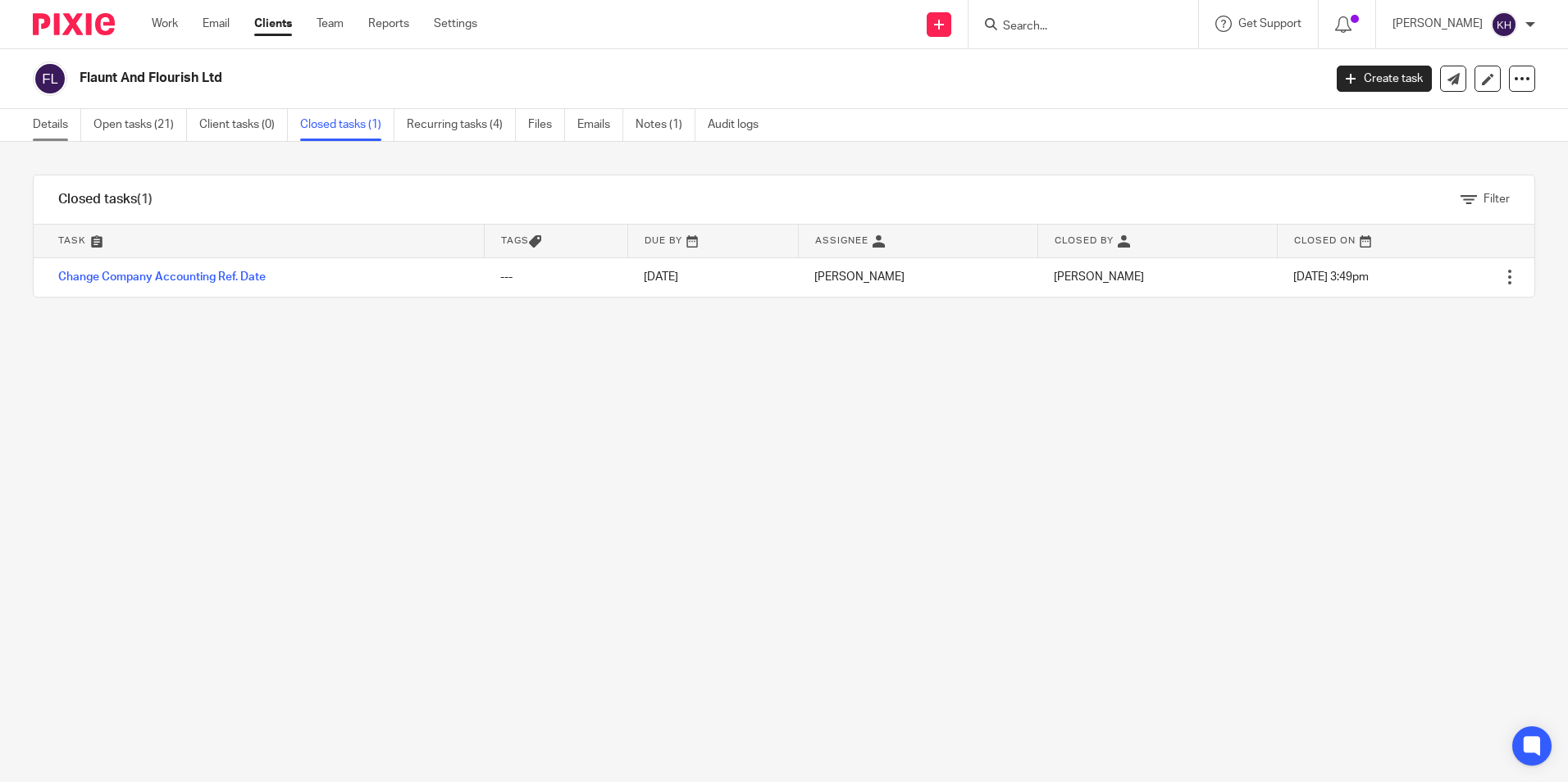
click at [52, 123] on link "Details" at bounding box center [56, 124] width 48 height 32
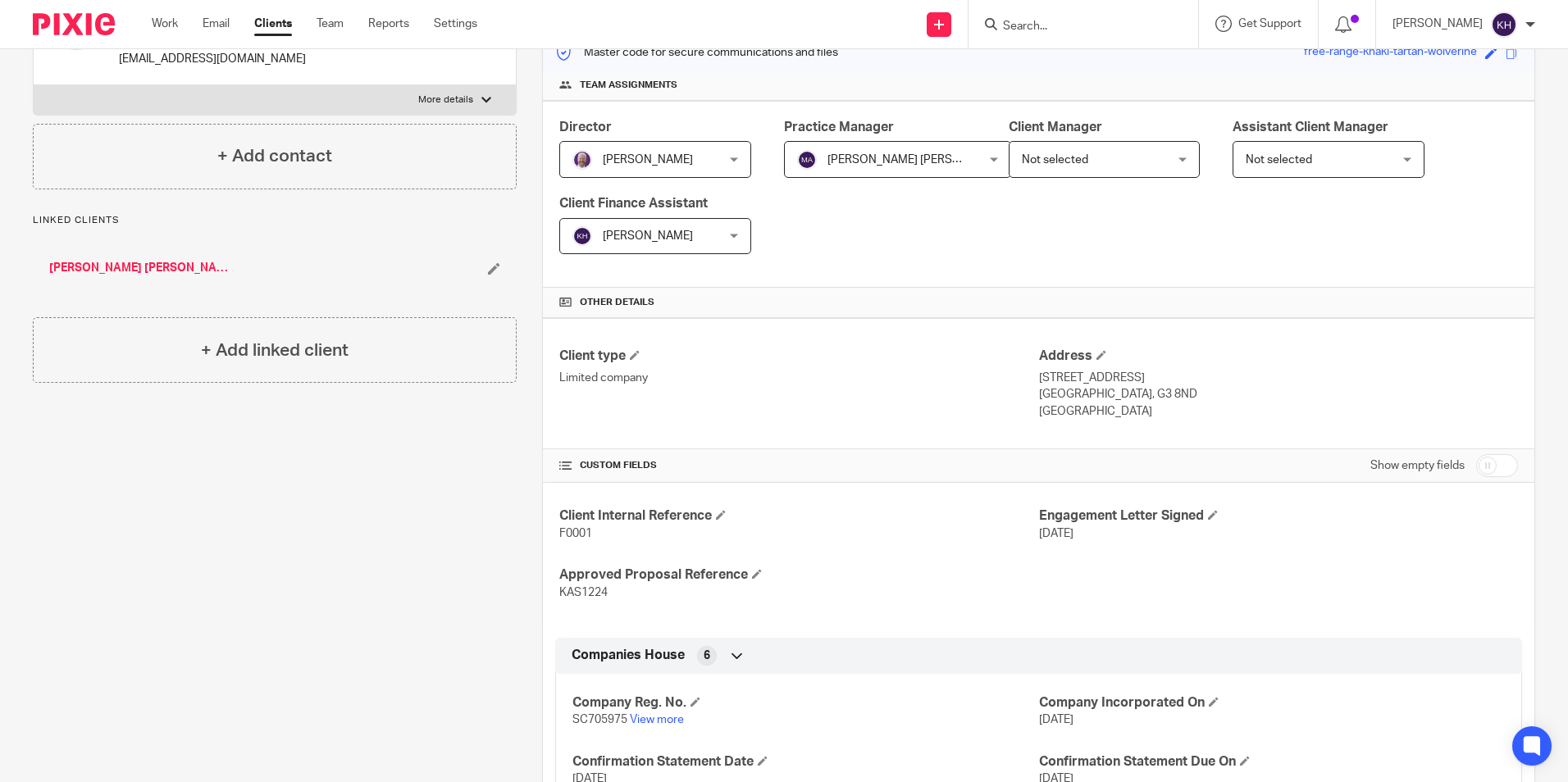
scroll to position [410, 0]
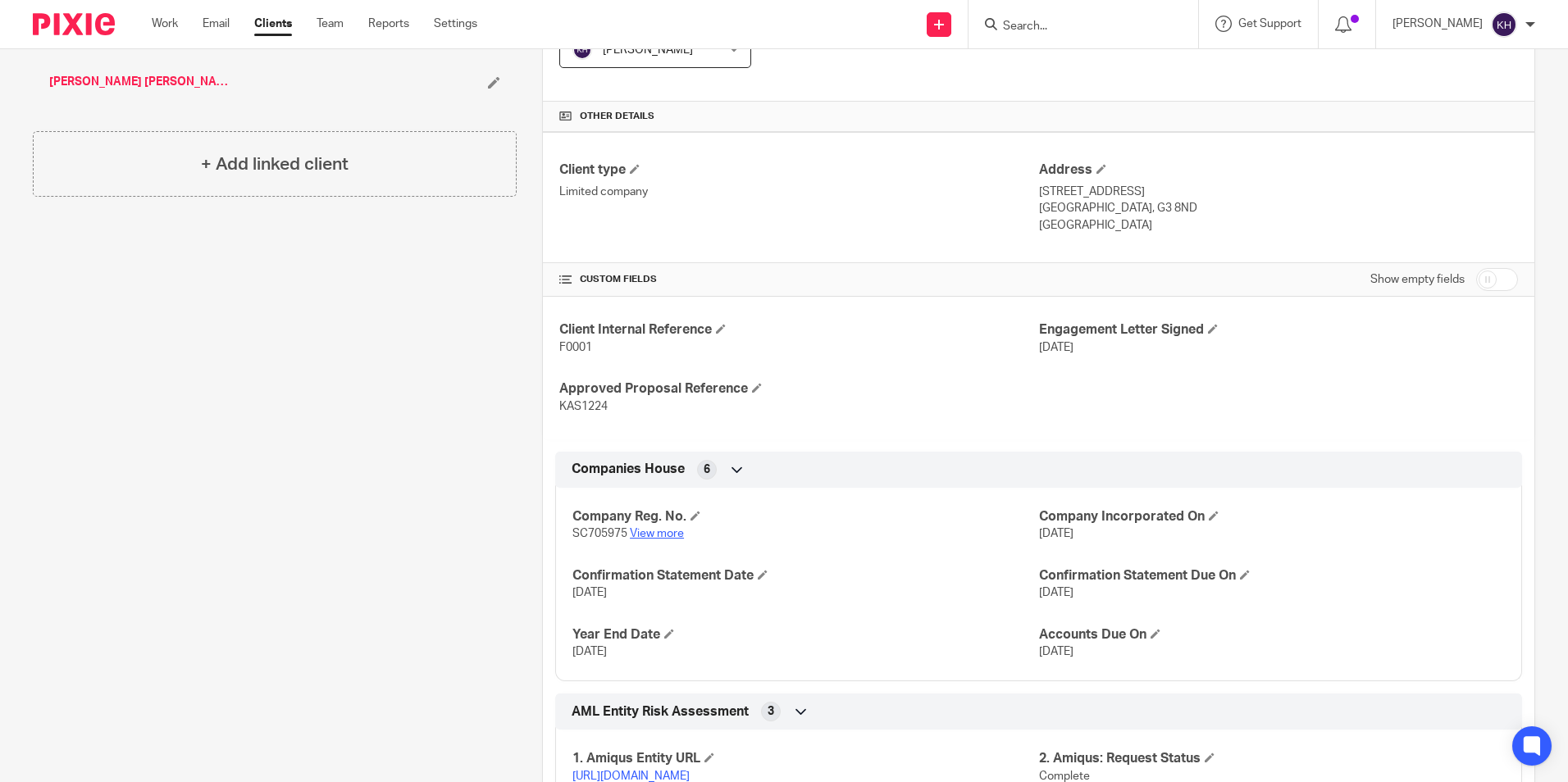
click at [654, 535] on link "View more" at bounding box center [657, 534] width 54 height 12
